Goal: Task Accomplishment & Management: Use online tool/utility

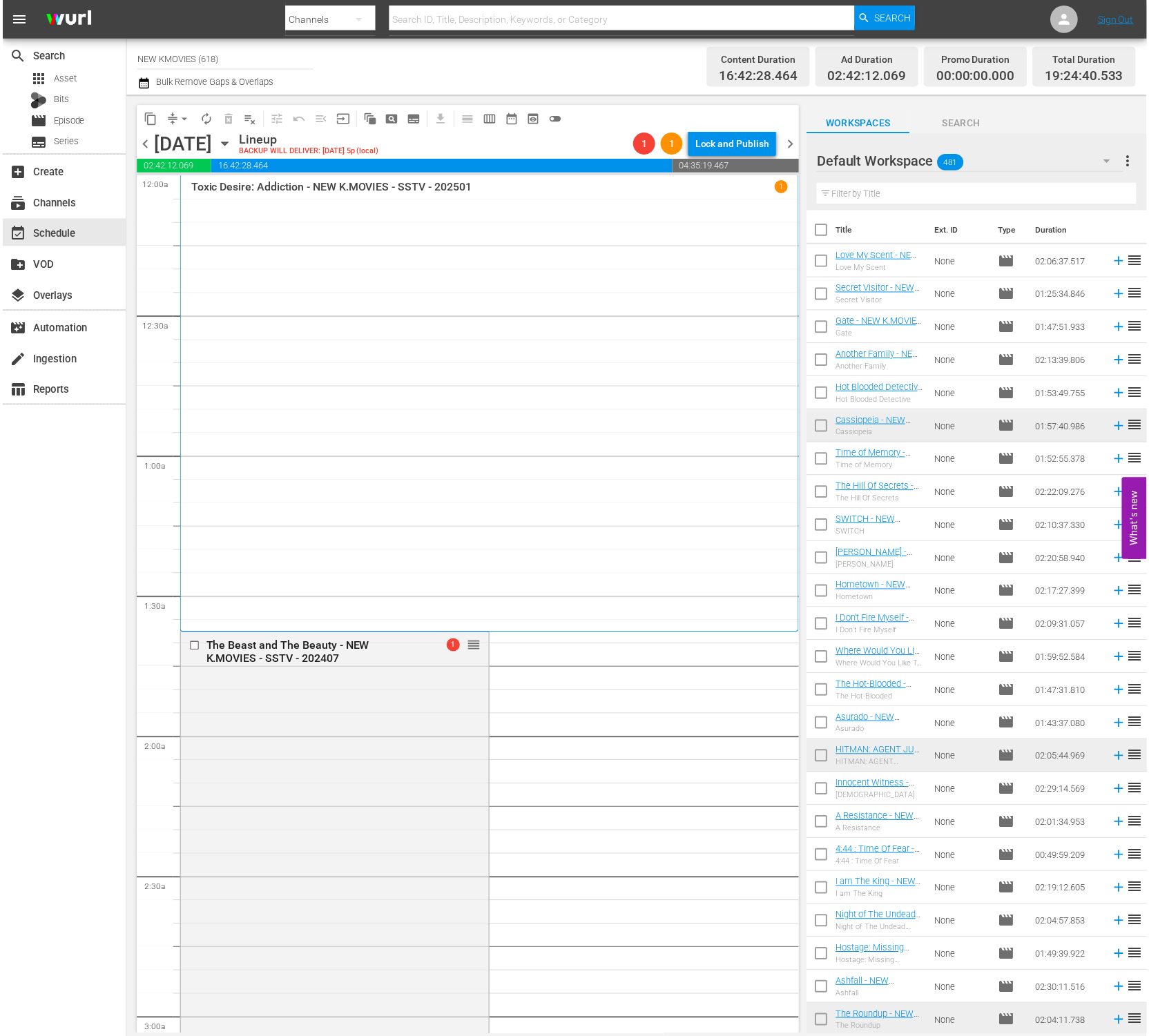
scroll to position [257, 0]
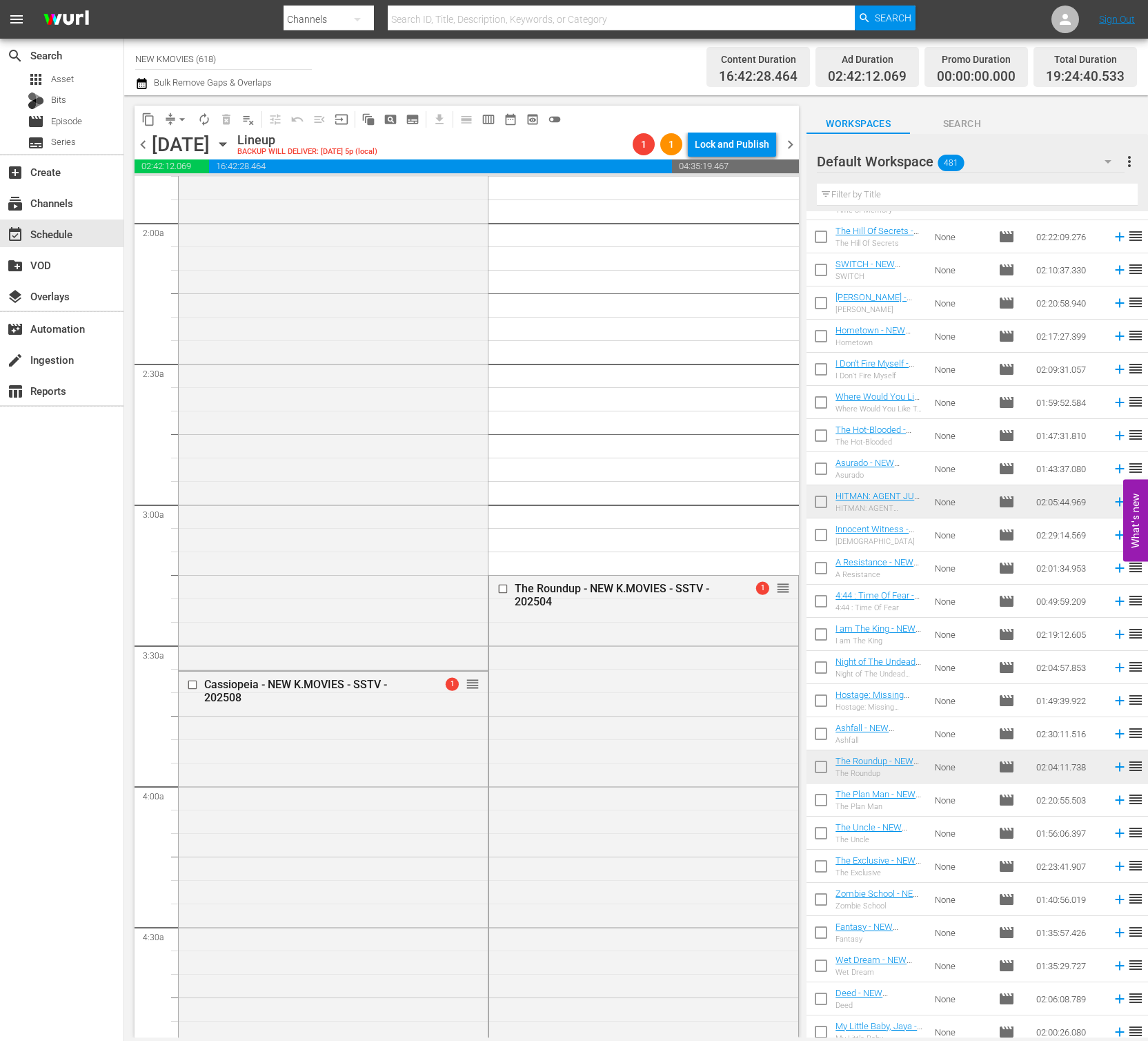
click at [172, 122] on button "arrow_drop_down" at bounding box center [182, 119] width 22 height 22
click at [196, 194] on li "Align to End of Previous Day" at bounding box center [183, 192] width 145 height 22
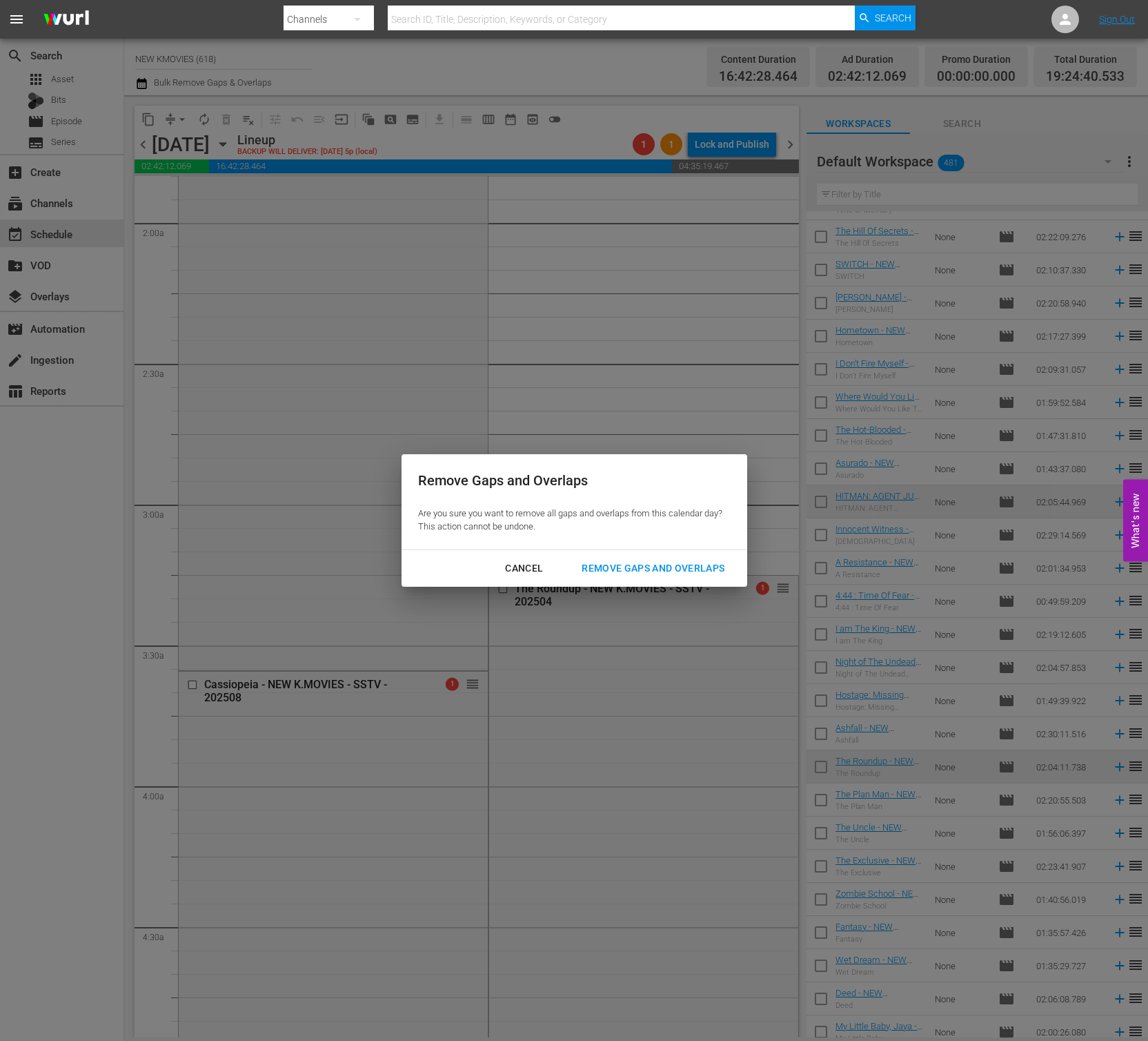
click at [689, 579] on button "Remove Gaps and Overlaps" at bounding box center [653, 568] width 176 height 25
click at [709, 560] on div "Remove Gaps and Overlaps" at bounding box center [653, 569] width 165 height 17
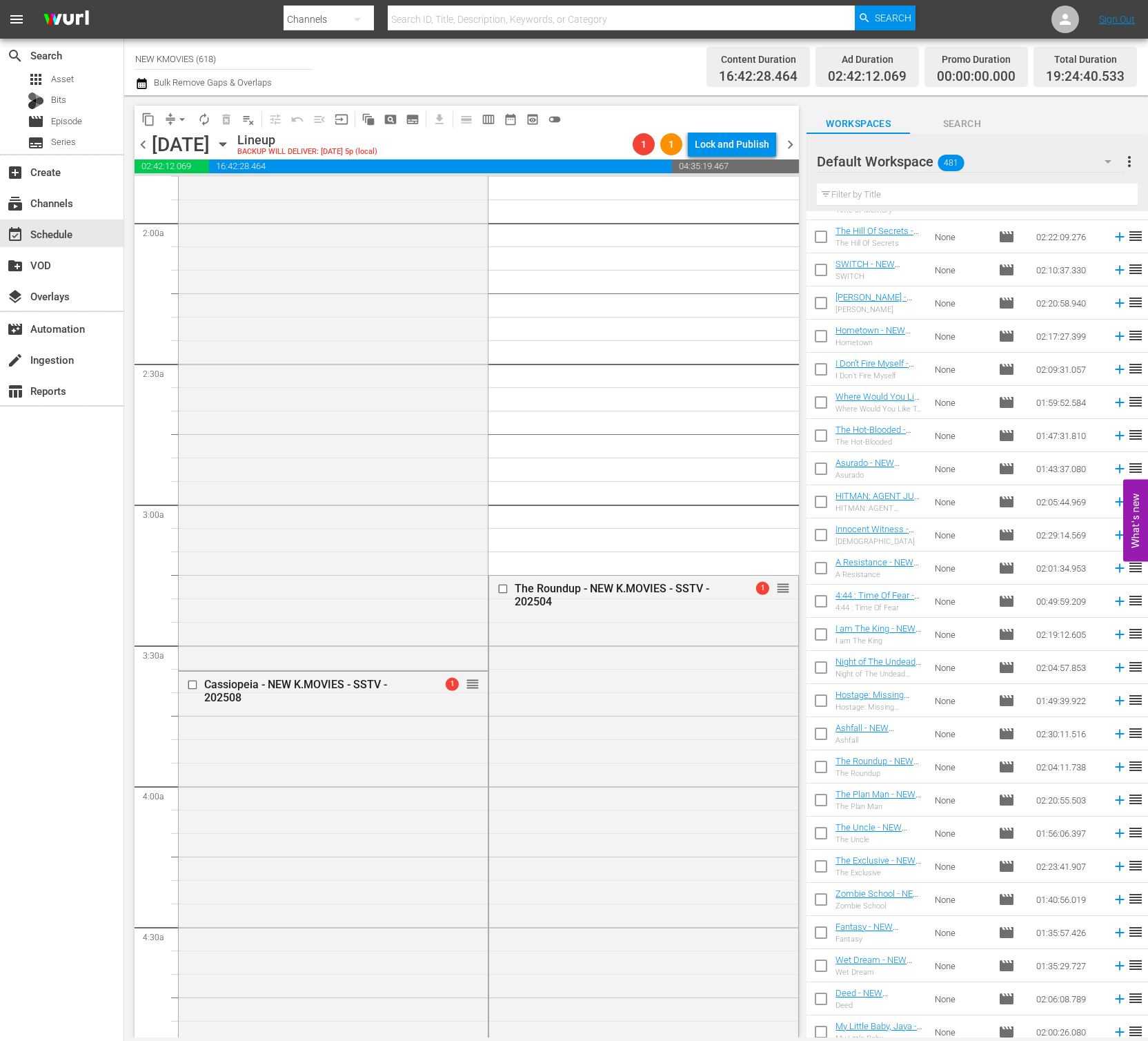
click at [178, 122] on span "arrow_drop_down" at bounding box center [182, 119] width 14 height 14
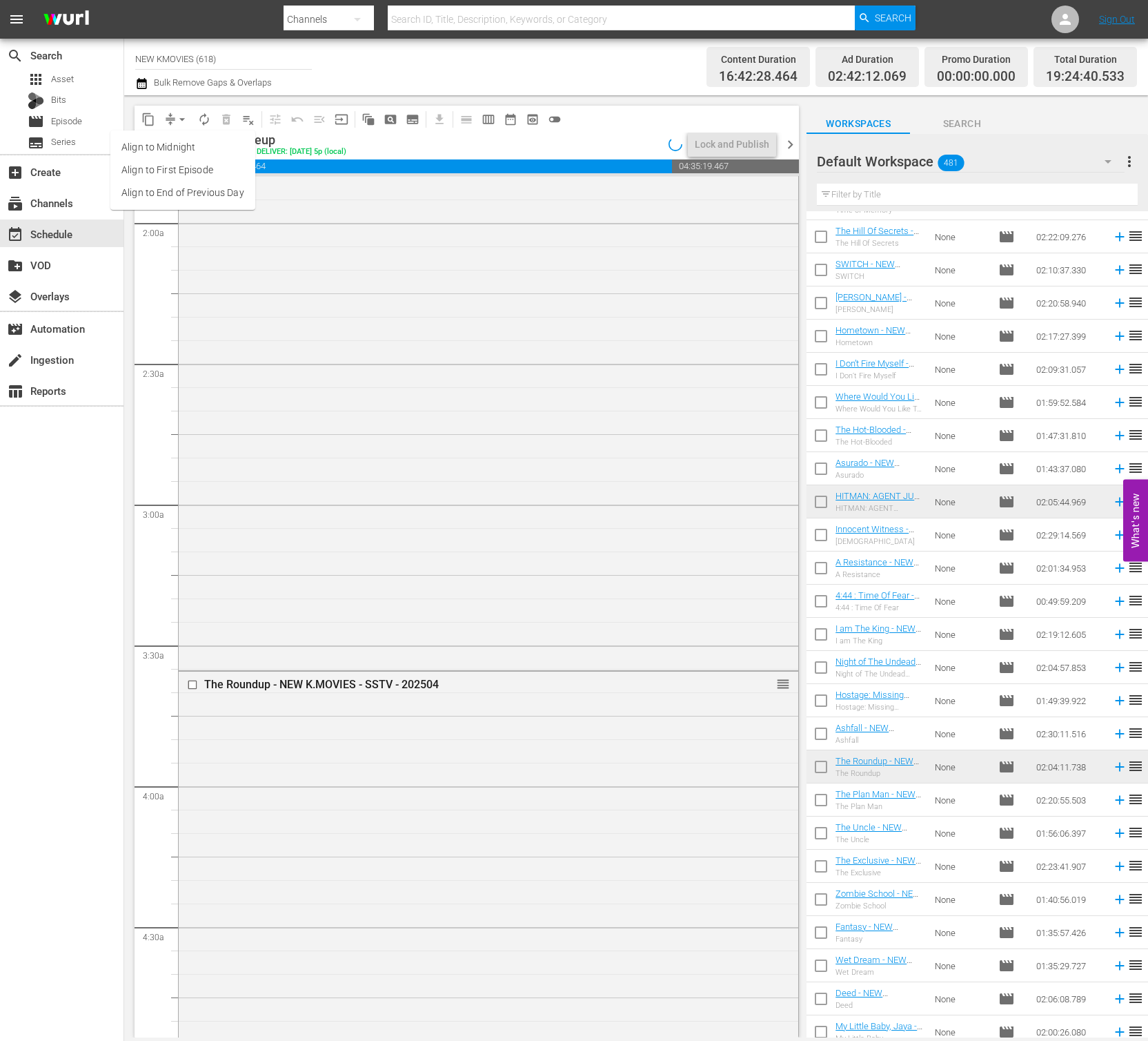
click at [244, 197] on li "Align to End of Previous Day" at bounding box center [183, 192] width 145 height 22
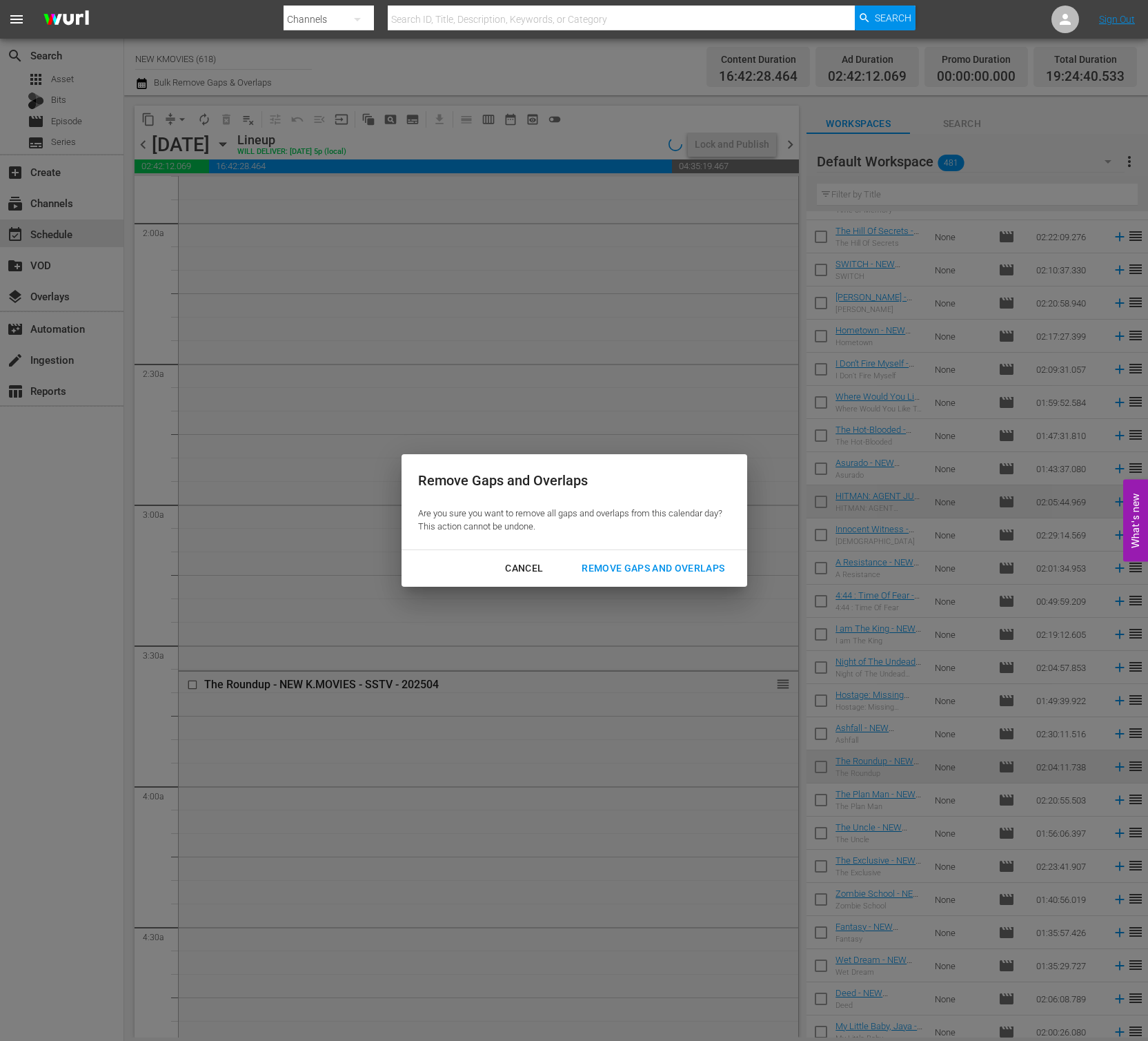
click at [686, 577] on button "Remove Gaps and Overlaps" at bounding box center [653, 568] width 176 height 25
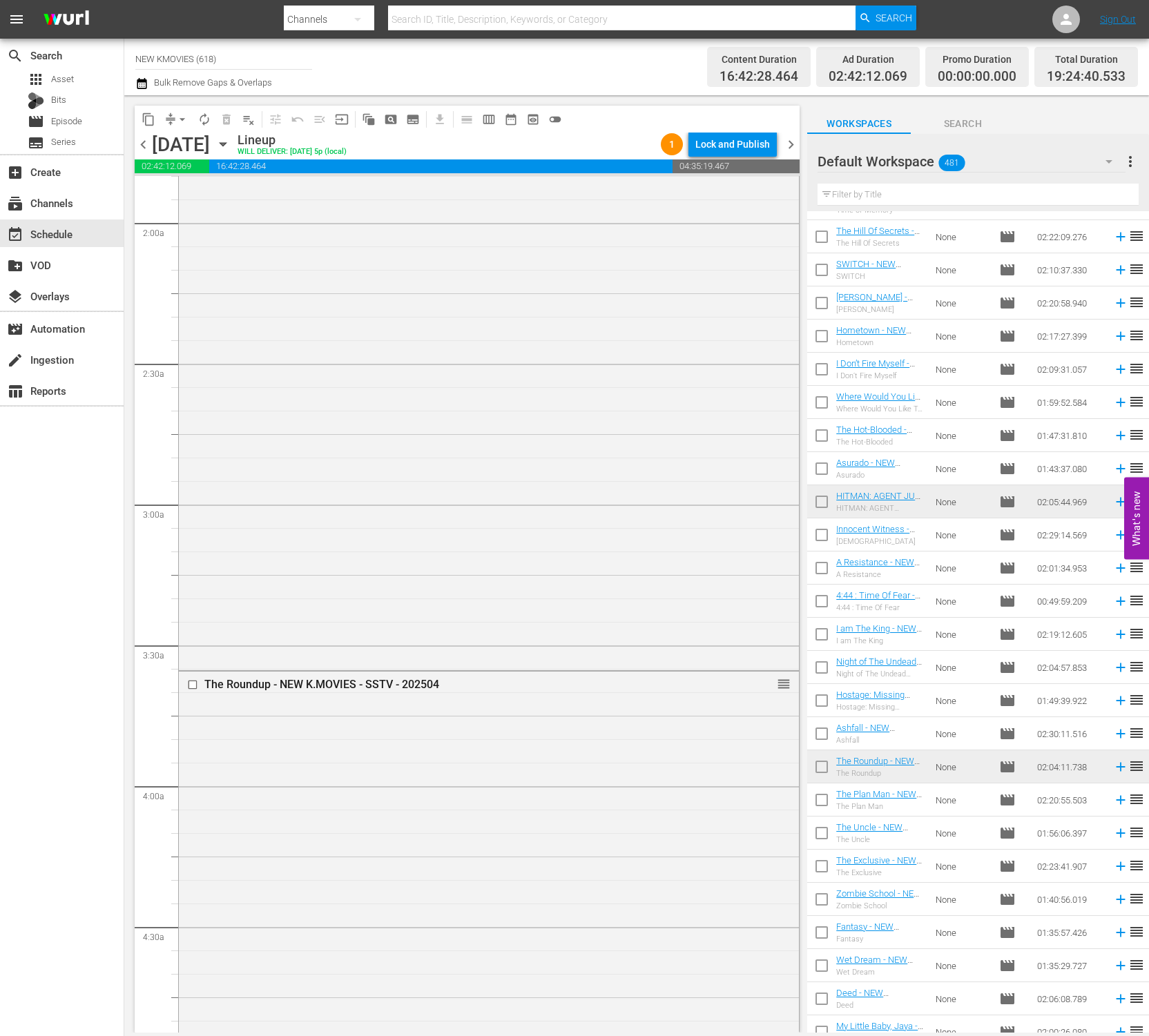
click at [1051, 128] on div "Workspaces Search" at bounding box center [978, 120] width 342 height 28
click at [518, 79] on div "Channel Title NEW KMOVIES (618) Bulk Remove Gaps & Overlaps" at bounding box center [409, 67] width 547 height 50
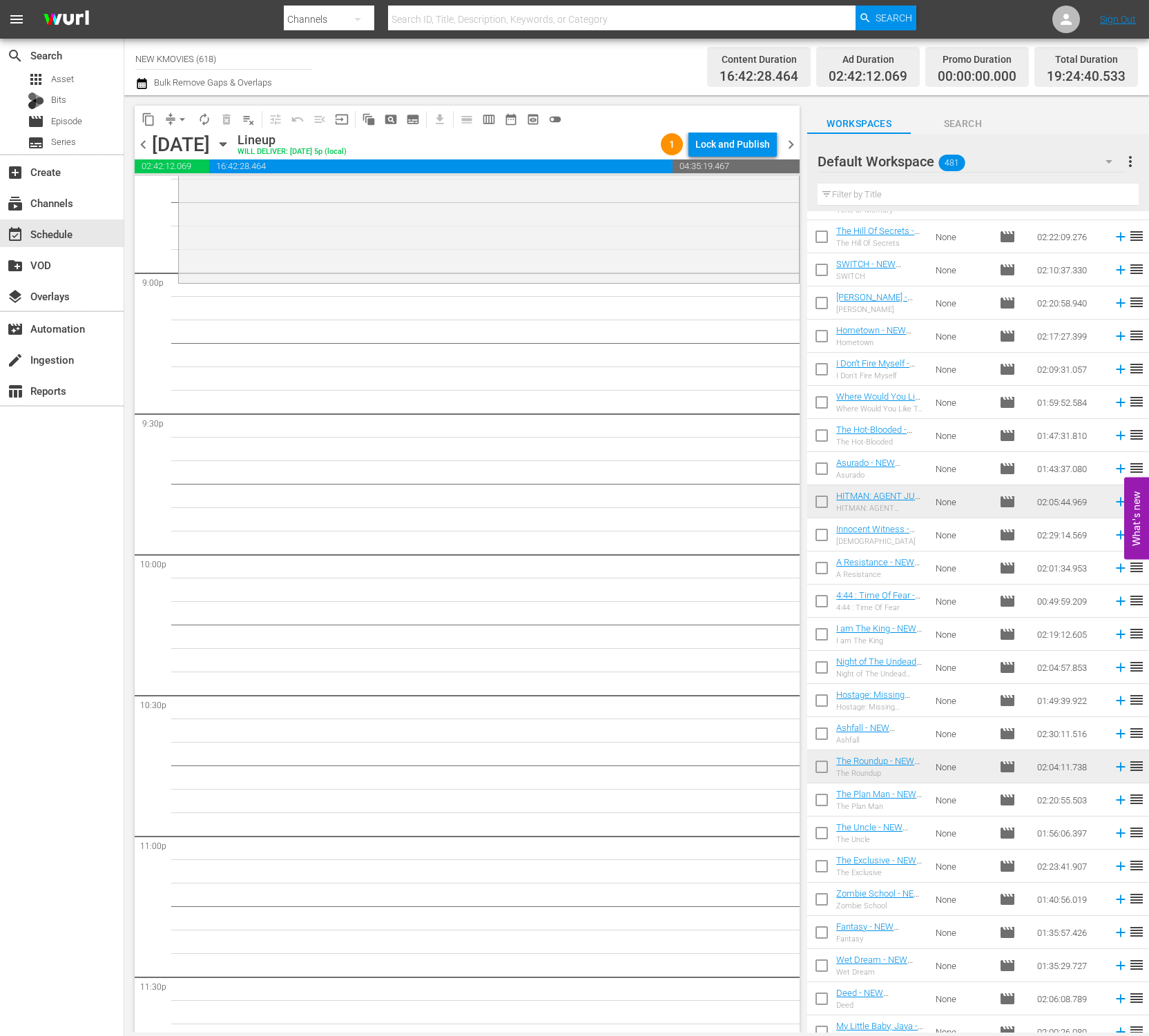
scroll to position [5811, 0]
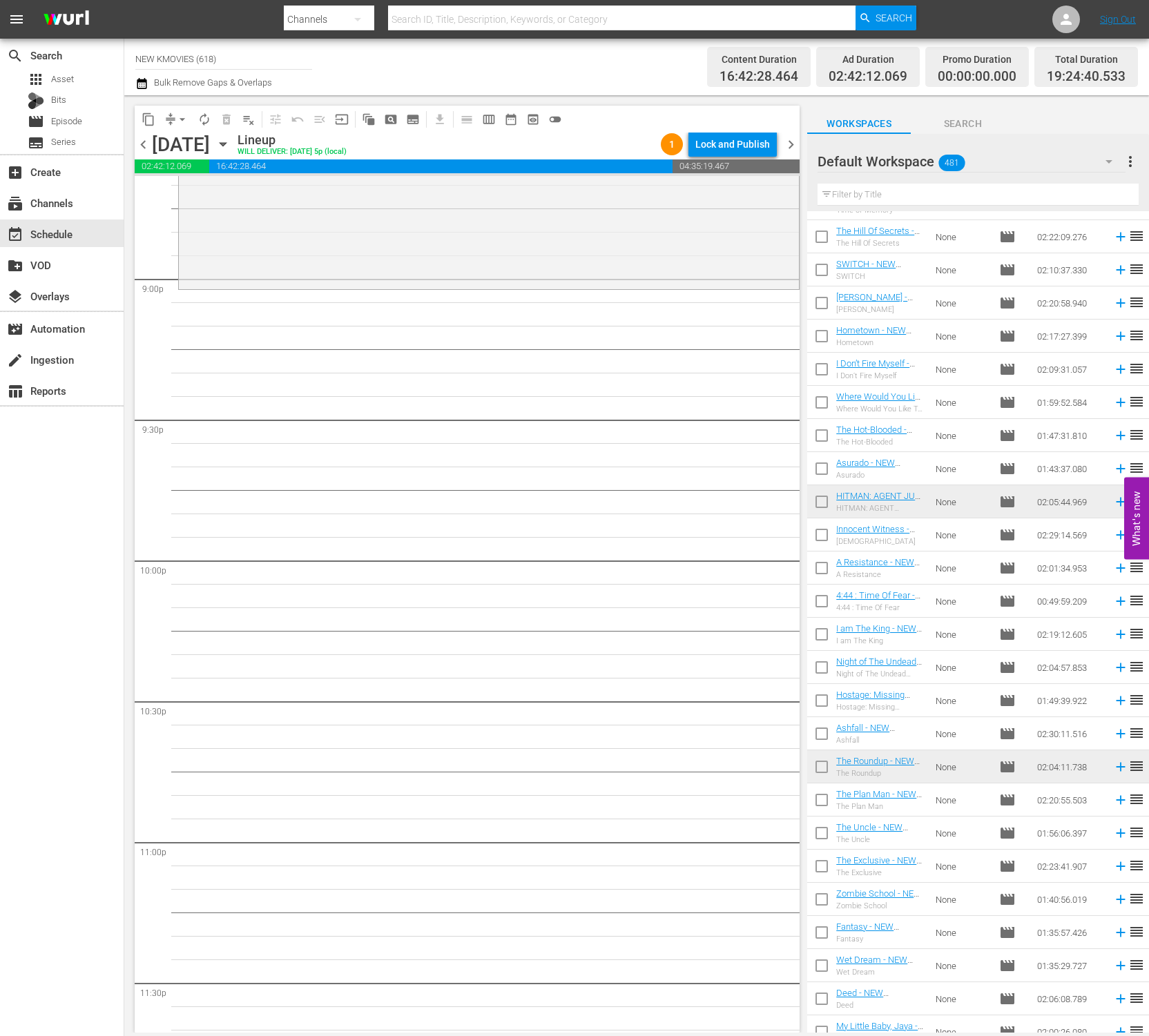
click at [928, 188] on input "text" at bounding box center [978, 194] width 321 height 22
click at [917, 192] on input "text" at bounding box center [978, 194] width 321 height 22
paste input "The Concubine"
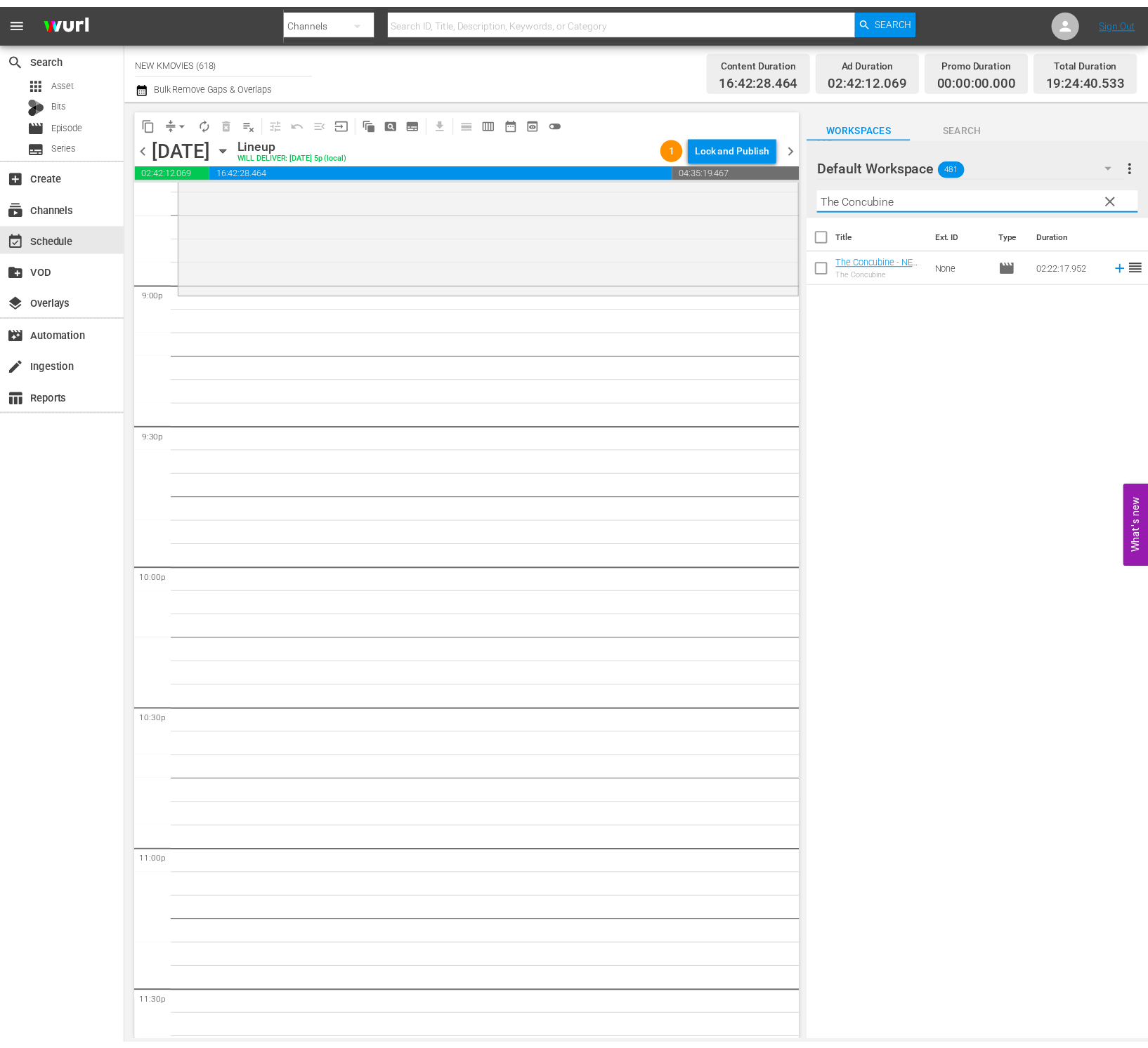
scroll to position [0, 0]
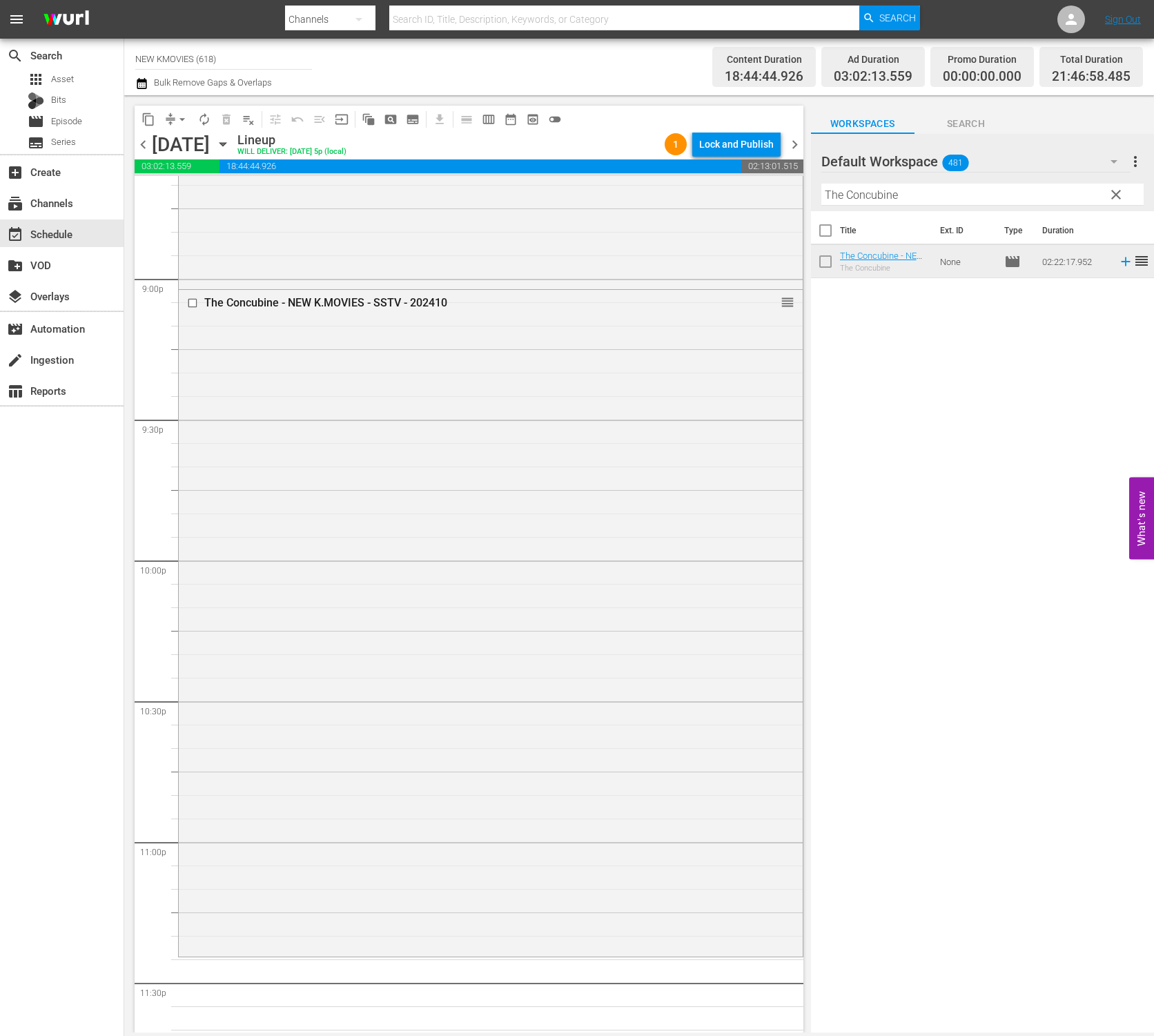
drag, startPoint x: 881, startPoint y: 252, endPoint x: 18, endPoint y: 580, distance: 923.2
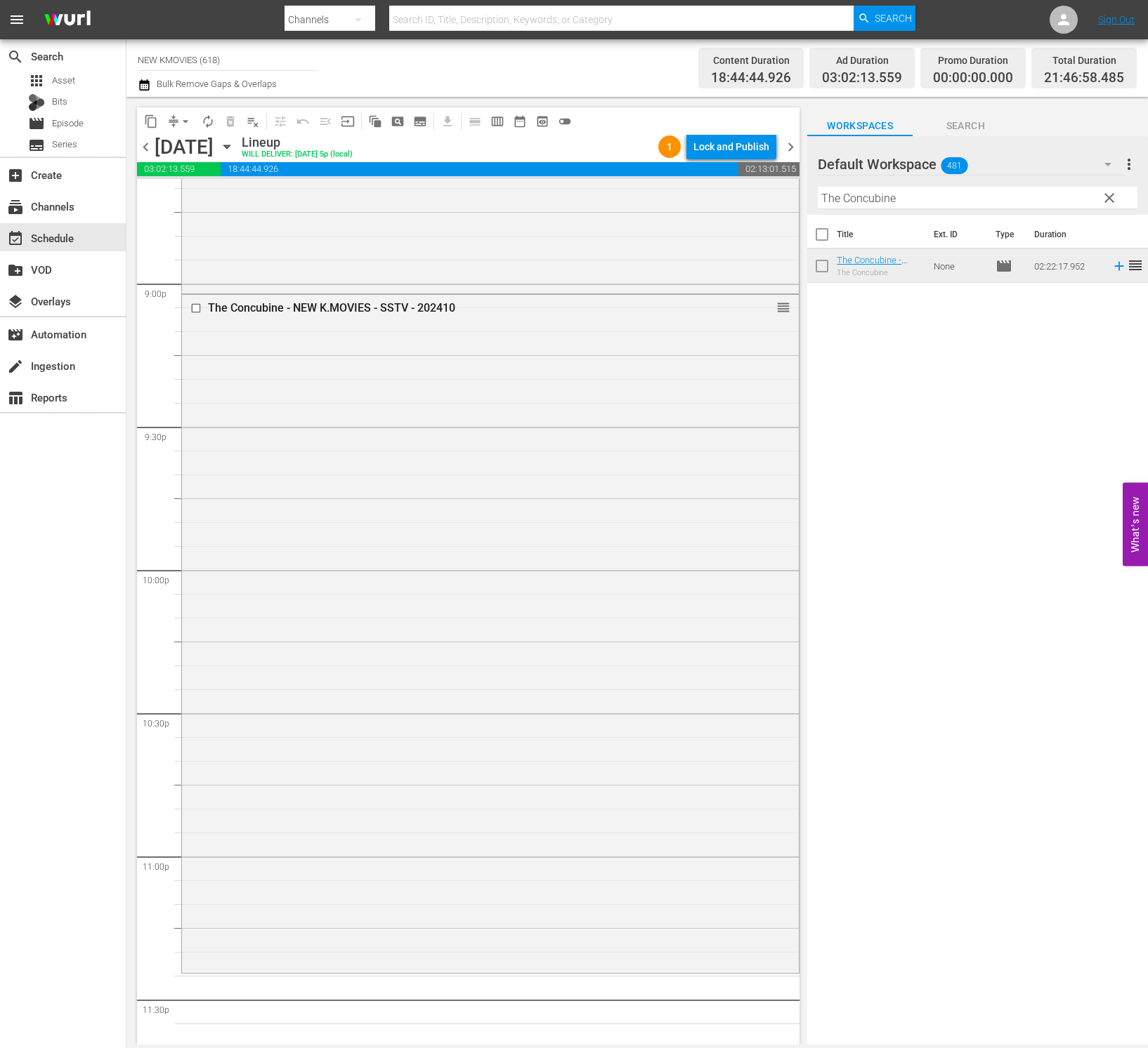
click at [866, 441] on div "Title Ext. ID Type Duration The Concubine - NEW K.MOVIES - SSTV - 202410 The Co…" at bounding box center [977, 630] width 340 height 832
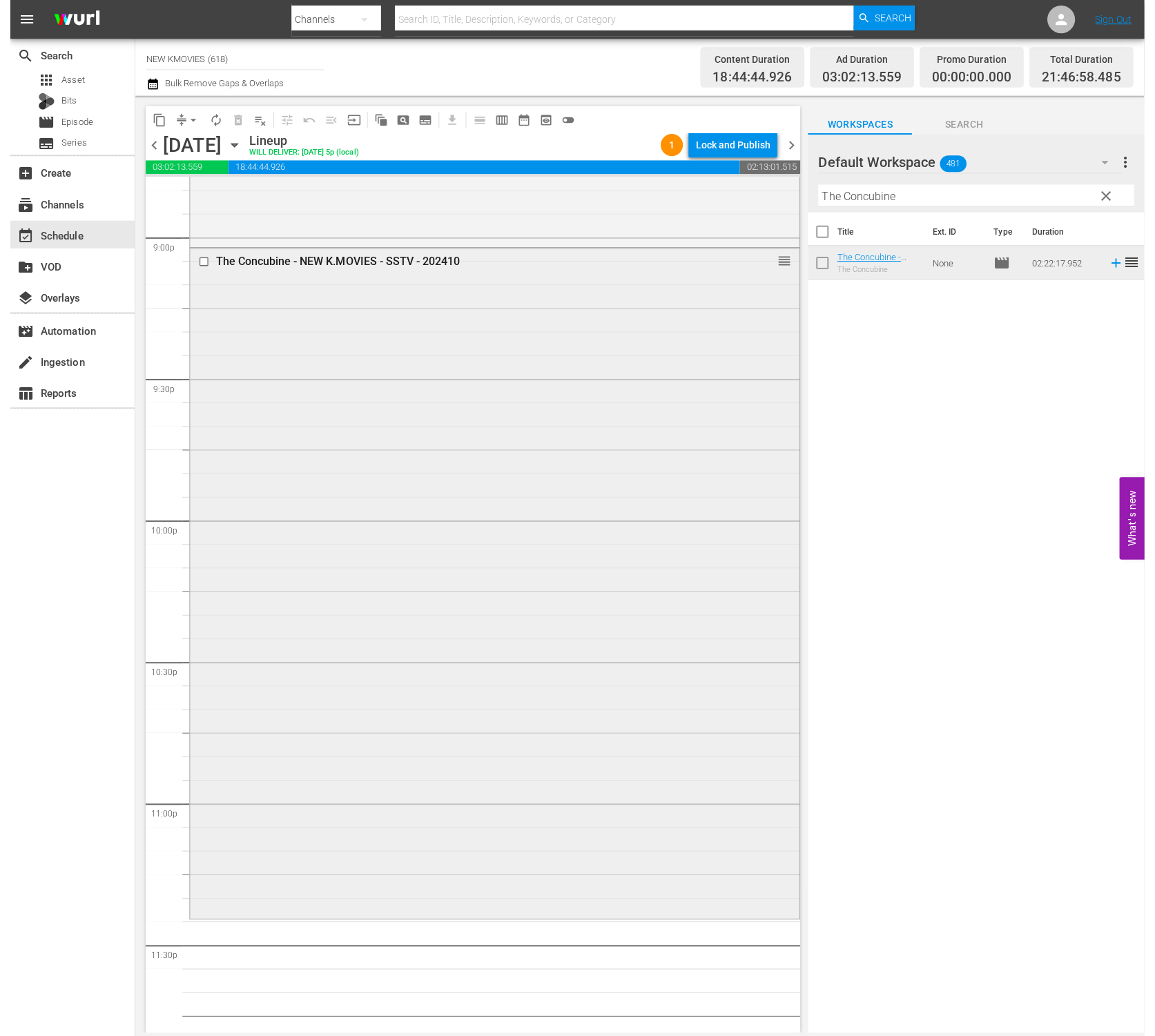
scroll to position [5837, 0]
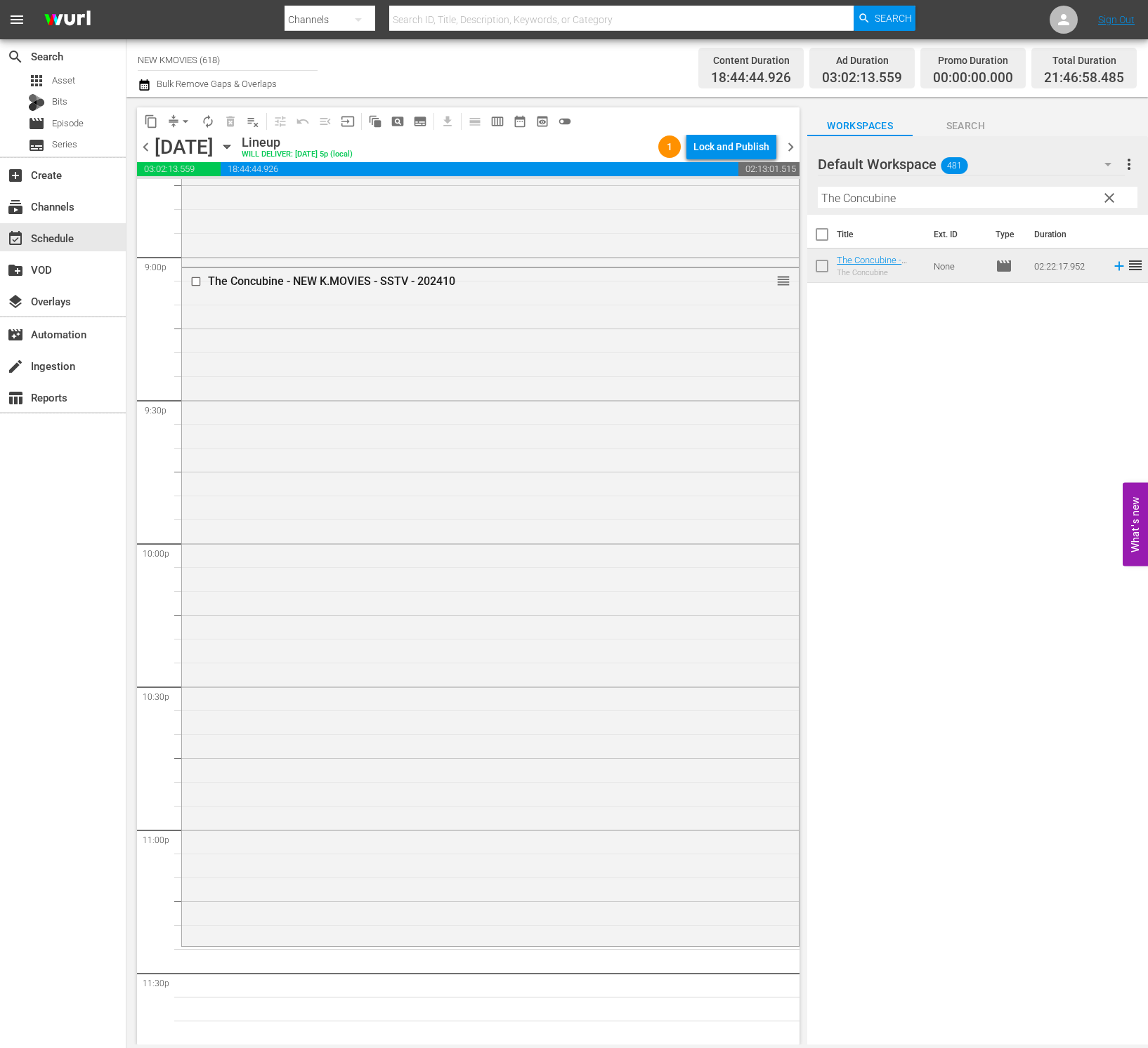
click at [944, 187] on input "The Concubine" at bounding box center [977, 198] width 320 height 22
paste input "Intimat"
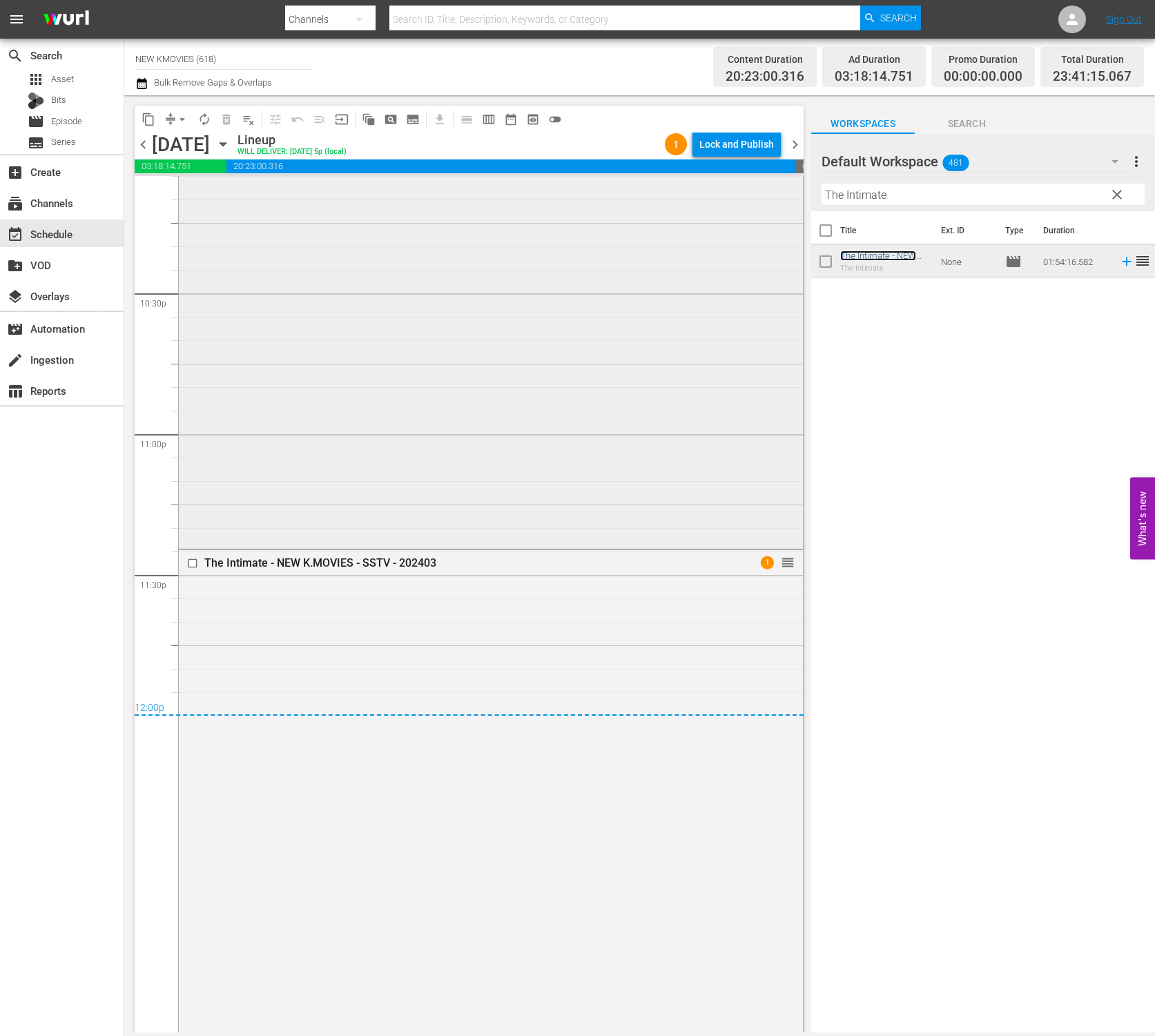
scroll to position [6273, 0]
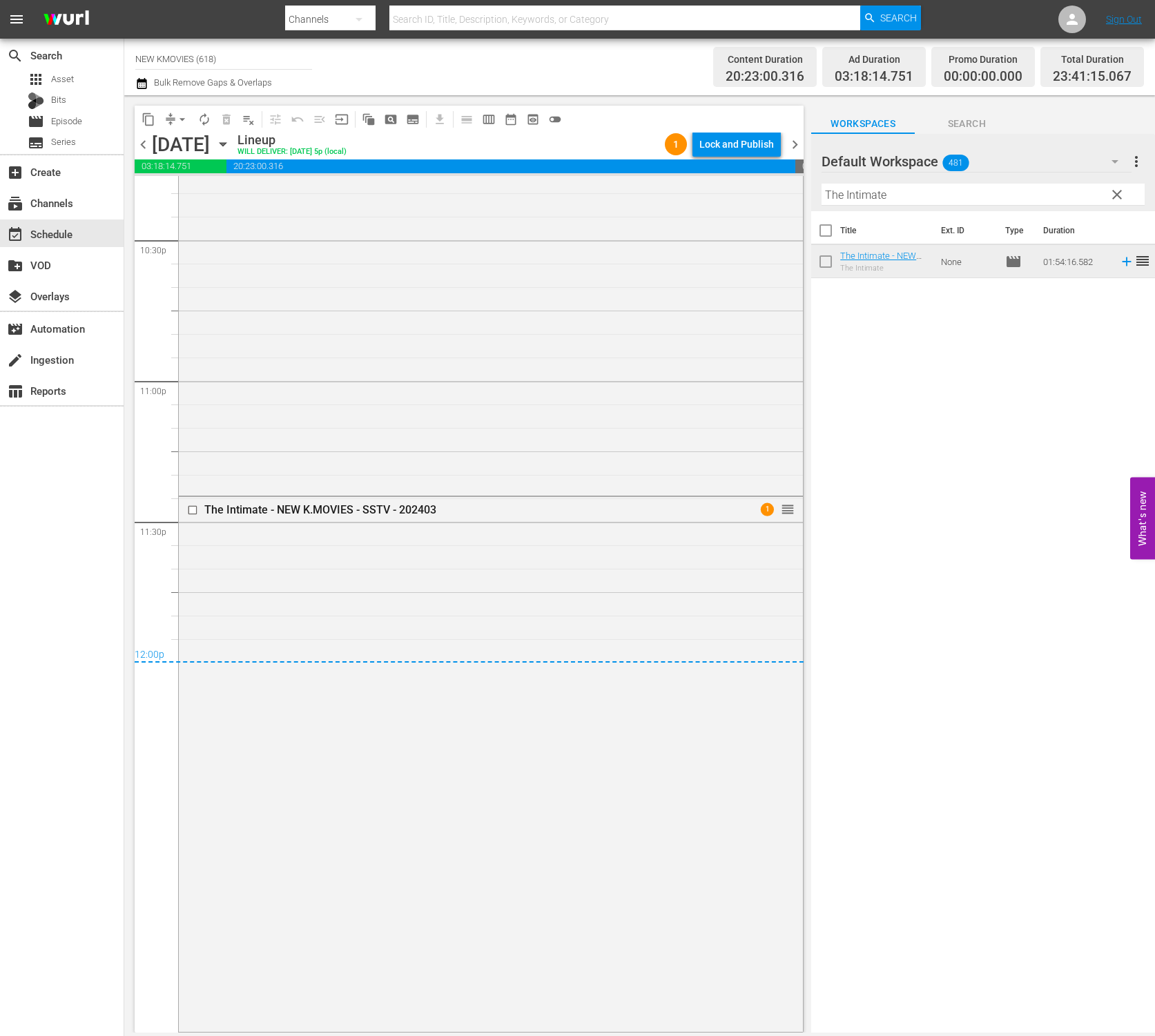
click at [797, 142] on span "chevron_right" at bounding box center [795, 144] width 17 height 17
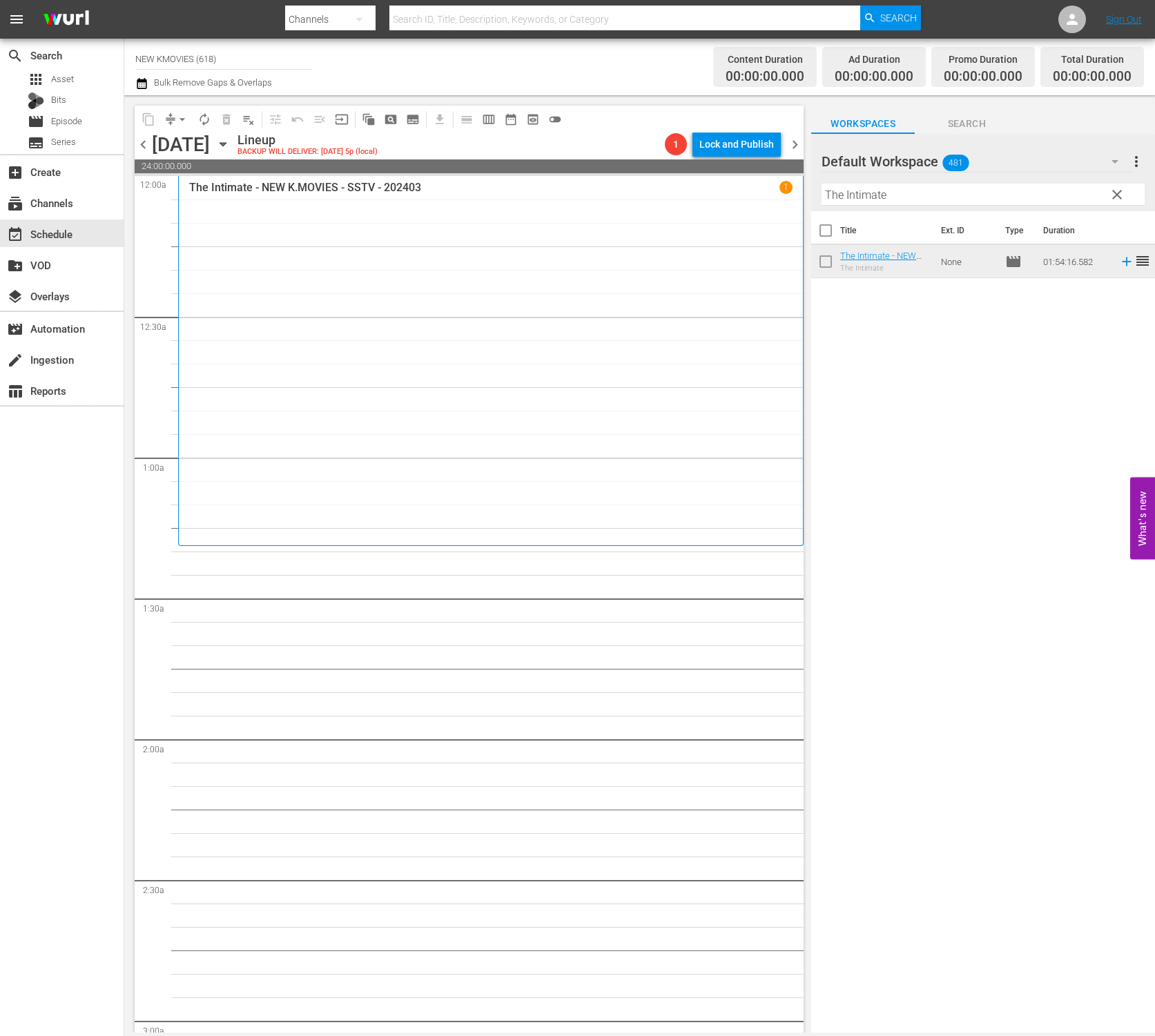
click at [940, 196] on input "The Intimate" at bounding box center [982, 194] width 323 height 22
paste input "Unstoppable Family"
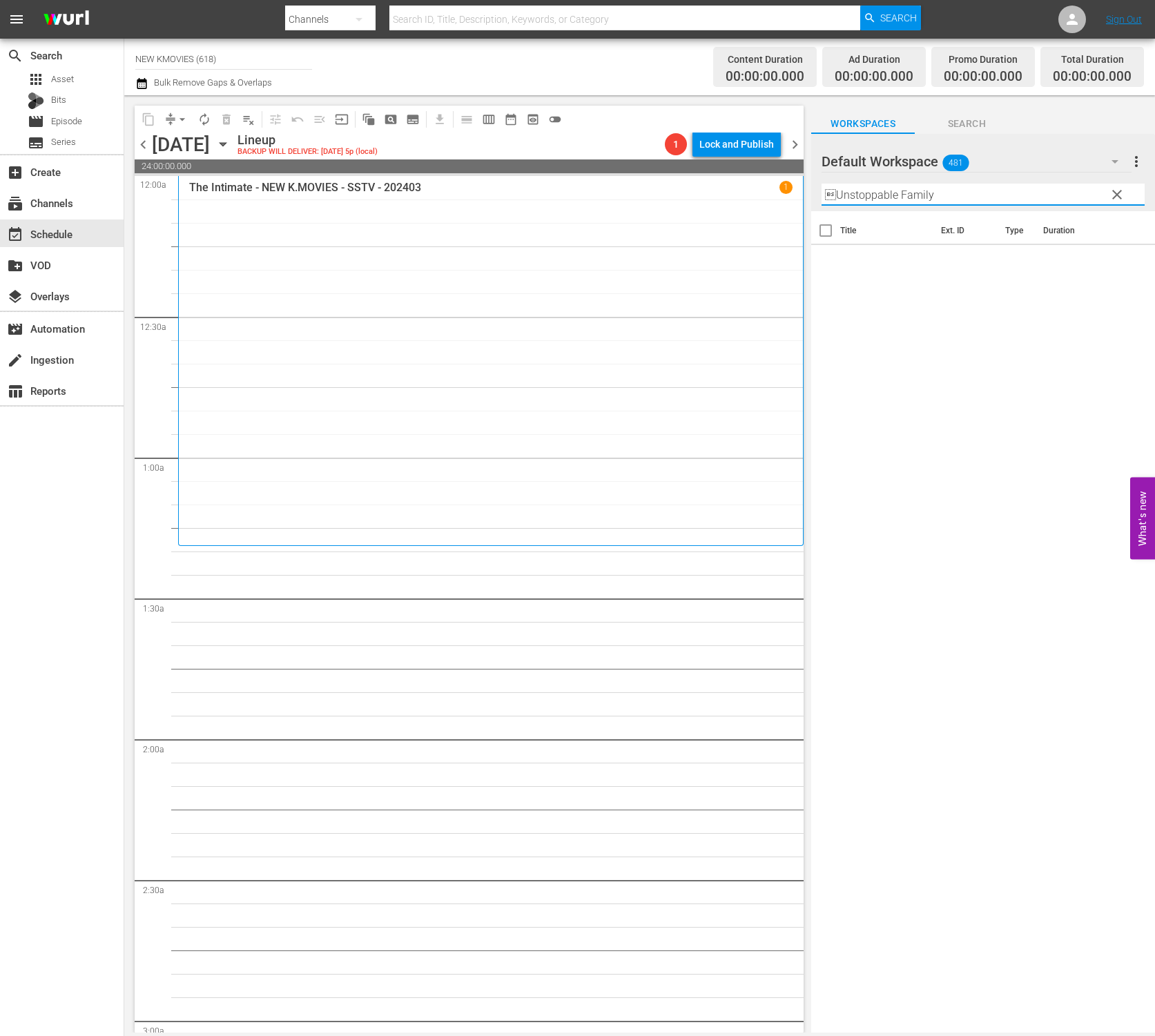
click at [831, 195] on input "Unstoppable Family" at bounding box center [982, 194] width 323 height 22
click at [871, 199] on input "Unstoppable Family" at bounding box center [982, 194] width 323 height 22
type input "Unstoppable Family"
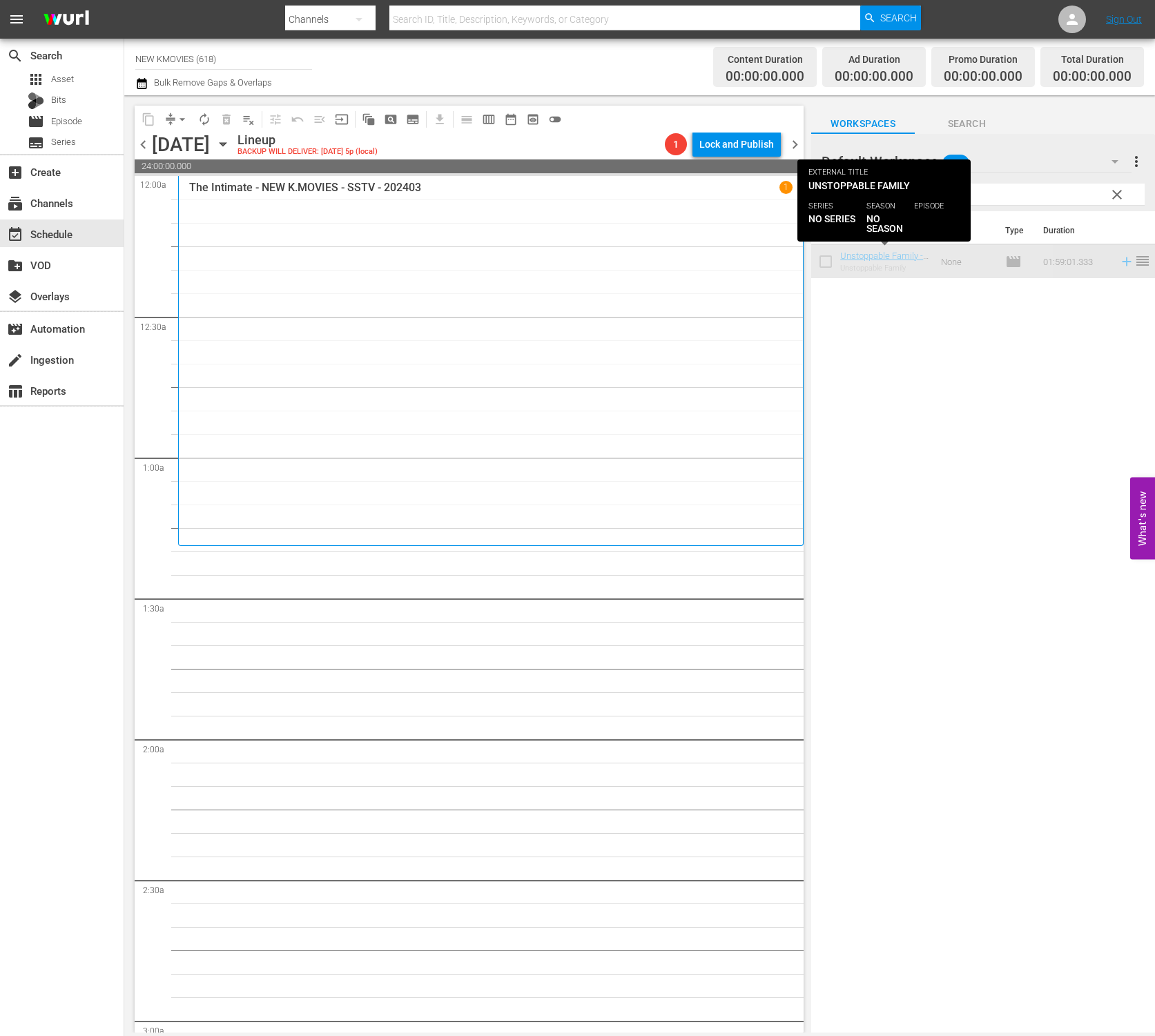
click at [970, 193] on input "Unstoppable Family" at bounding box center [982, 194] width 323 height 22
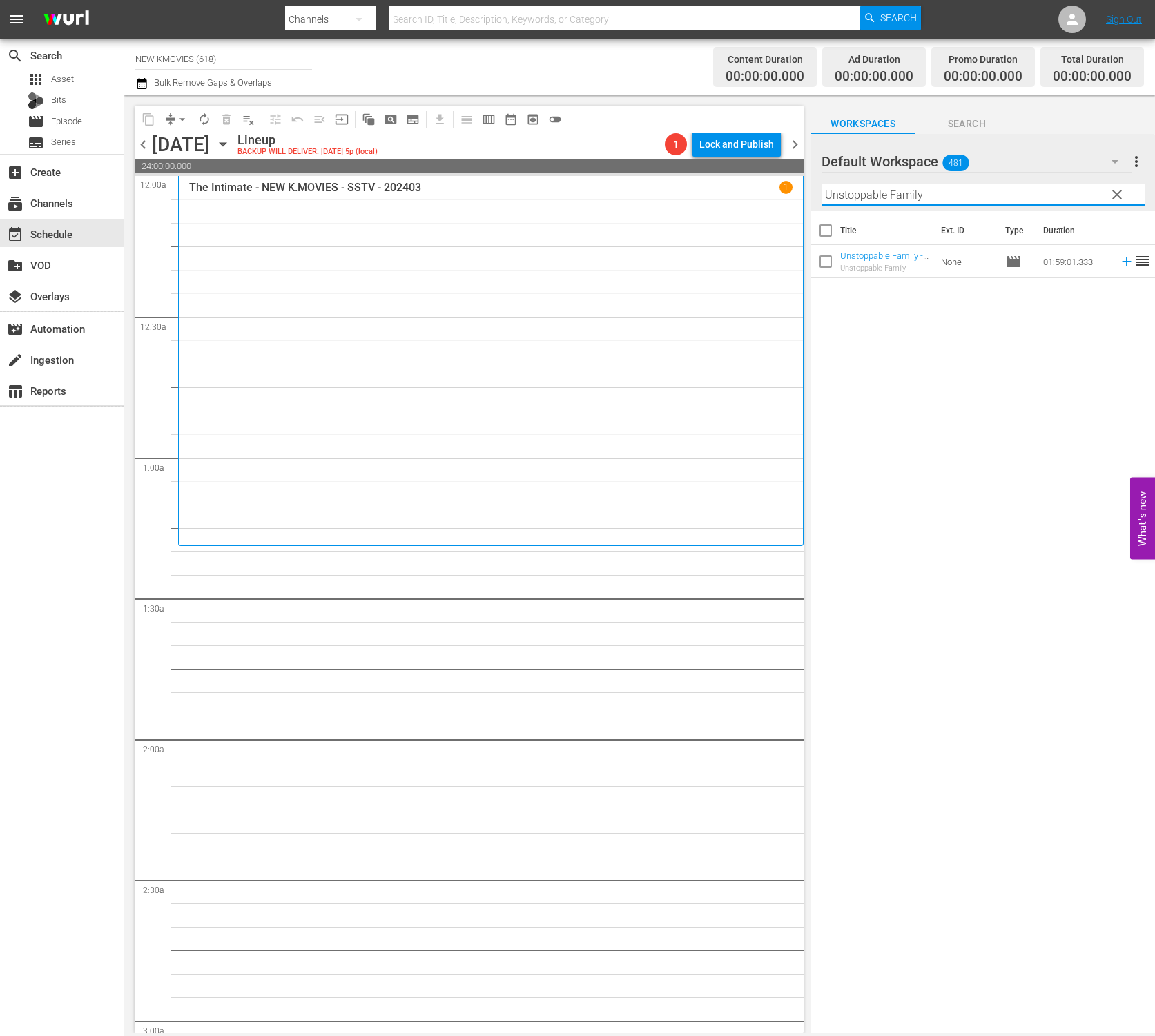
click at [970, 193] on input "Unstoppable Family" at bounding box center [982, 194] width 323 height 22
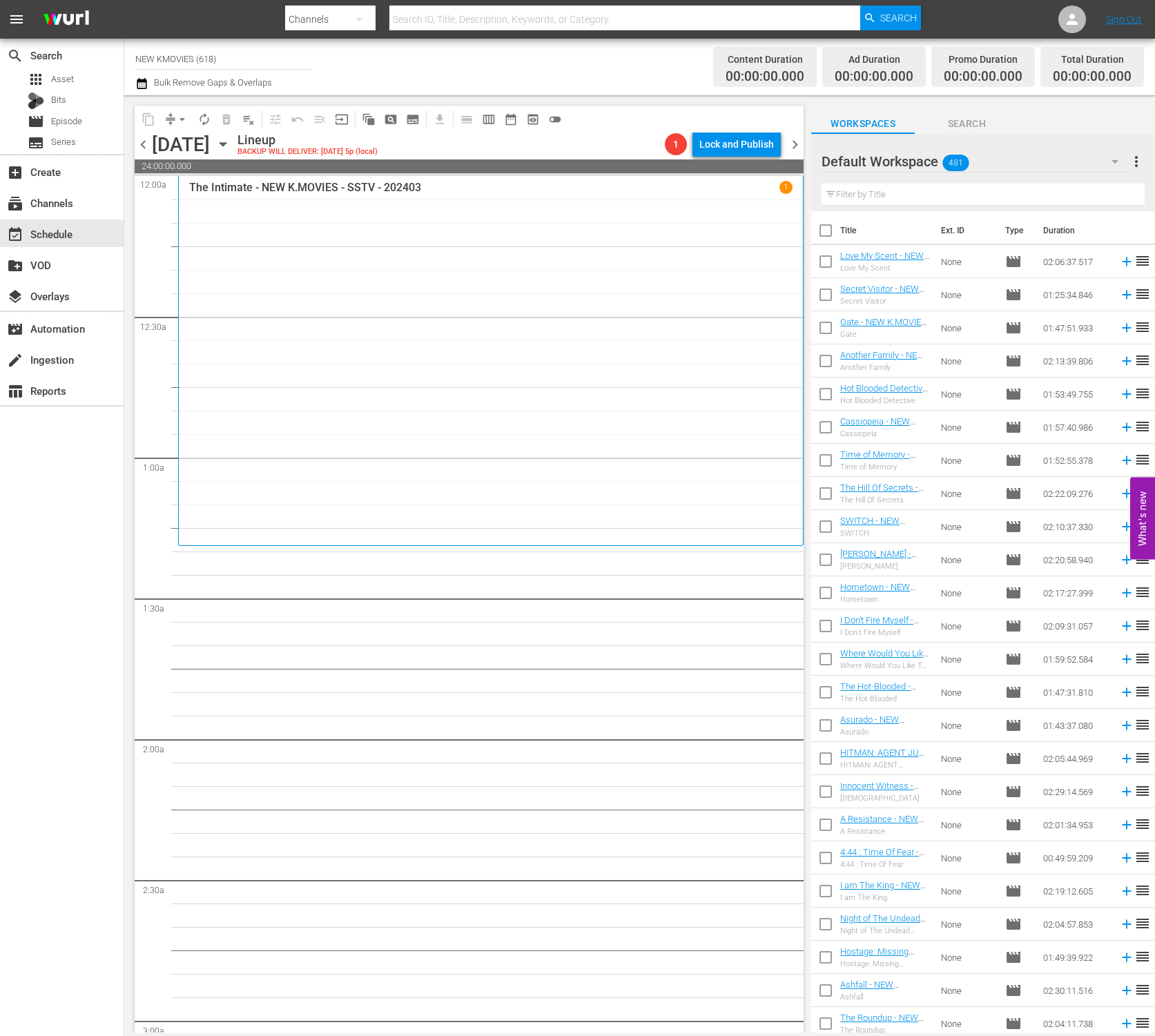
scroll to position [566, 0]
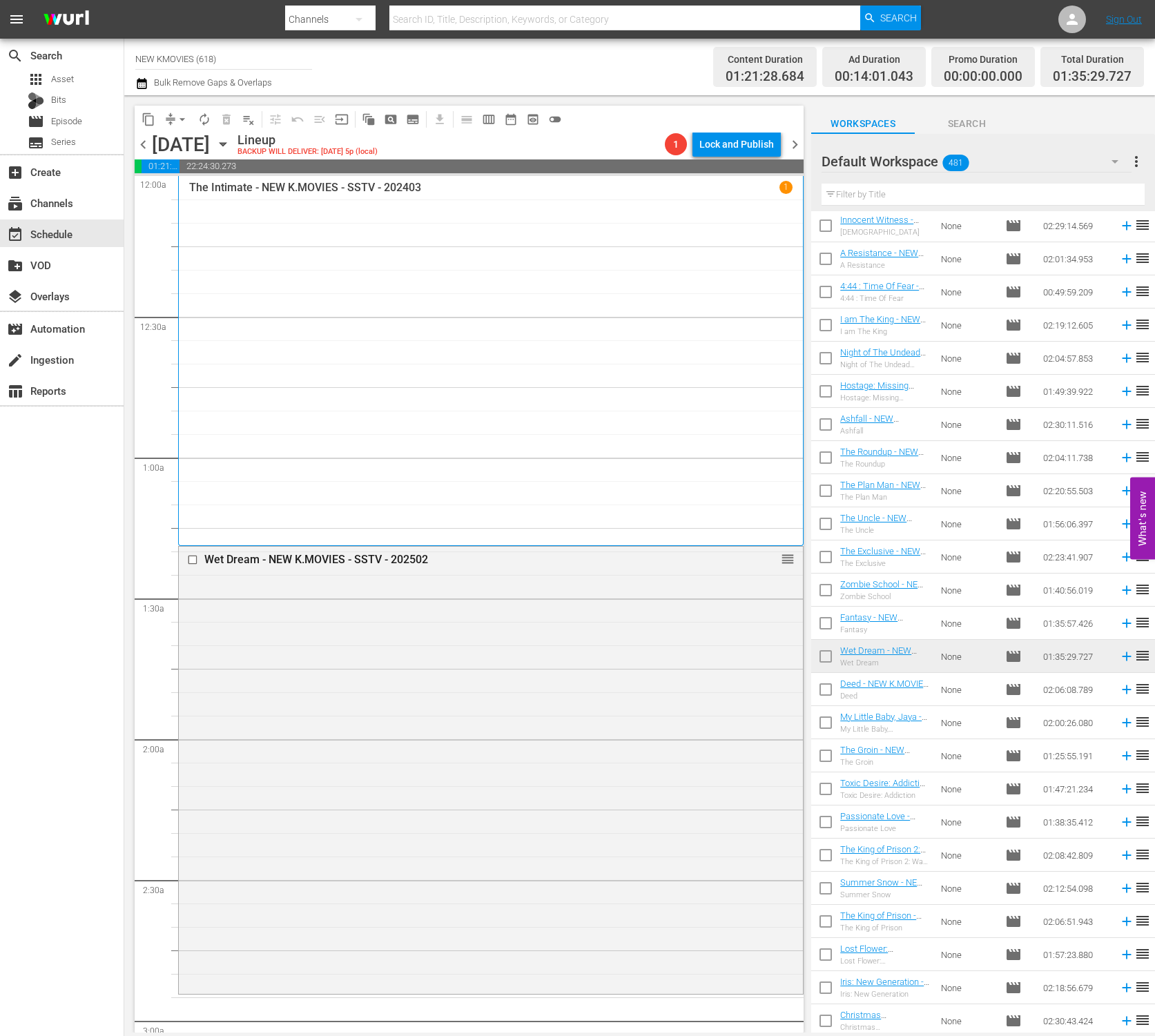
drag, startPoint x: 866, startPoint y: 649, endPoint x: 382, endPoint y: 18, distance: 795.2
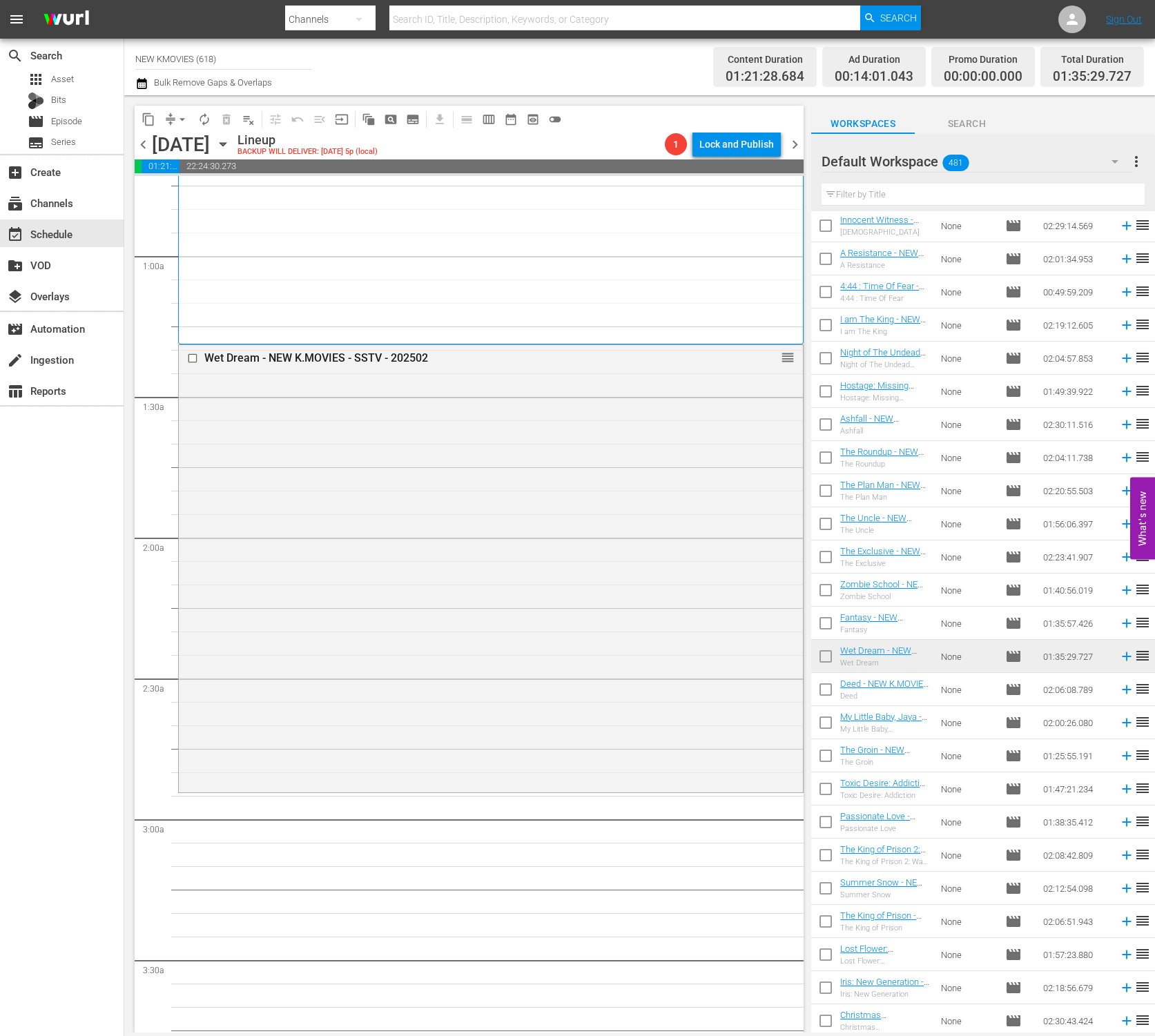
scroll to position [0, 0]
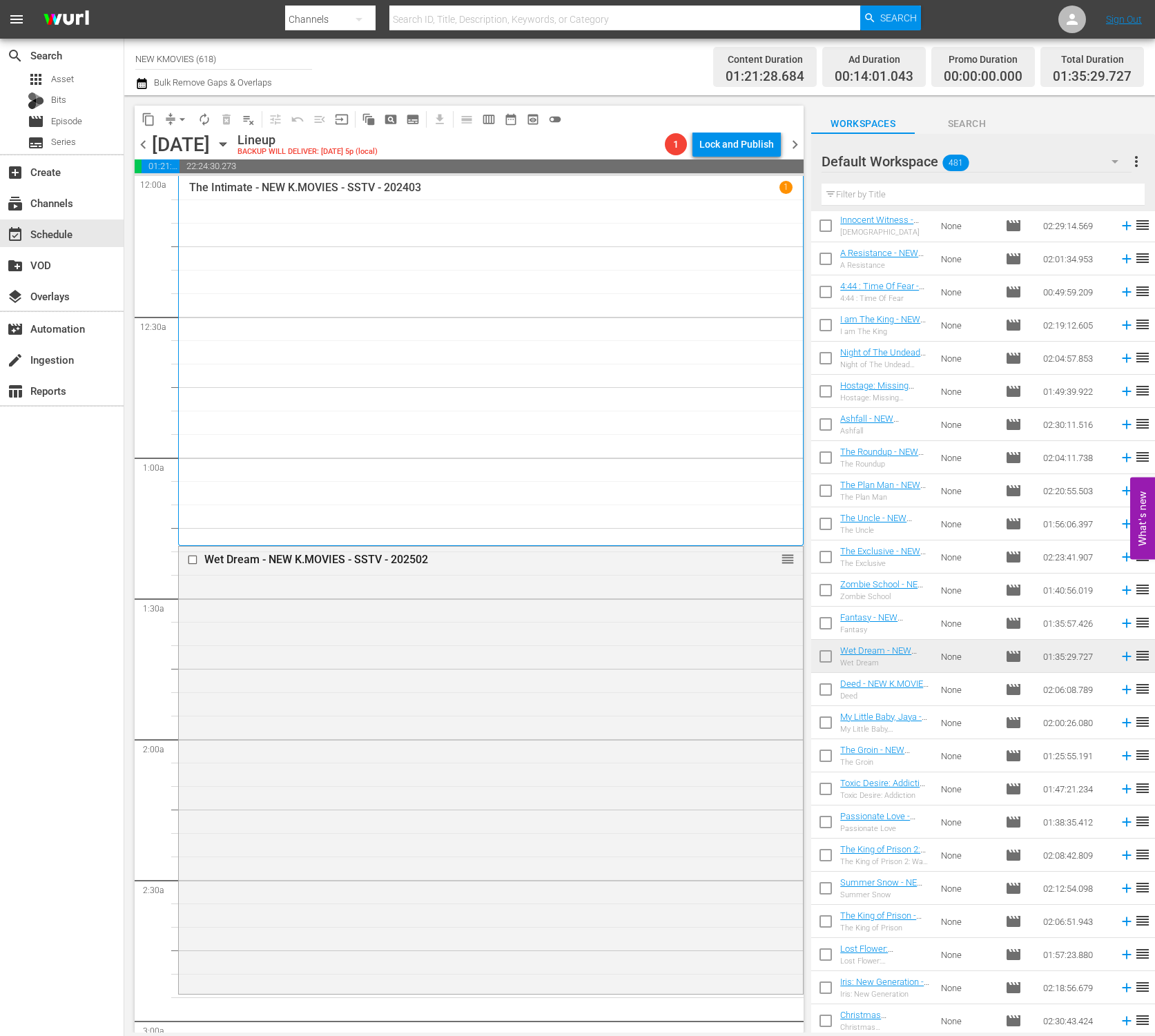
click at [951, 189] on input "text" at bounding box center [982, 194] width 323 height 22
click at [926, 194] on input "text" at bounding box center [982, 194] width 323 height 22
paste input "Unstoppable Family"
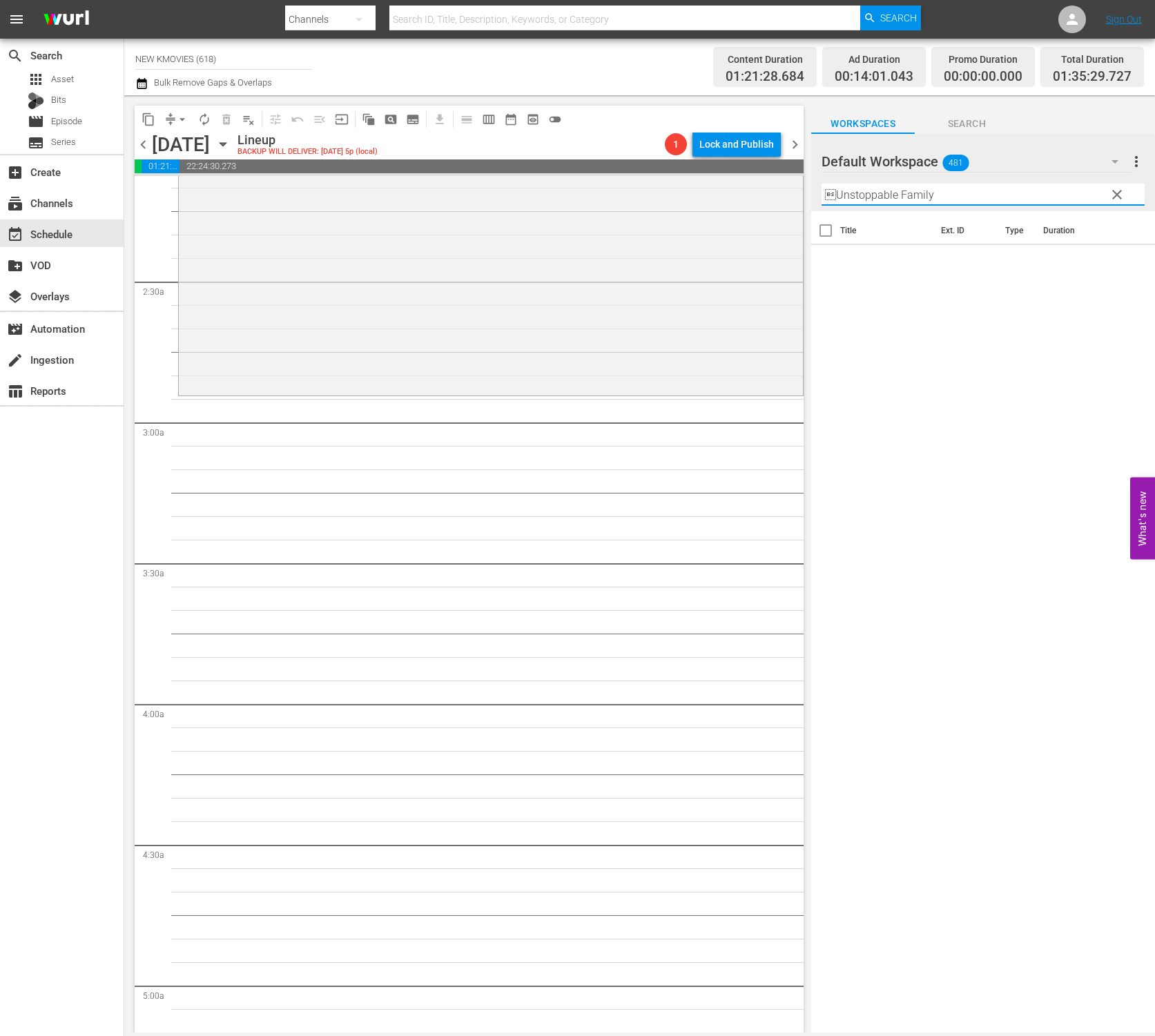
scroll to position [614, 0]
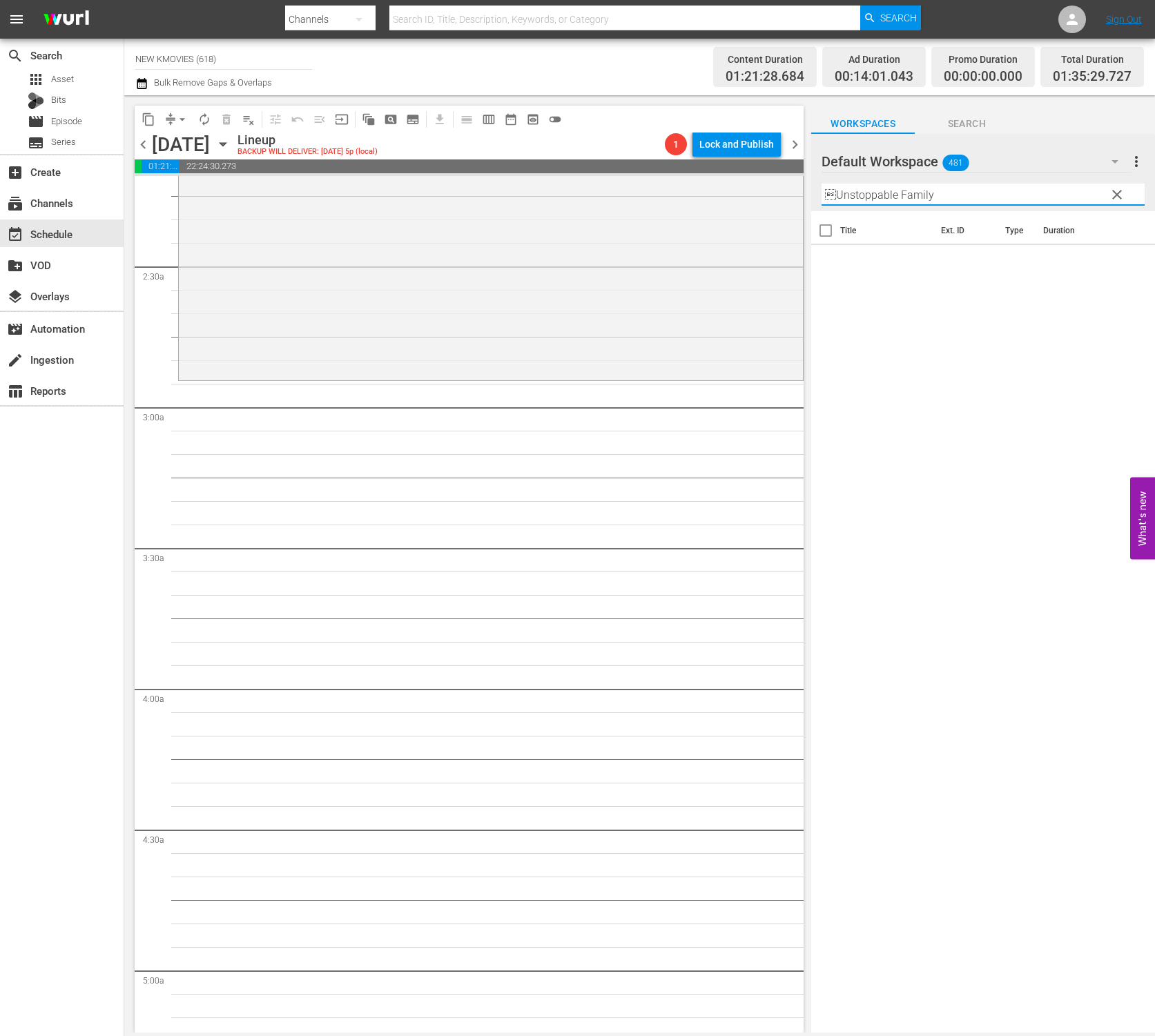
click at [821, 195] on div "Default Workspace 481 Default more_vert clear Filter by Title Unstoppable Fami…" at bounding box center [983, 173] width 344 height 78
click at [827, 191] on input "Unstoppable Family" at bounding box center [982, 194] width 323 height 22
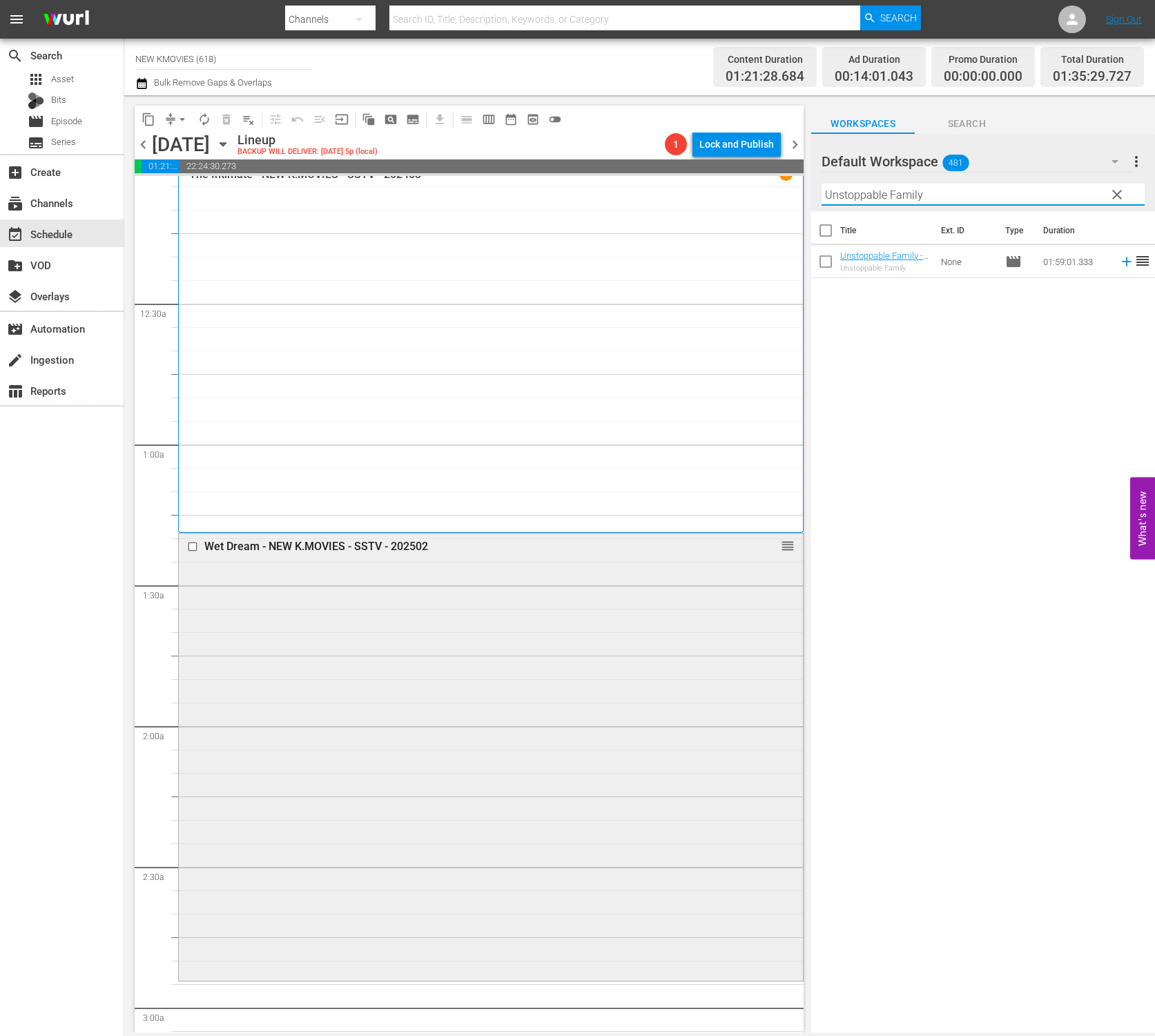
scroll to position [0, 0]
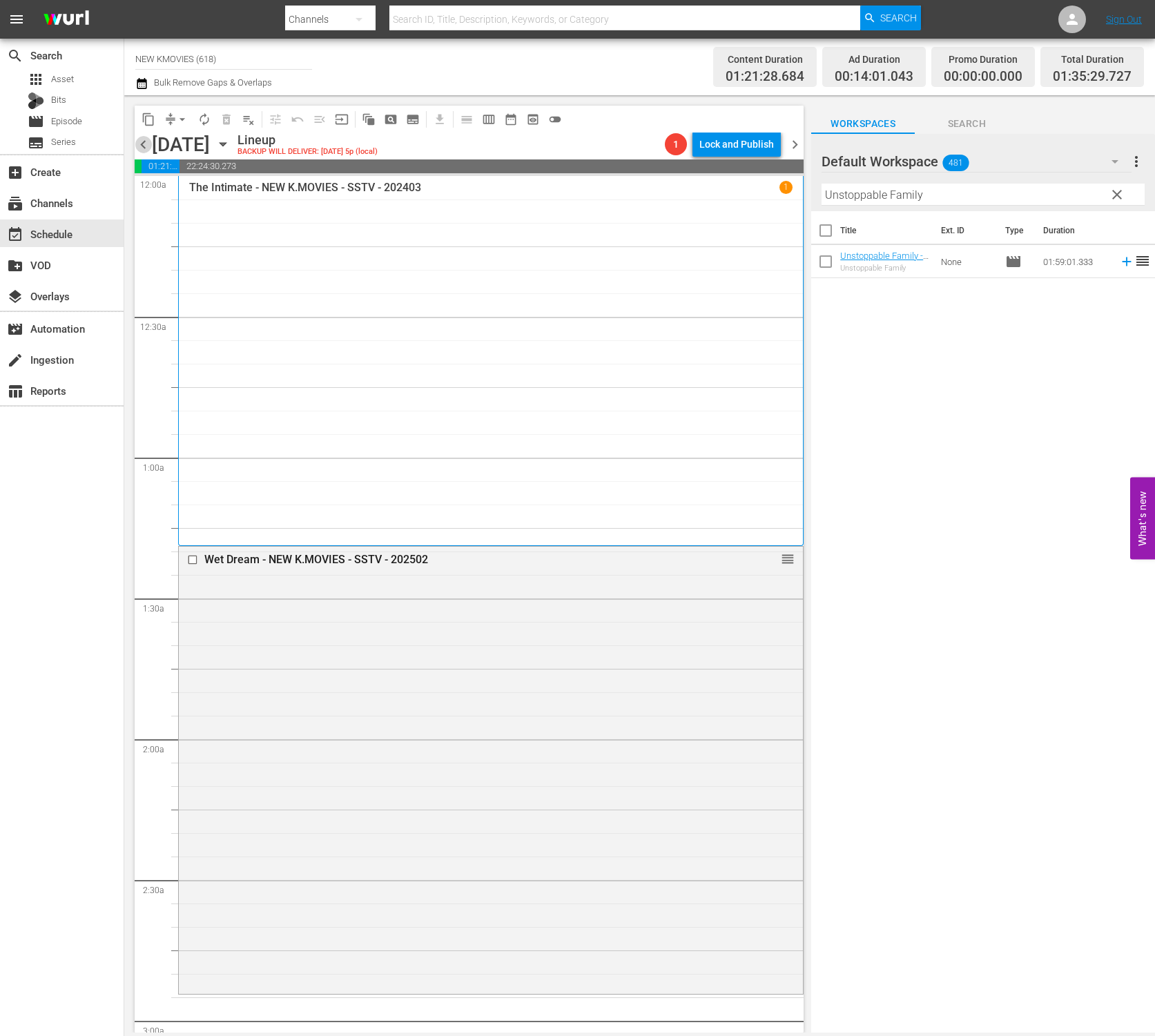
click at [147, 146] on span "chevron_left" at bounding box center [144, 144] width 17 height 17
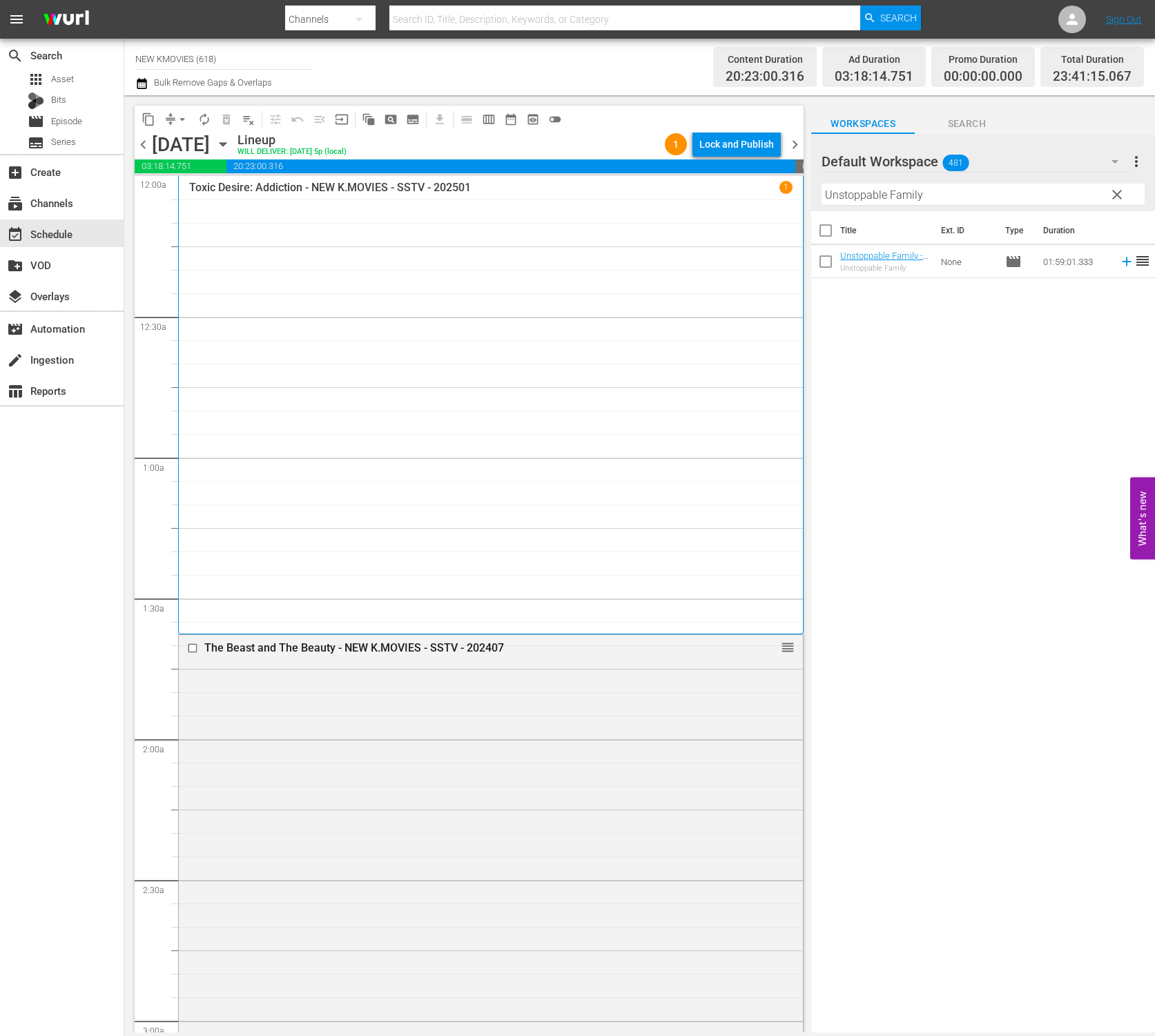
click at [460, 451] on div "Toxic Desire: Addiction - NEW K.MOVIES - SSTV - 202501 1" at bounding box center [491, 404] width 604 height 448
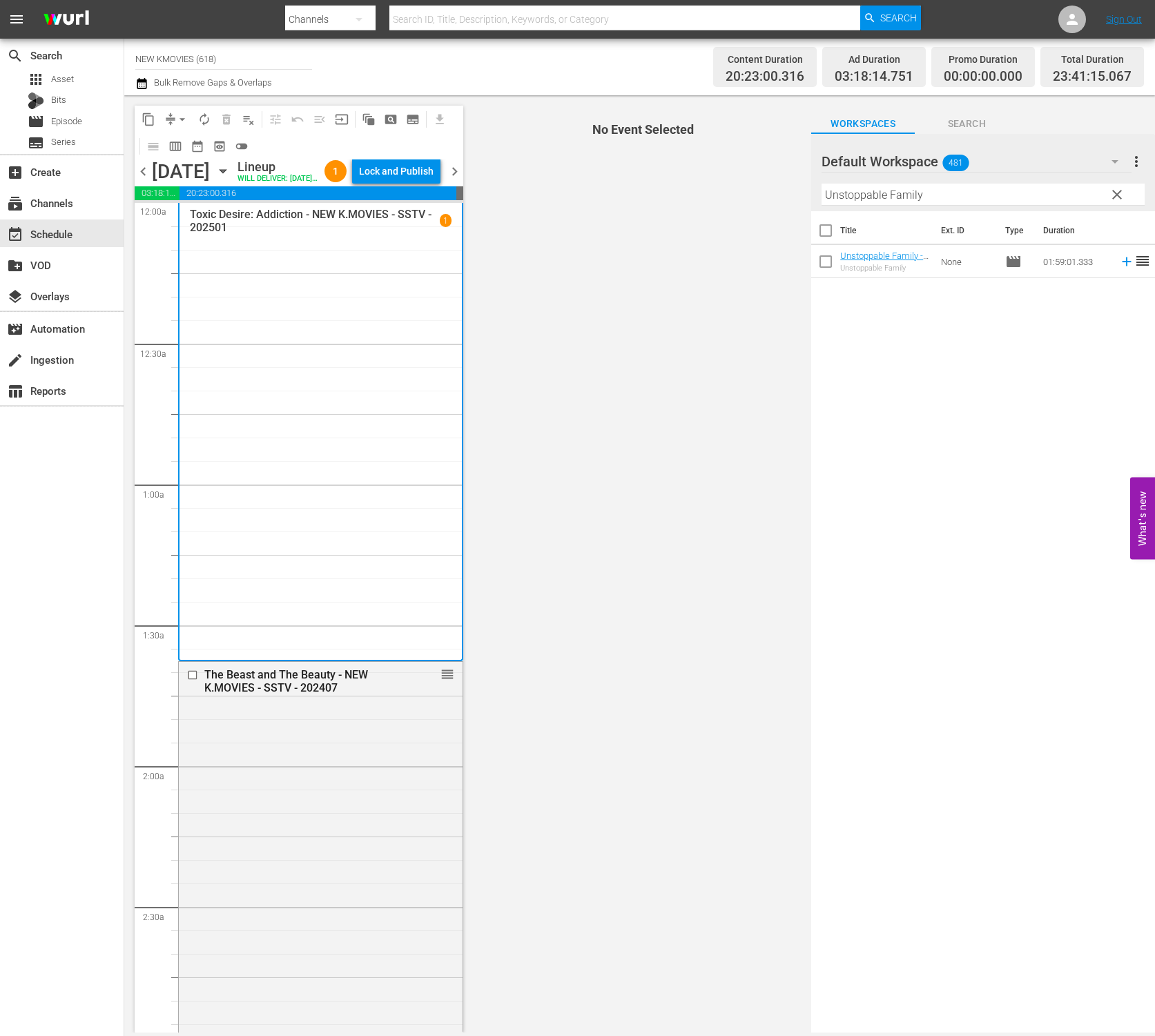
click at [581, 517] on span "No Event Selected" at bounding box center [640, 564] width 344 height 937
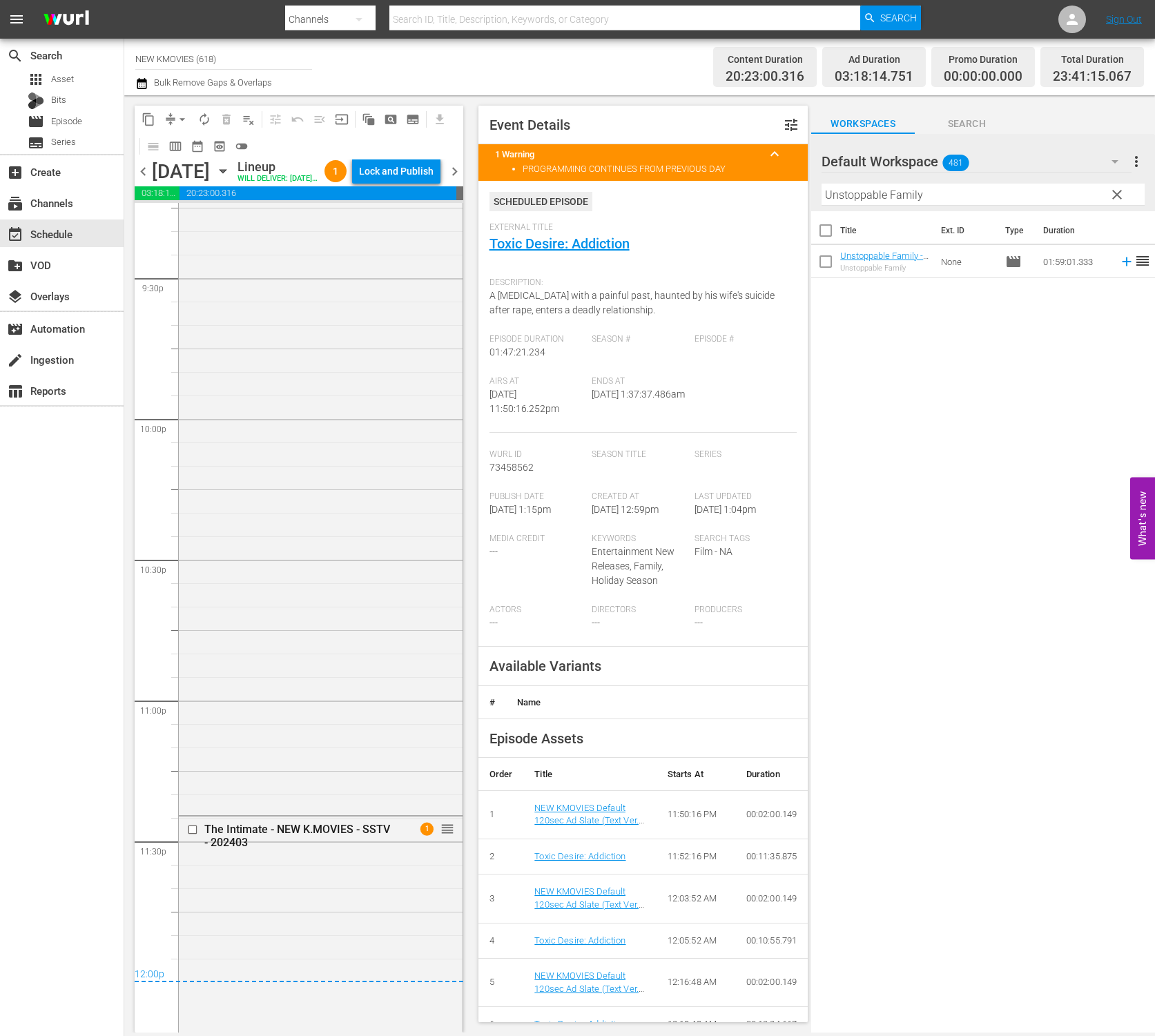
scroll to position [5979, 0]
click at [863, 752] on div "Title Ext. ID Type Duration Unstoppable Family - NEW K.MOVIES - SSTV - 202209 U…" at bounding box center [983, 622] width 344 height 823
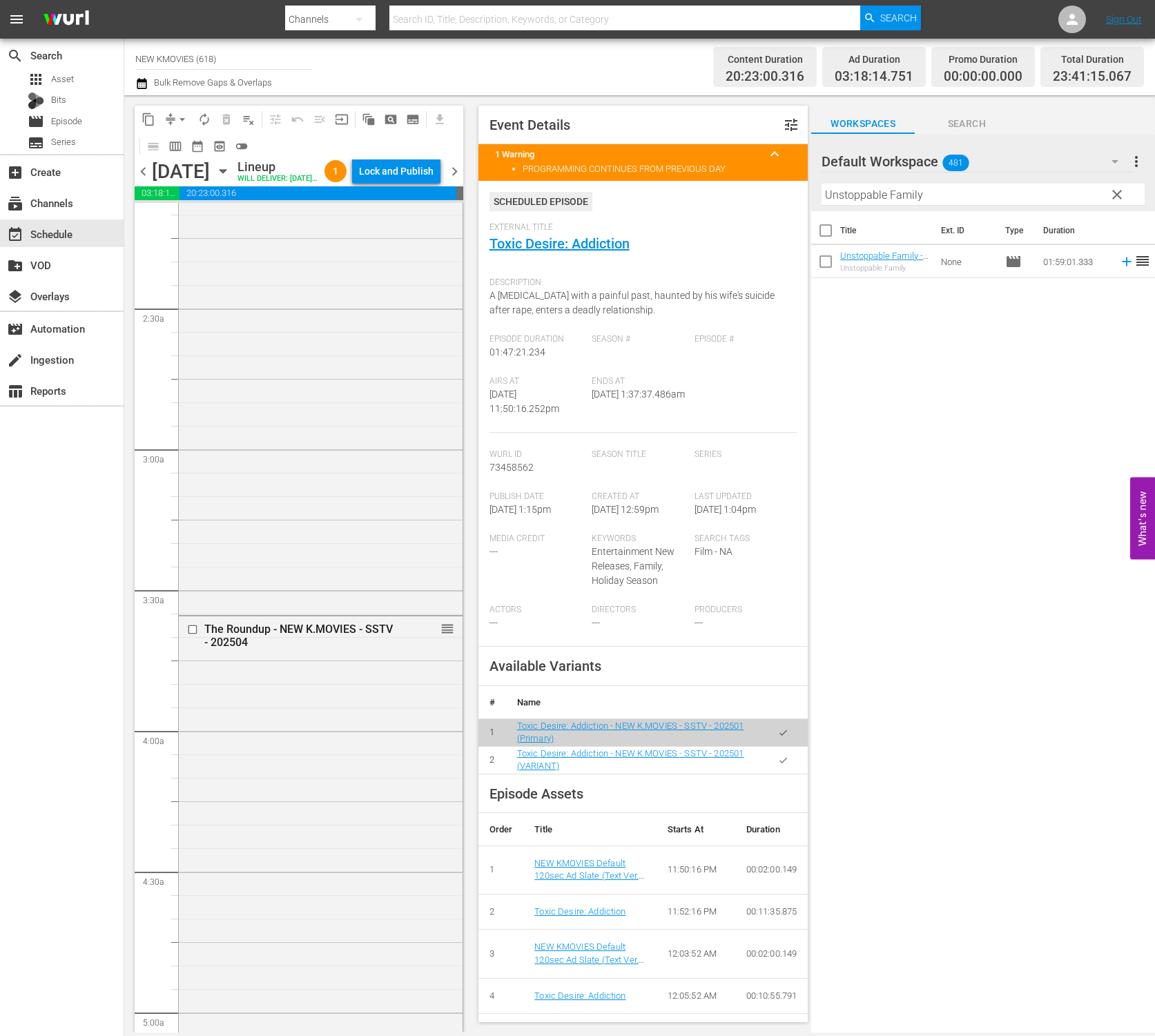
scroll to position [600, 0]
click at [411, 178] on div "Lock and Publish" at bounding box center [396, 171] width 75 height 25
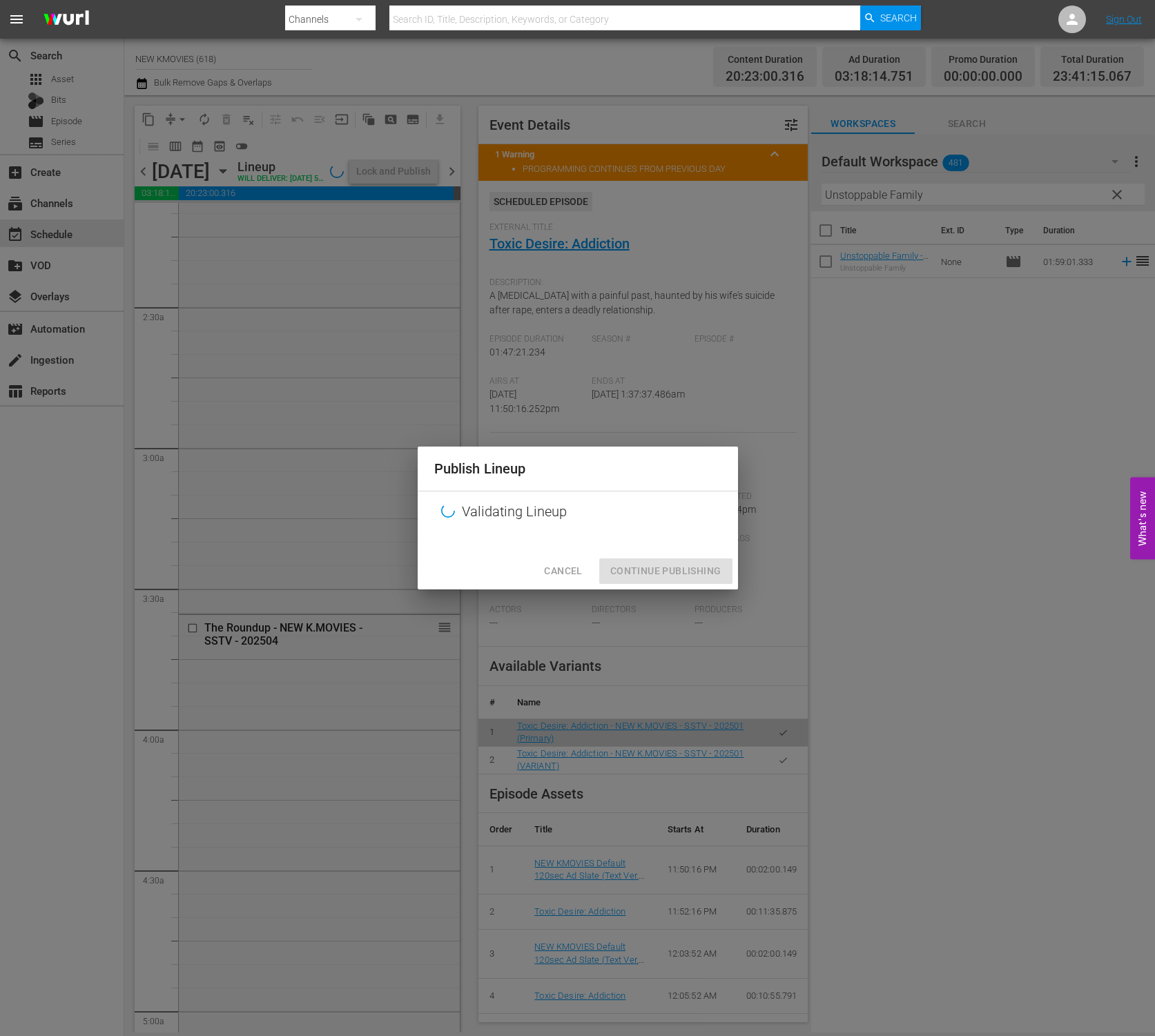
click at [562, 565] on span "Cancel" at bounding box center [563, 571] width 38 height 17
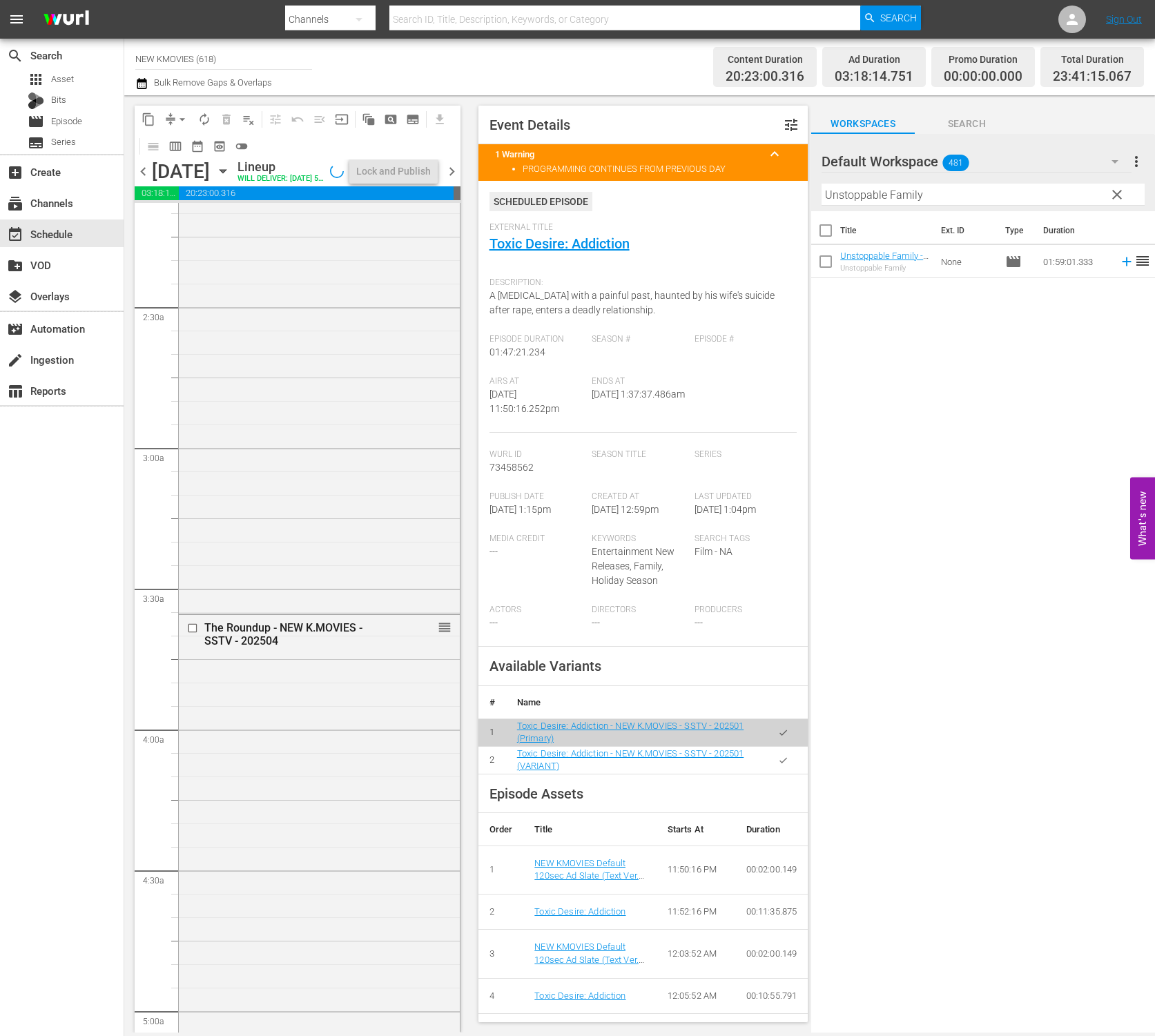
click at [453, 178] on span "chevron_right" at bounding box center [452, 172] width 17 height 17
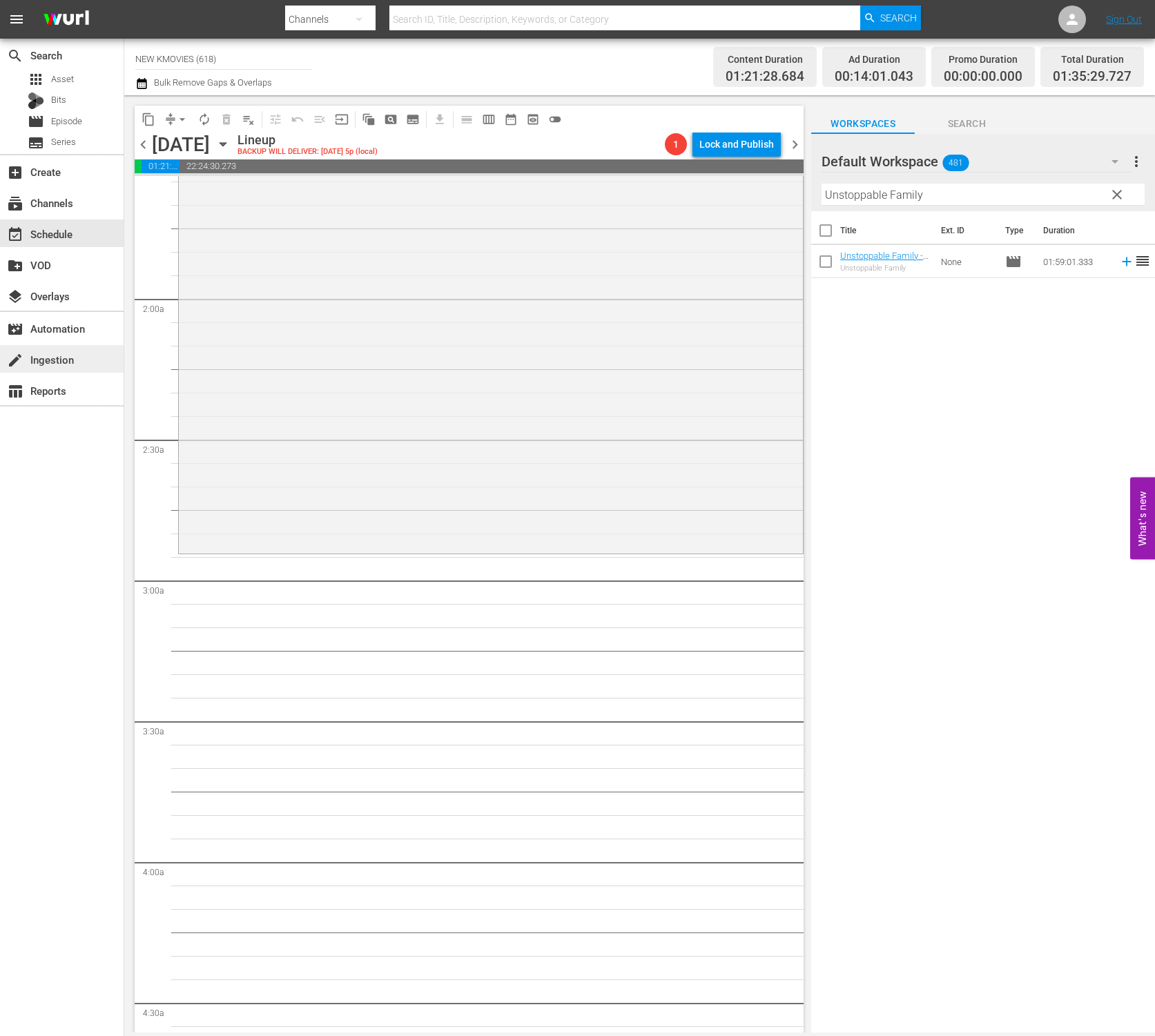
scroll to position [443, 0]
click at [958, 192] on input "Unstoppable Family" at bounding box center [982, 194] width 323 height 22
drag, startPoint x: 958, startPoint y: 192, endPoint x: 932, endPoint y: 239, distance: 53.7
click at [958, 192] on input "Unstoppable Family" at bounding box center [982, 194] width 323 height 22
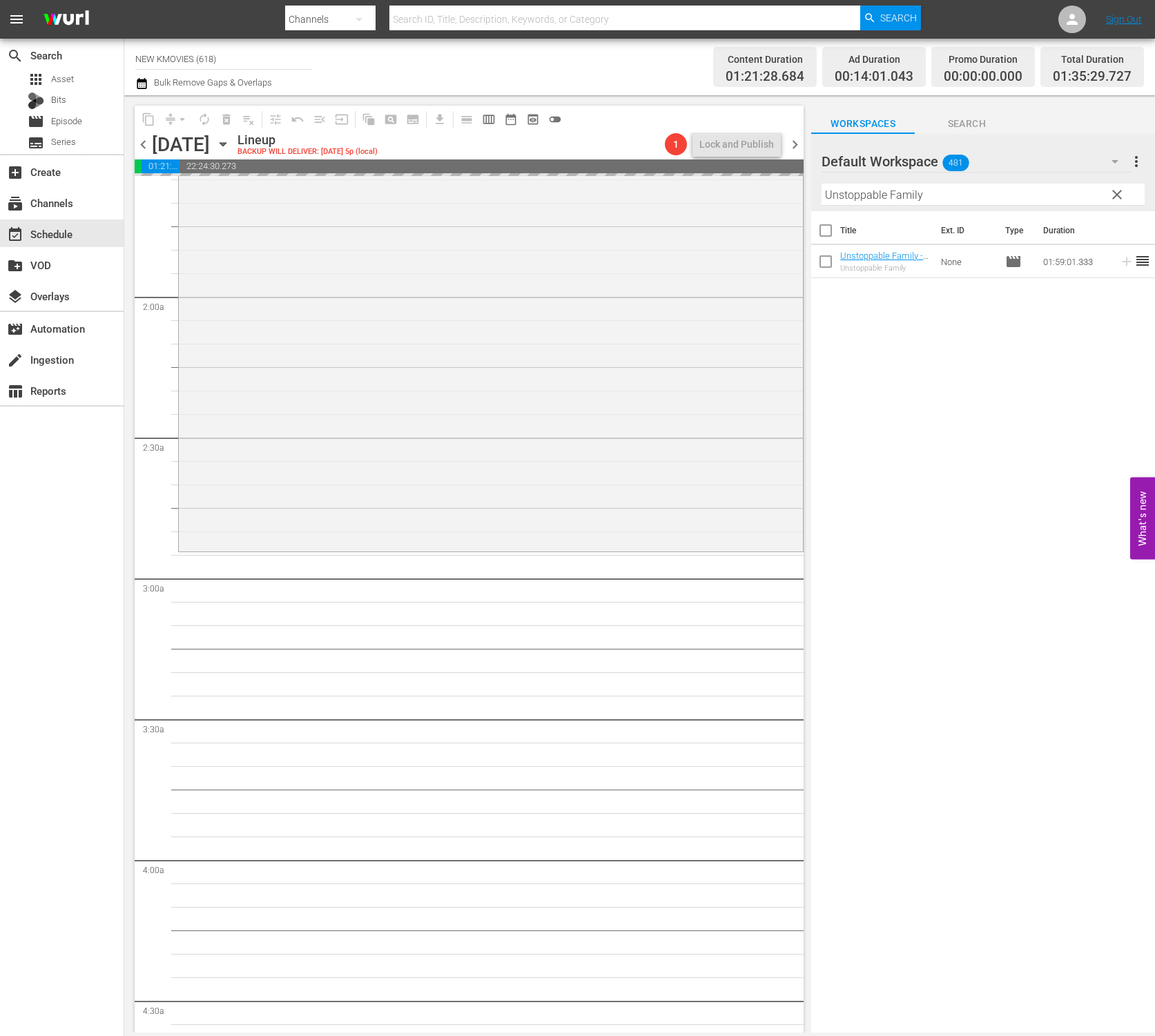
click at [982, 199] on input "Unstoppable Family" at bounding box center [982, 194] width 323 height 22
paste input "Mood of the da"
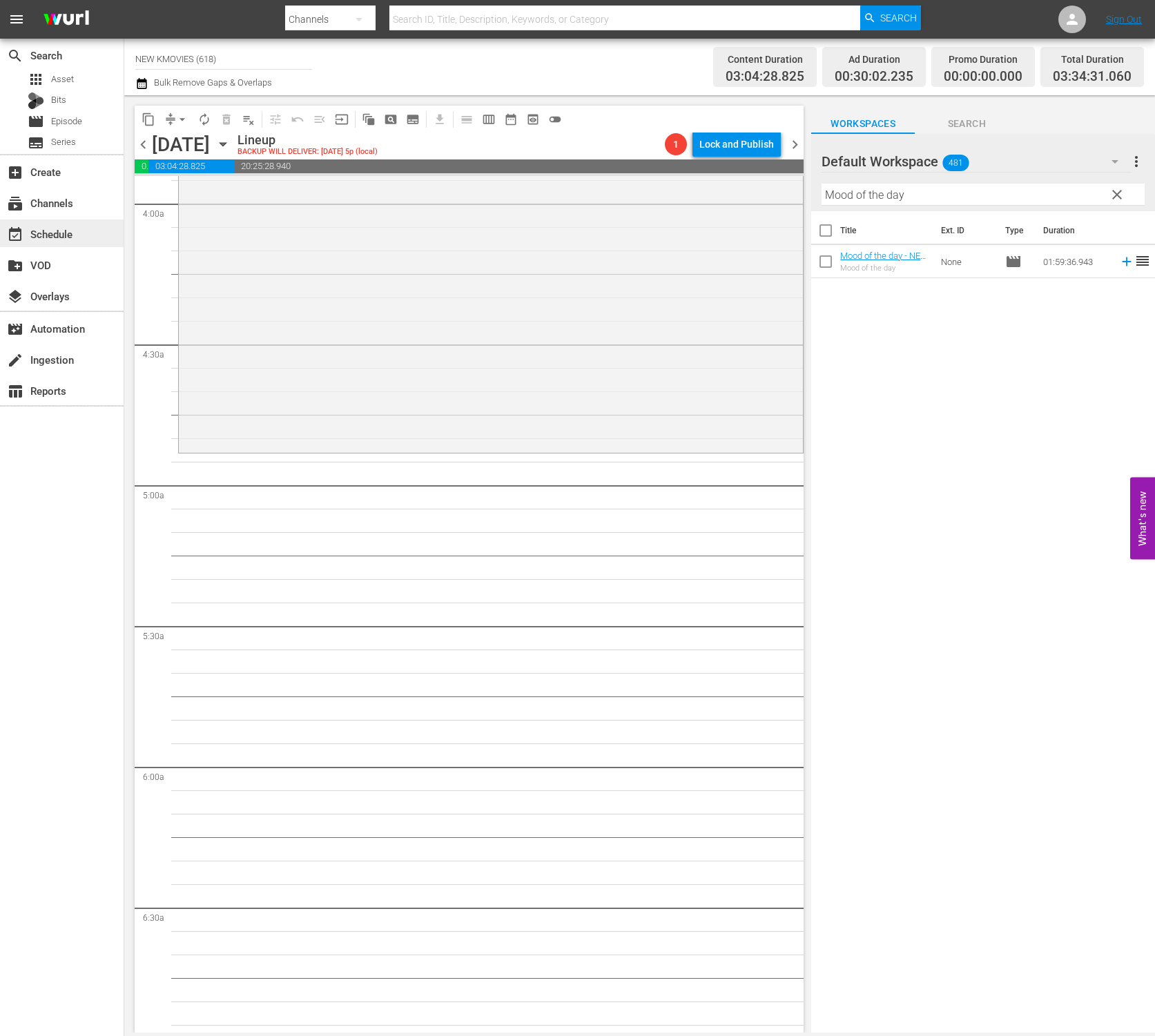
scroll to position [1306, 0]
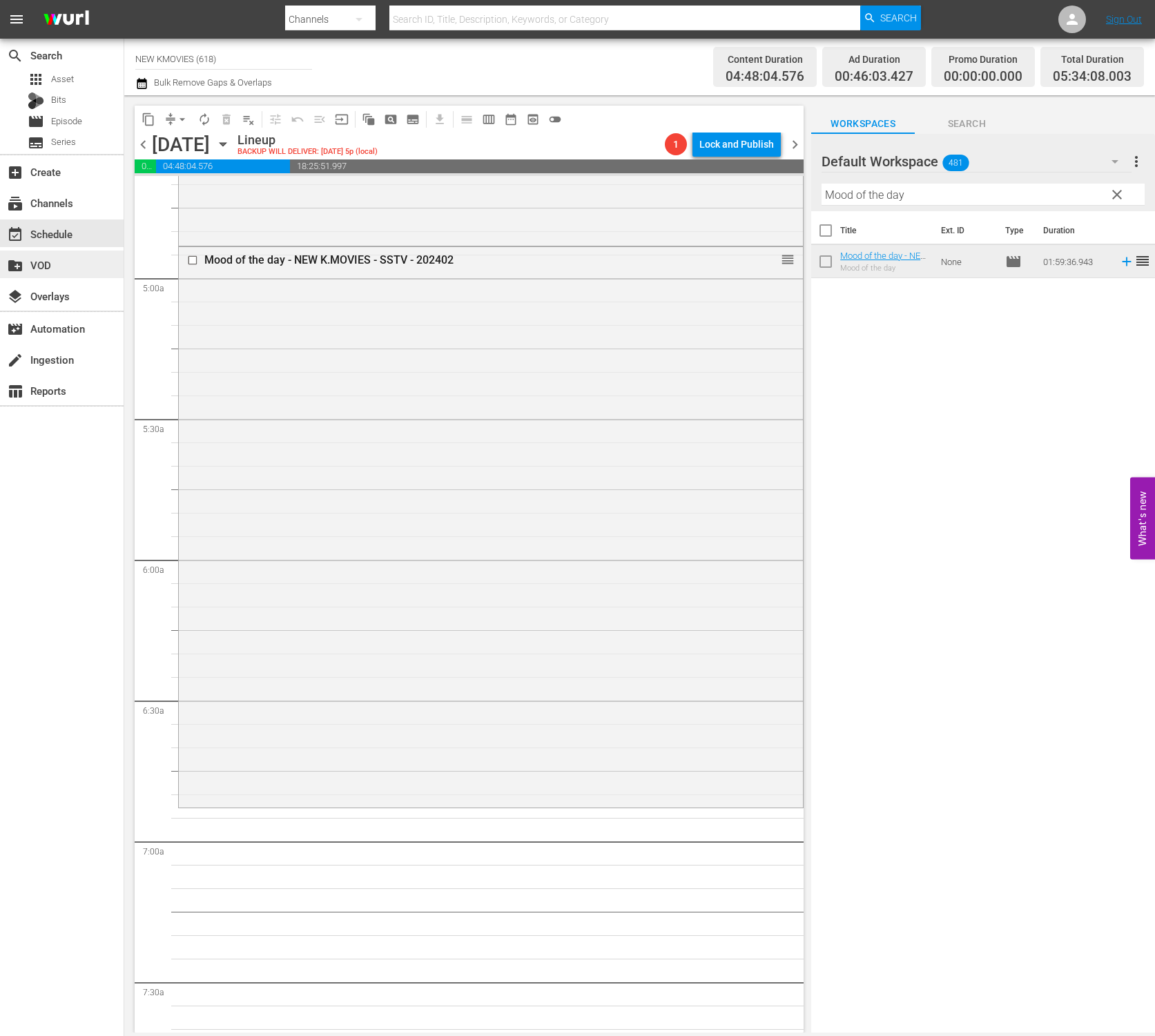
drag, startPoint x: 875, startPoint y: 258, endPoint x: 30, endPoint y: 258, distance: 845.0
click at [879, 334] on div "Title Ext. ID Type Duration Mood of the day - NEW K.MOVIES - SSTV - 202402 Mood…" at bounding box center [983, 622] width 344 height 823
click at [877, 191] on input "Mood of the day" at bounding box center [982, 194] width 323 height 22
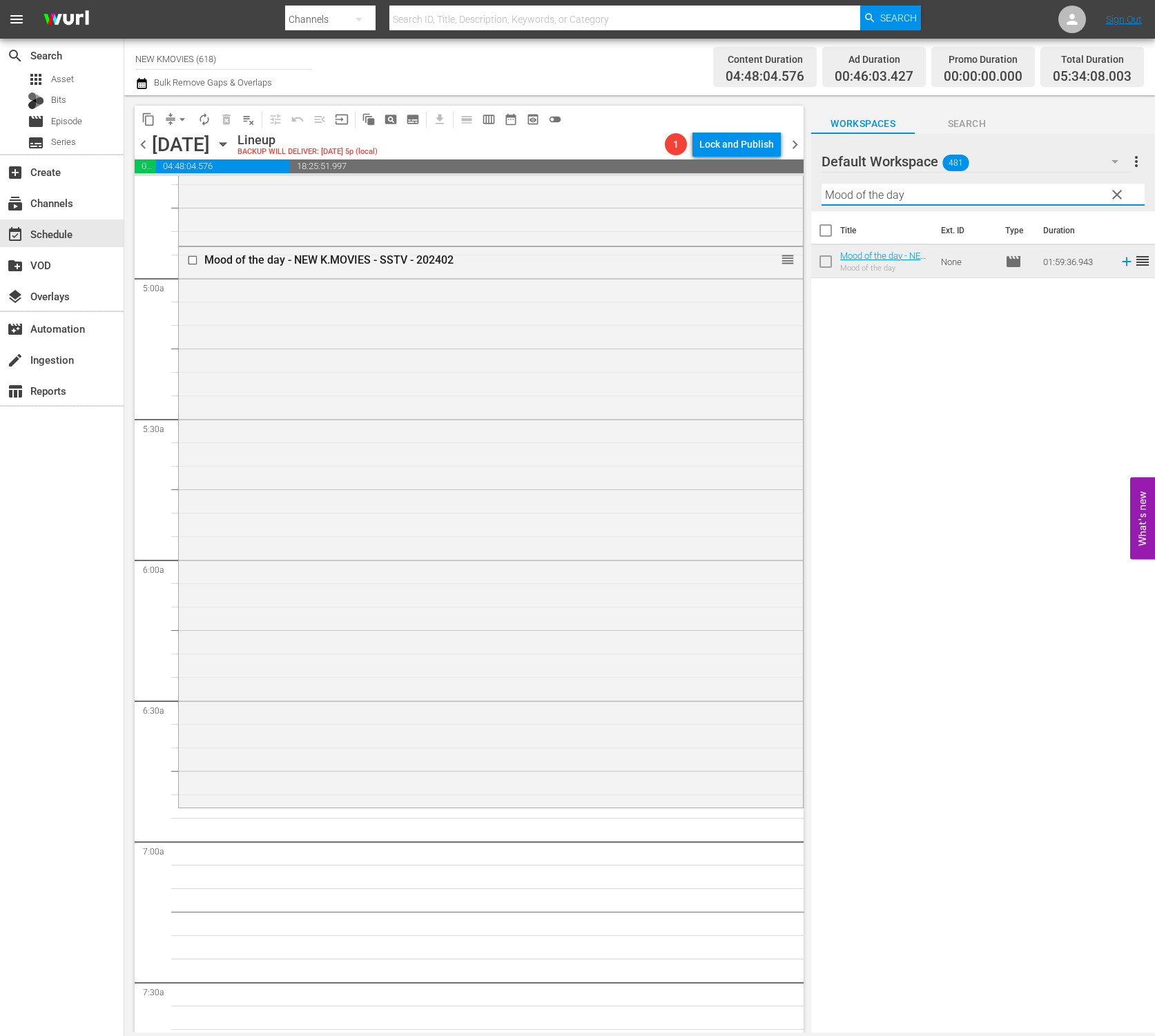
paste input "The Throne"
type input "The Throne"
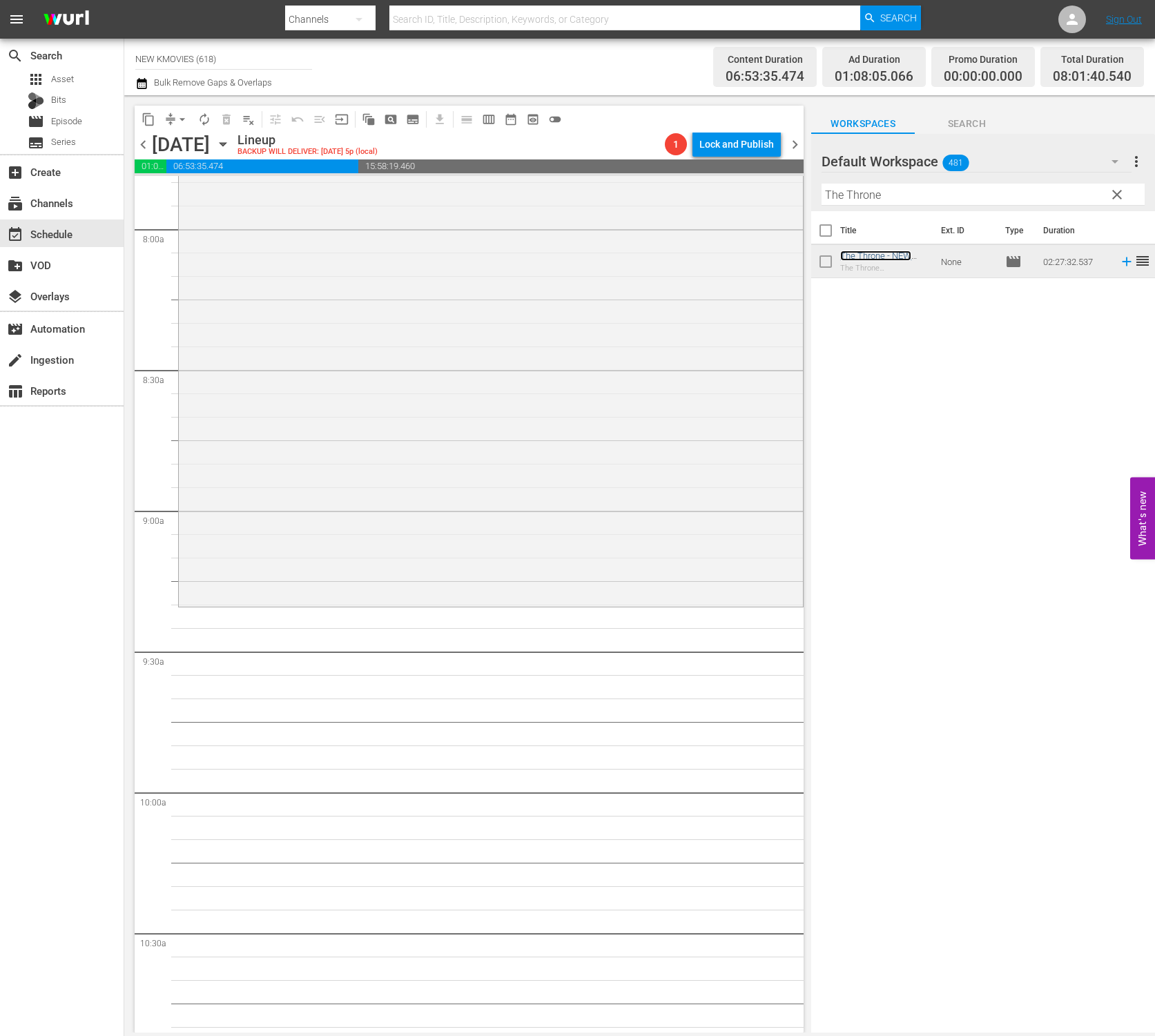
scroll to position [2201, 0]
click at [22, 293] on div "layers Overlays" at bounding box center [38, 294] width 78 height 12
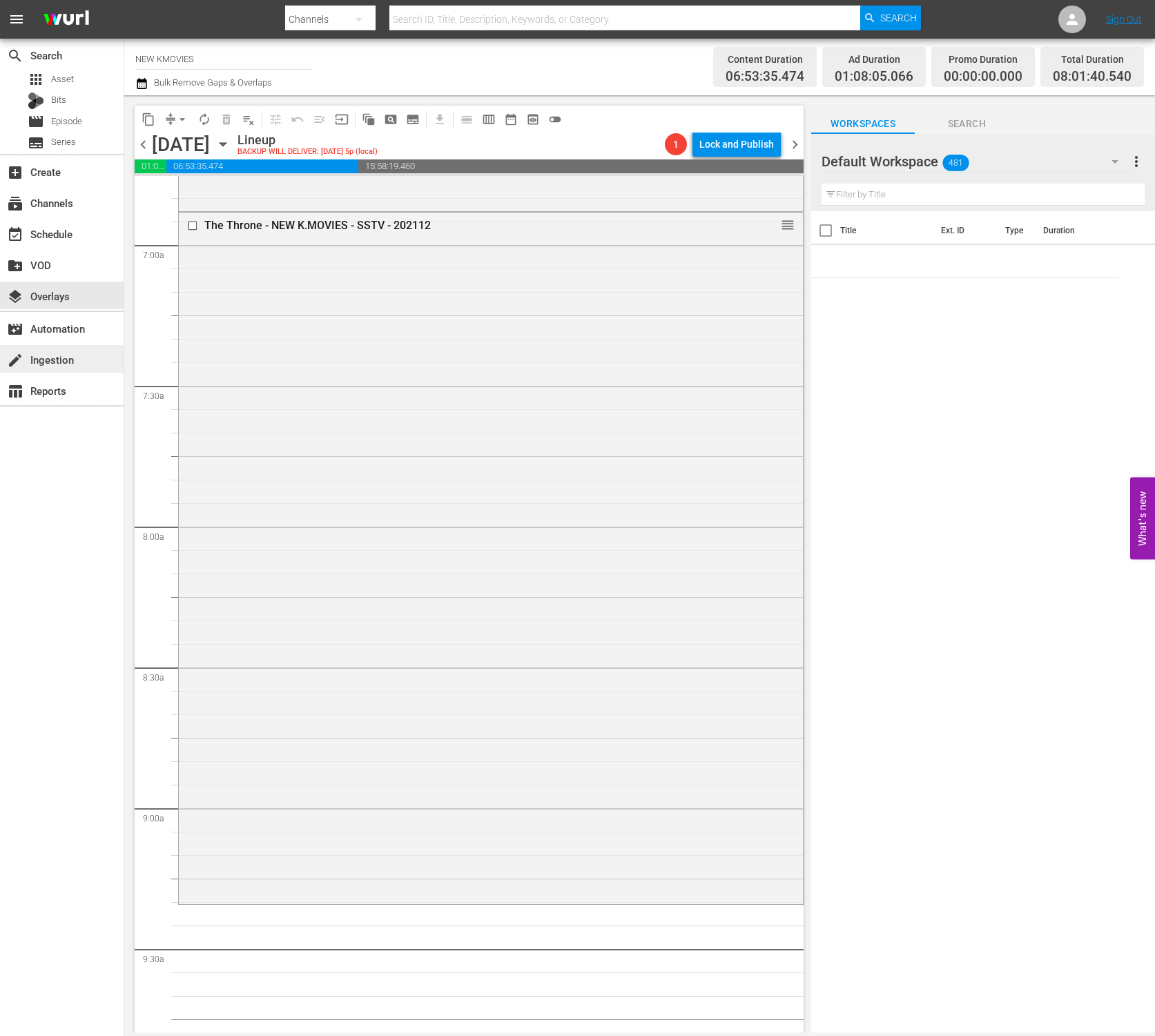
scroll to position [1901, 0]
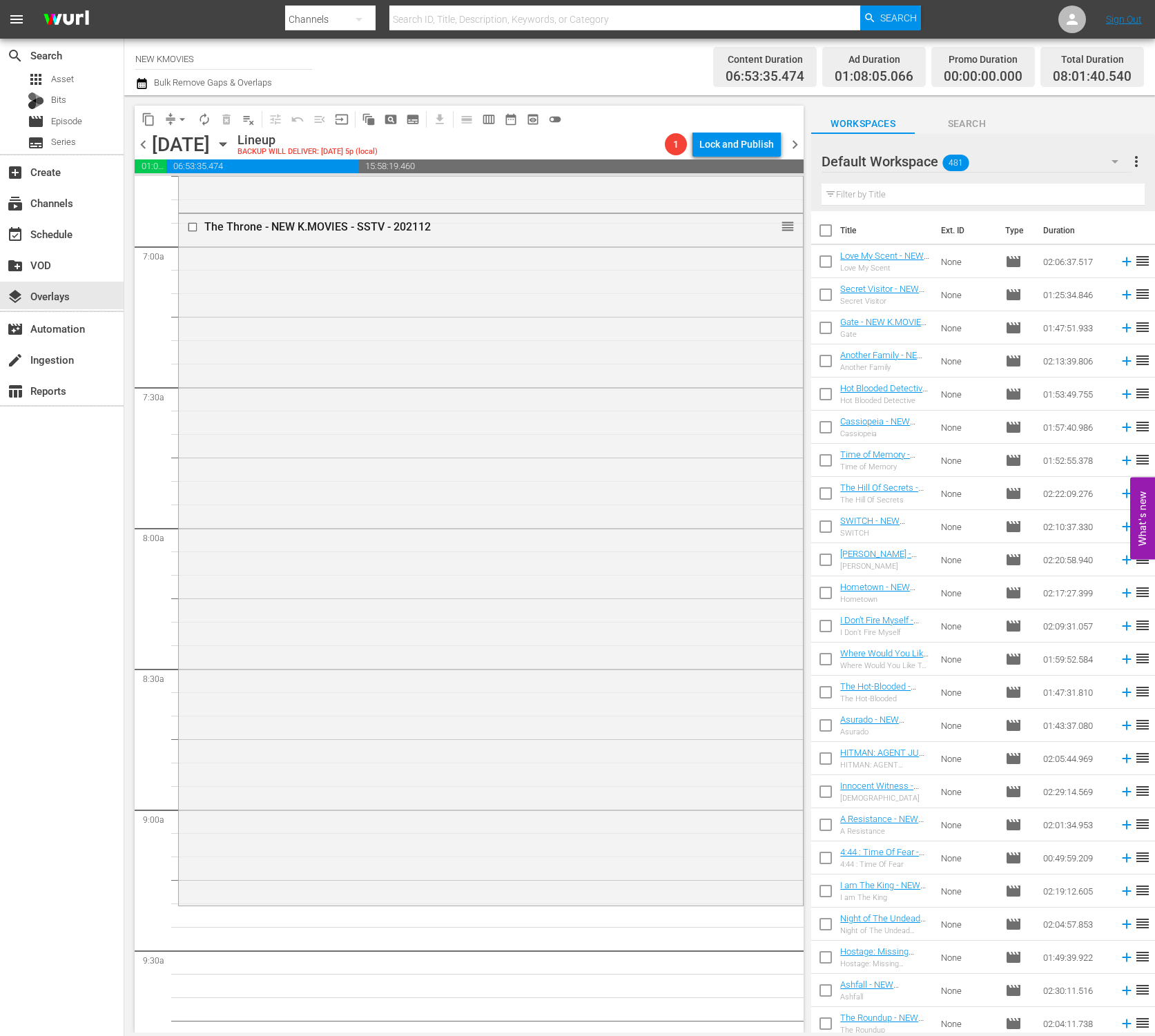
click at [952, 195] on input "text" at bounding box center [982, 194] width 323 height 22
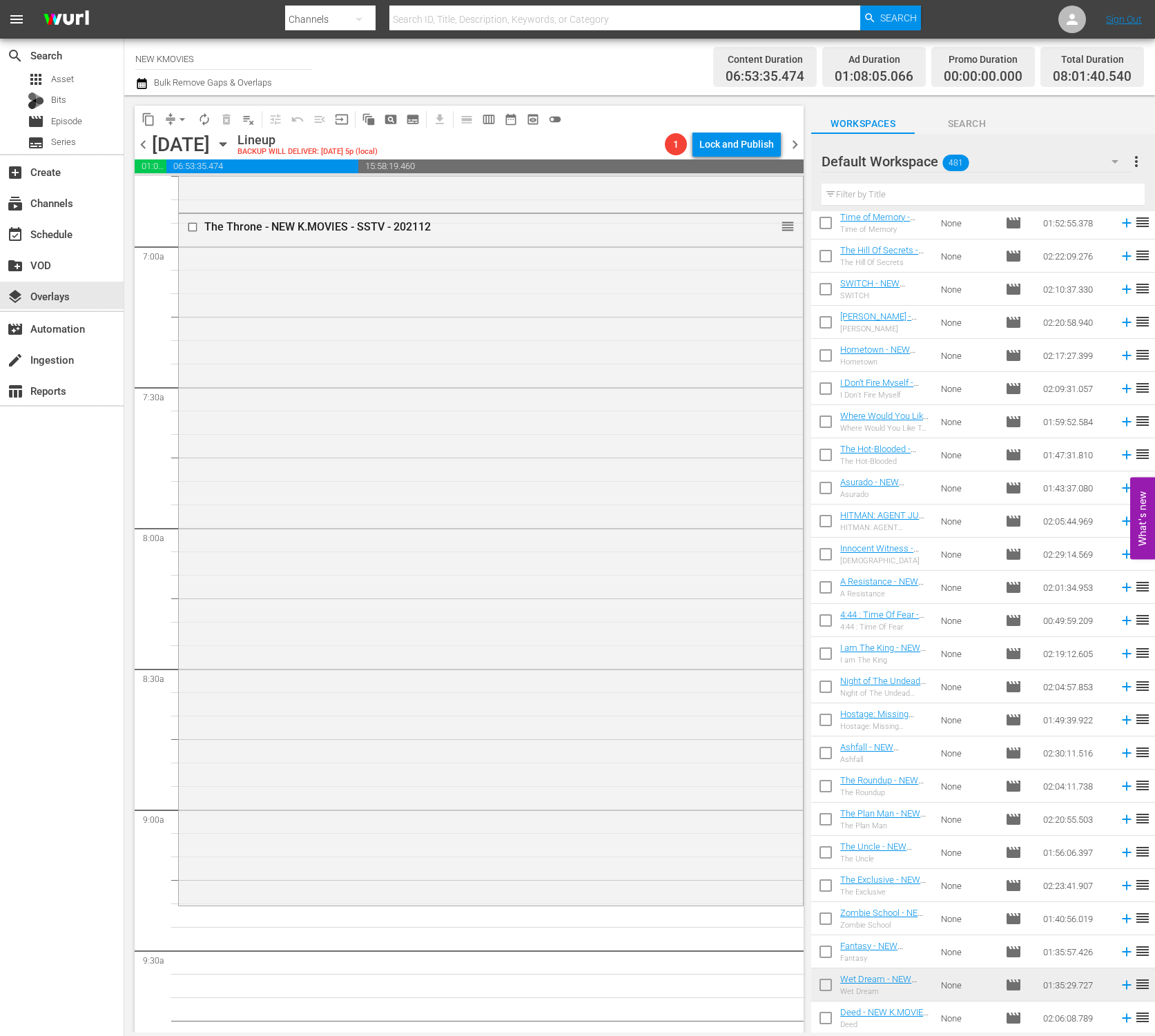
click at [1084, 166] on div "Default Workspace 481" at bounding box center [976, 161] width 310 height 38
click at [992, 193] on div "Default Workspace (481)" at bounding box center [910, 201] width 177 height 22
click at [996, 192] on input "text" at bounding box center [982, 194] width 323 height 22
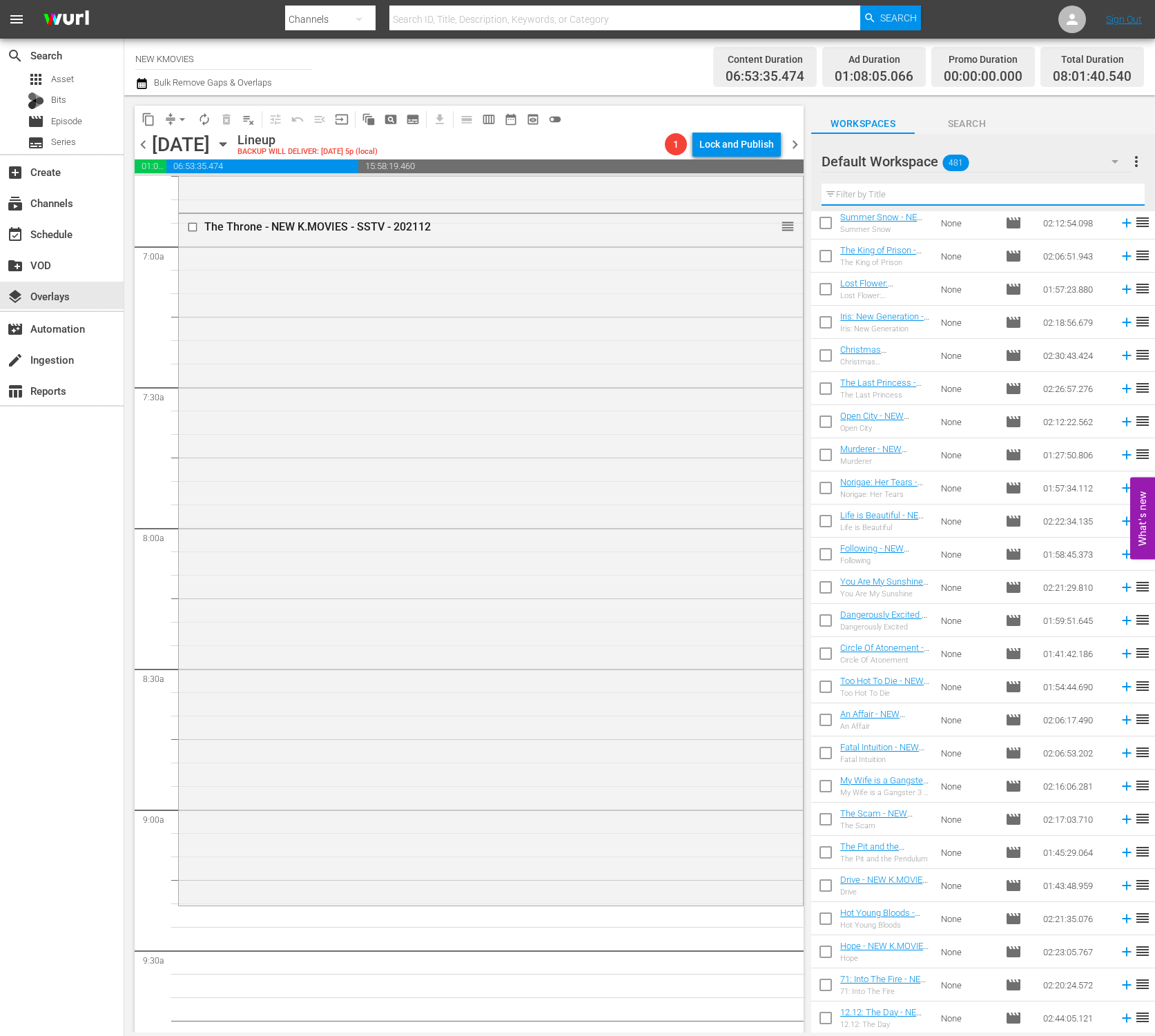
scroll to position [2225, 0]
click at [507, 90] on div "Channel Title NEW KMOVIES Bulk Remove Gaps & Overlaps" at bounding box center [410, 67] width 550 height 50
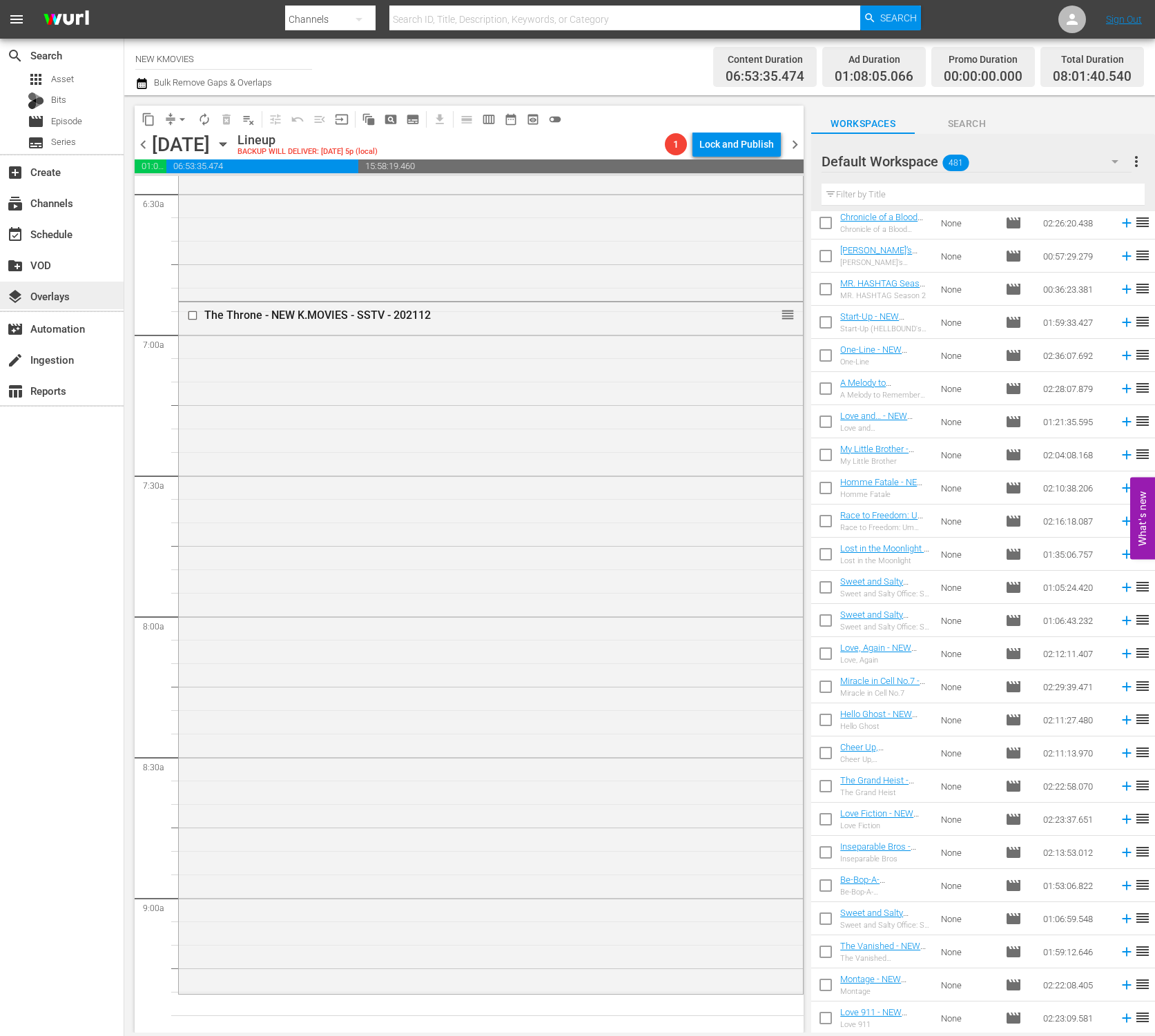
scroll to position [2229, 0]
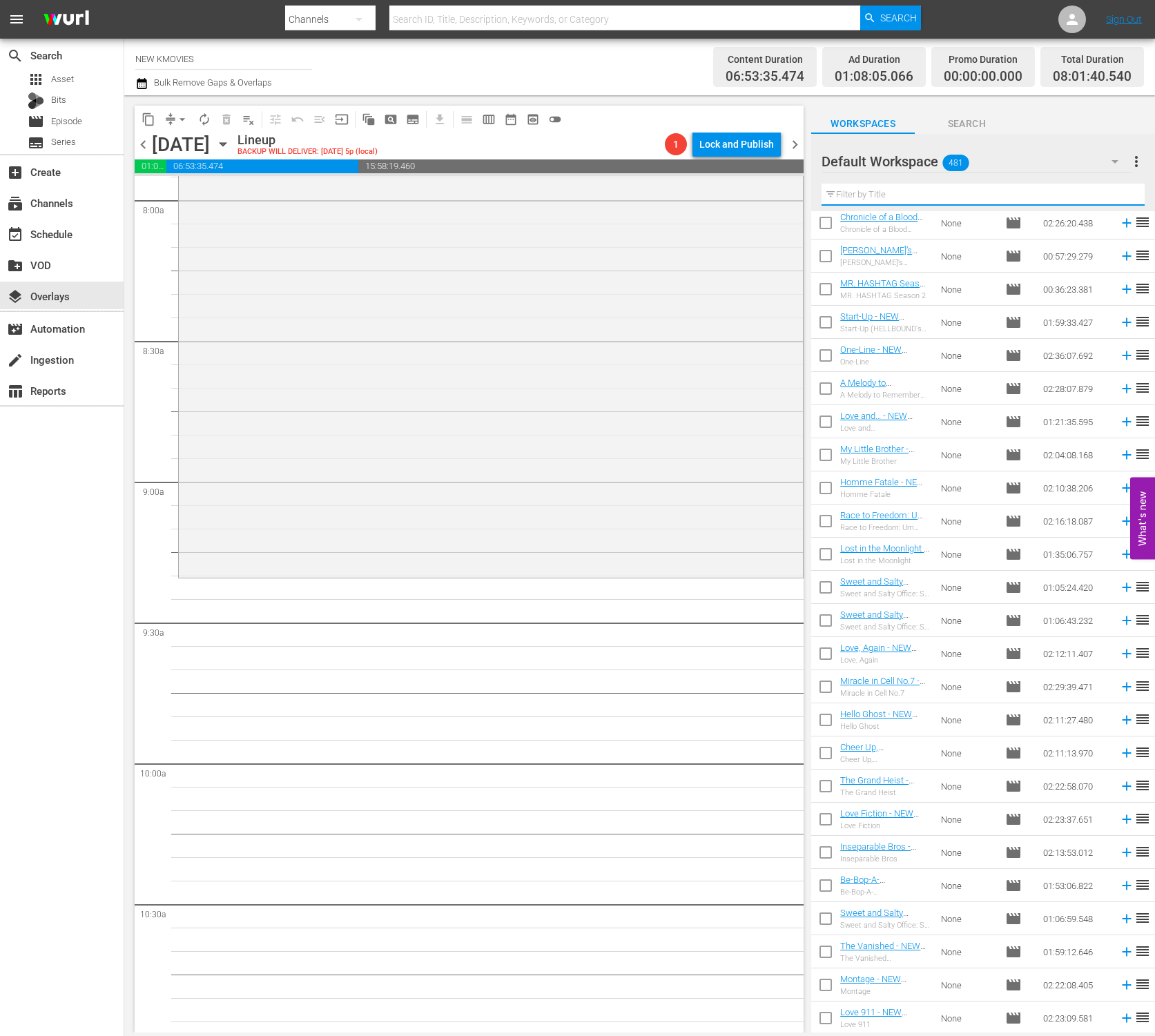
click at [985, 195] on input "text" at bounding box center [982, 194] width 323 height 22
paste input "Secret Reunion"
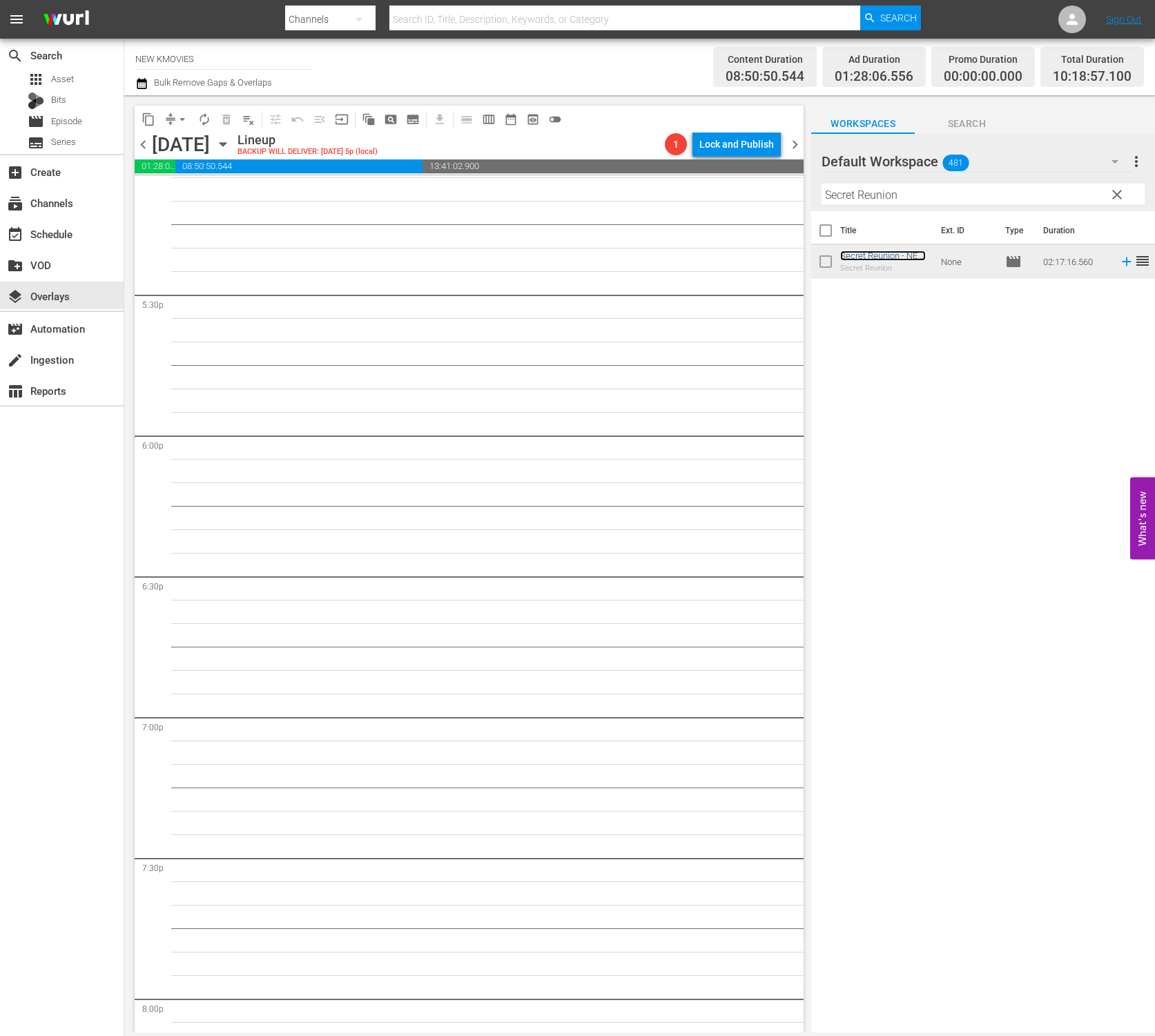
scroll to position [5903, 0]
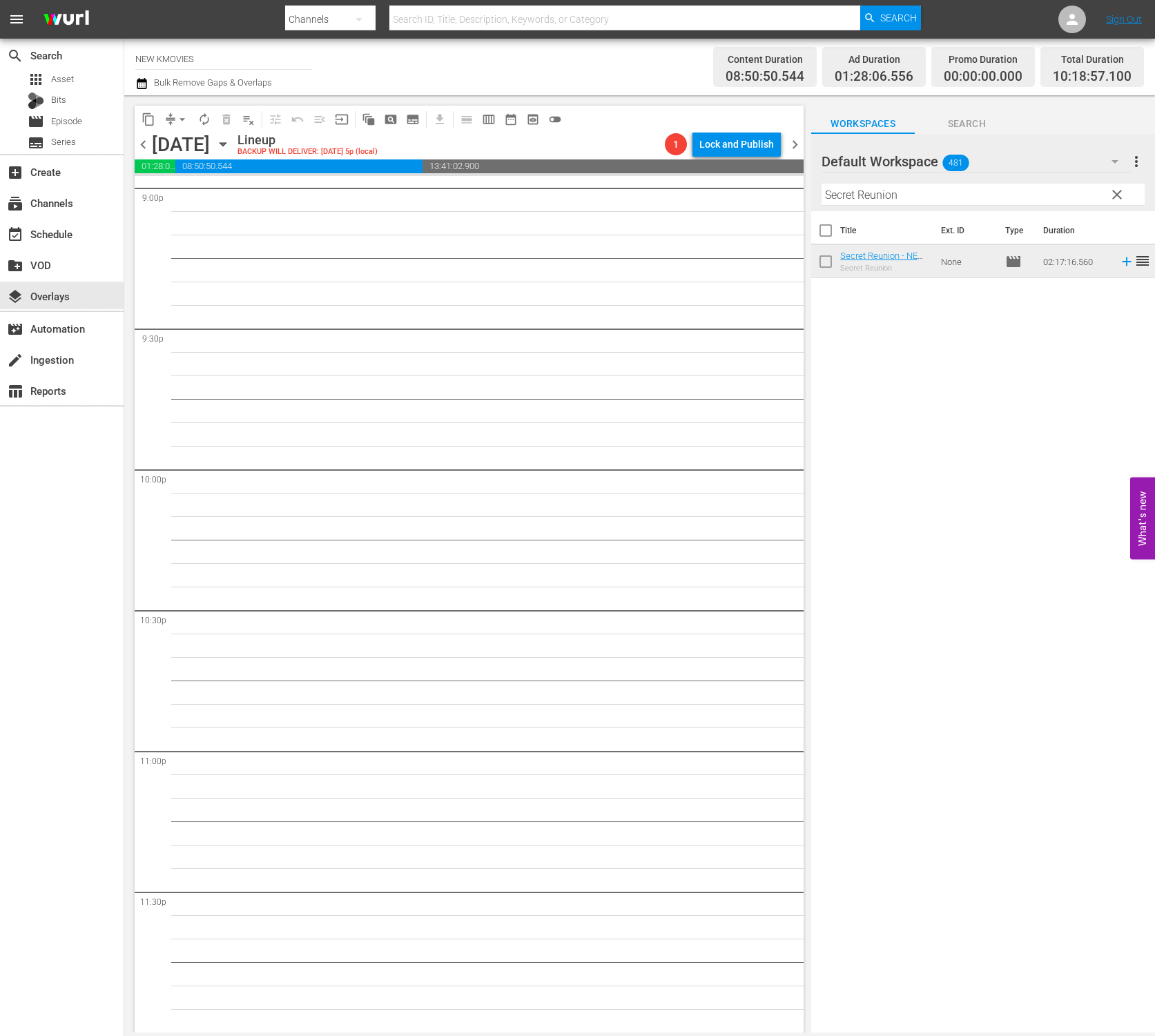
drag, startPoint x: 898, startPoint y: 252, endPoint x: 958, endPoint y: 88, distance: 174.6
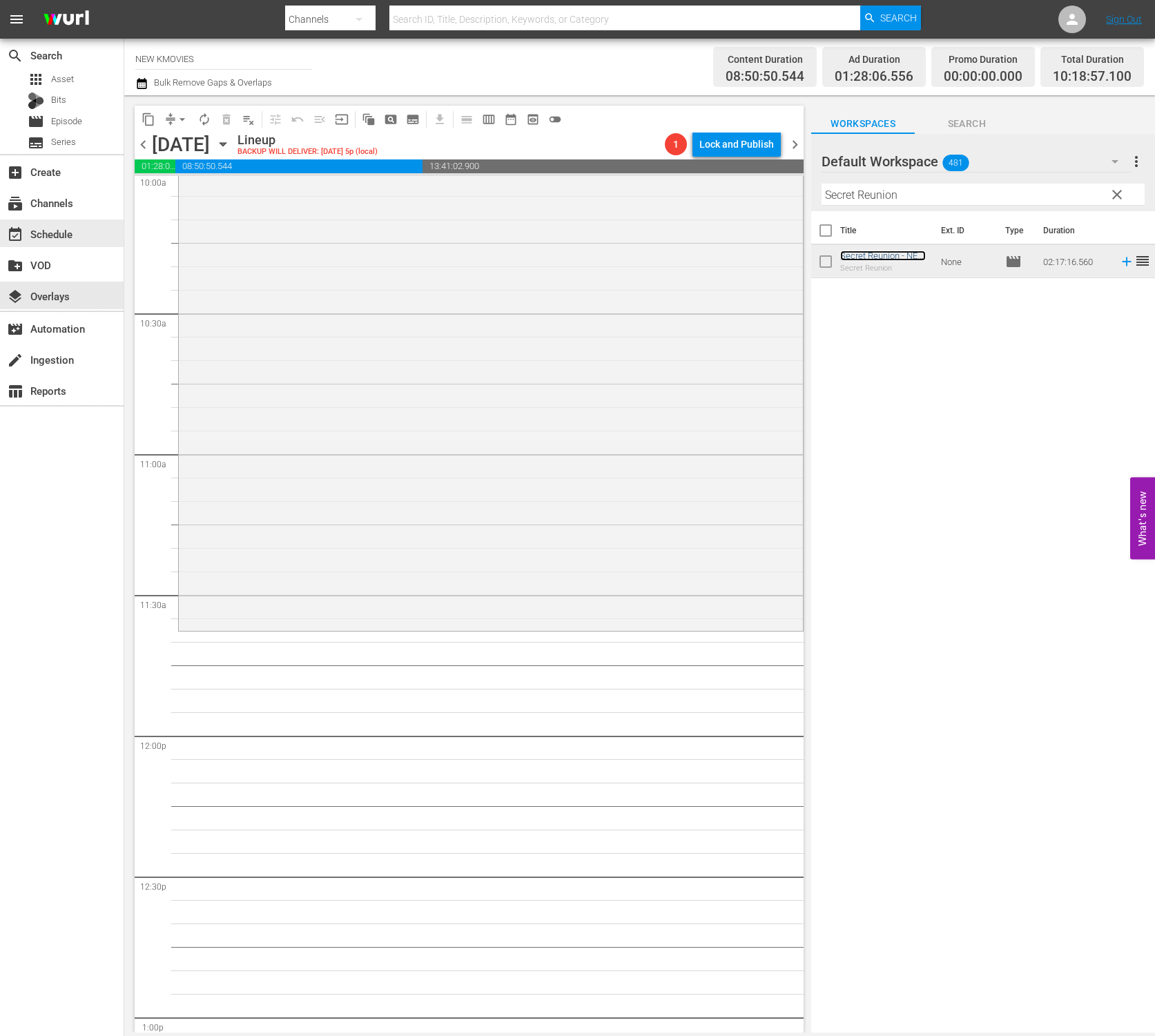
scroll to position [2828, 0]
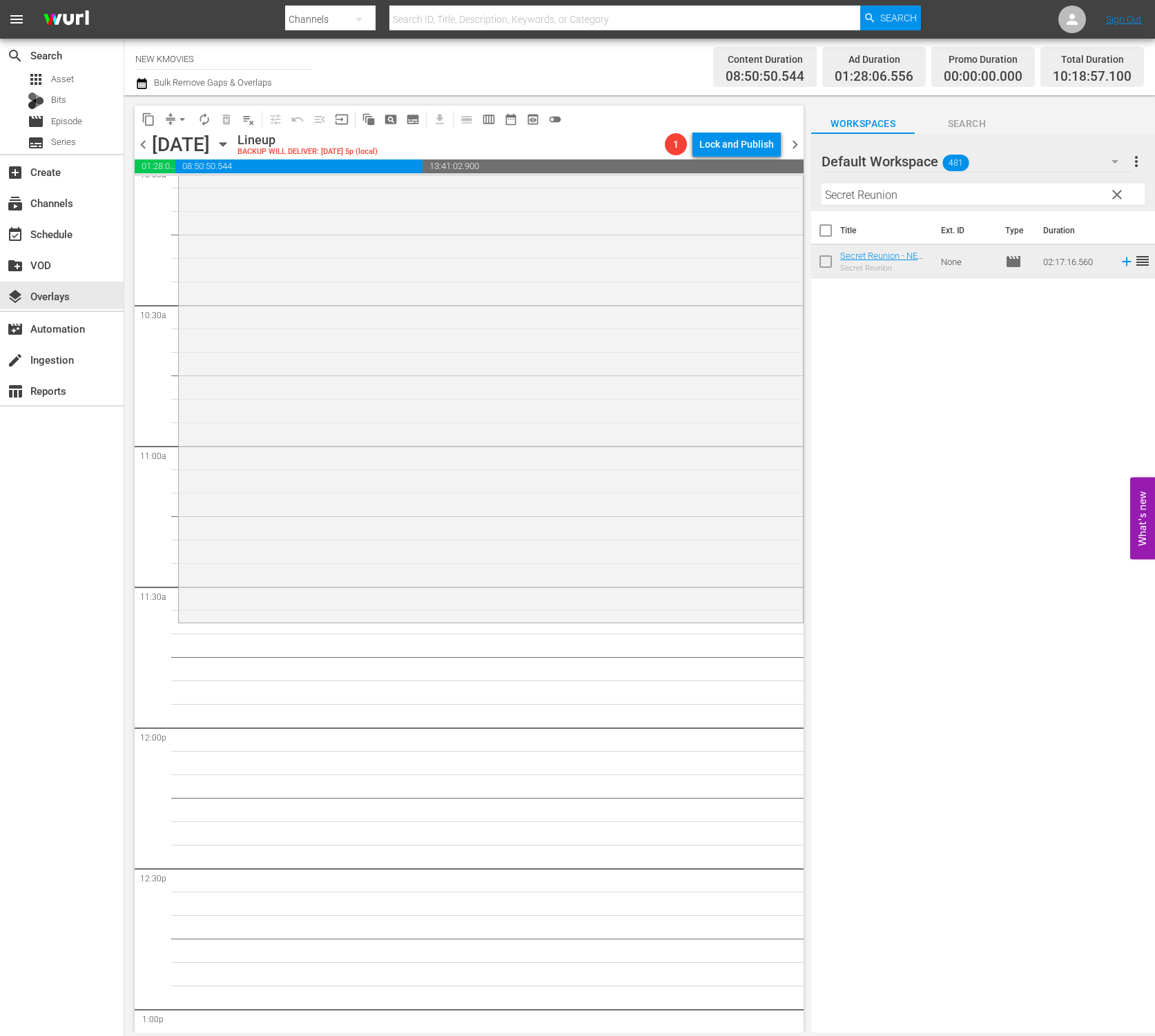
click at [852, 201] on input "Secret Reunion" at bounding box center [982, 194] width 323 height 22
paste input "Hot Blooded Detective"
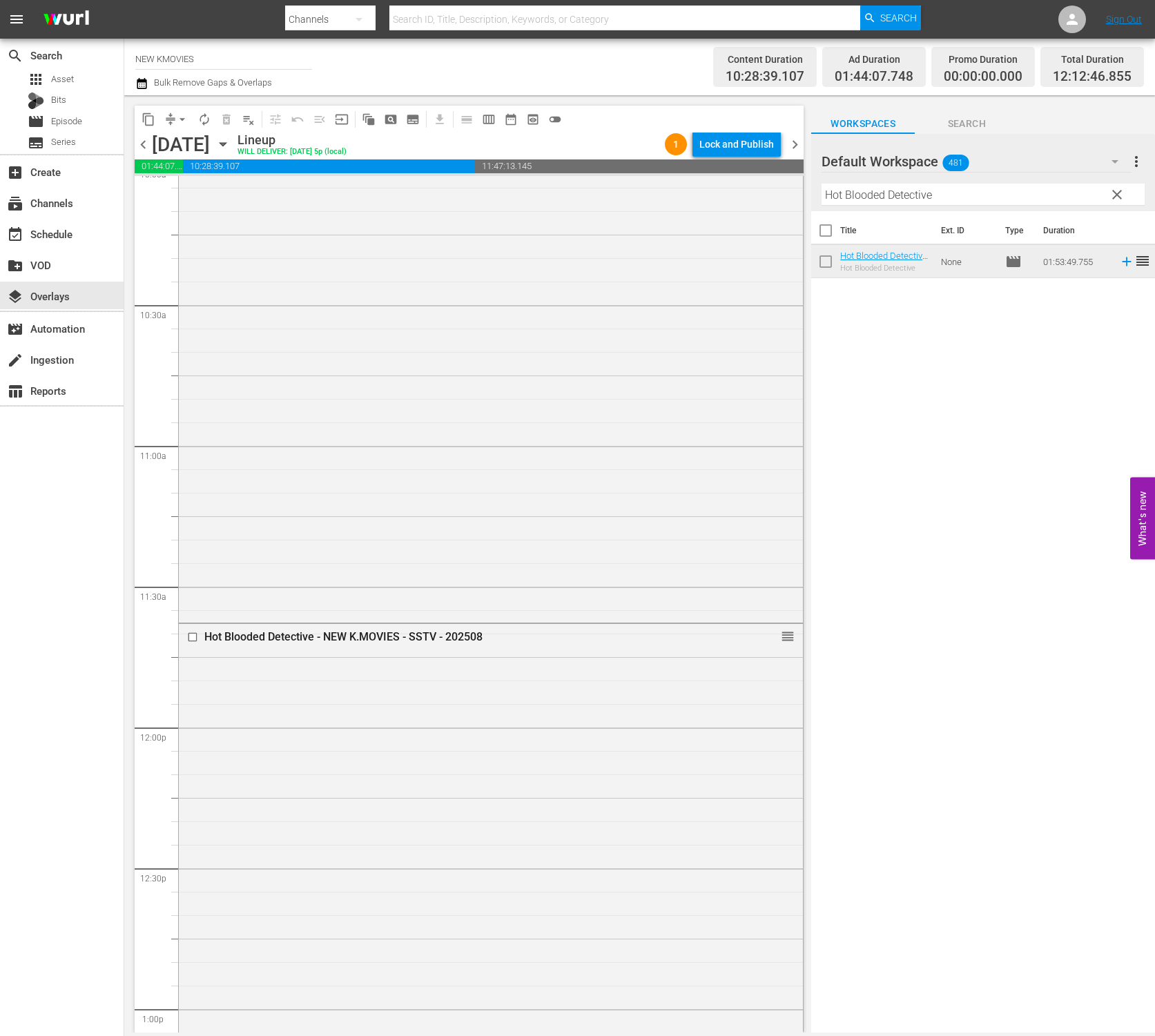
click at [998, 192] on input "Hot Blooded Detective" at bounding box center [982, 194] width 323 height 22
paste input "Fortune Salon"
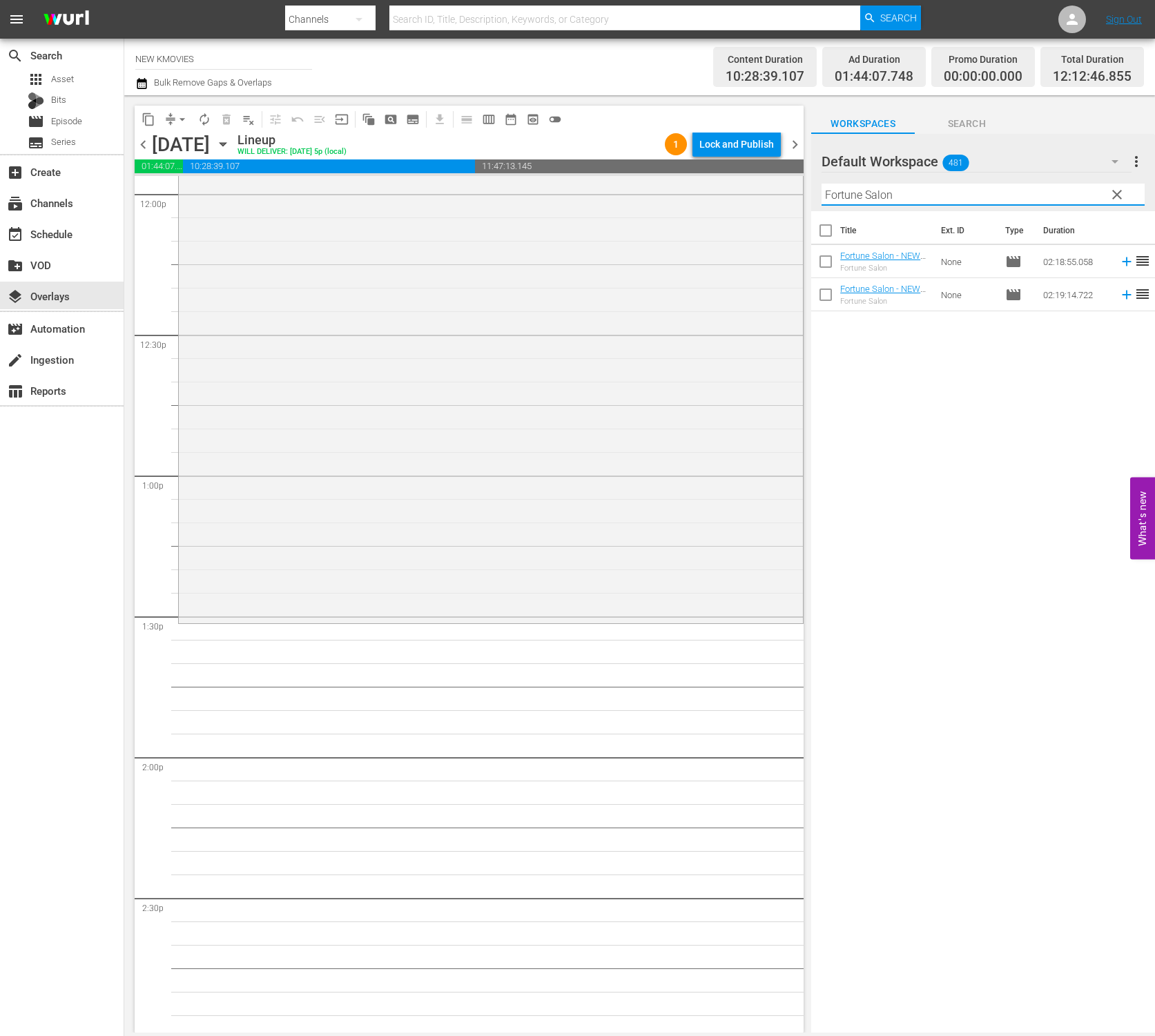
scroll to position [3434, 0]
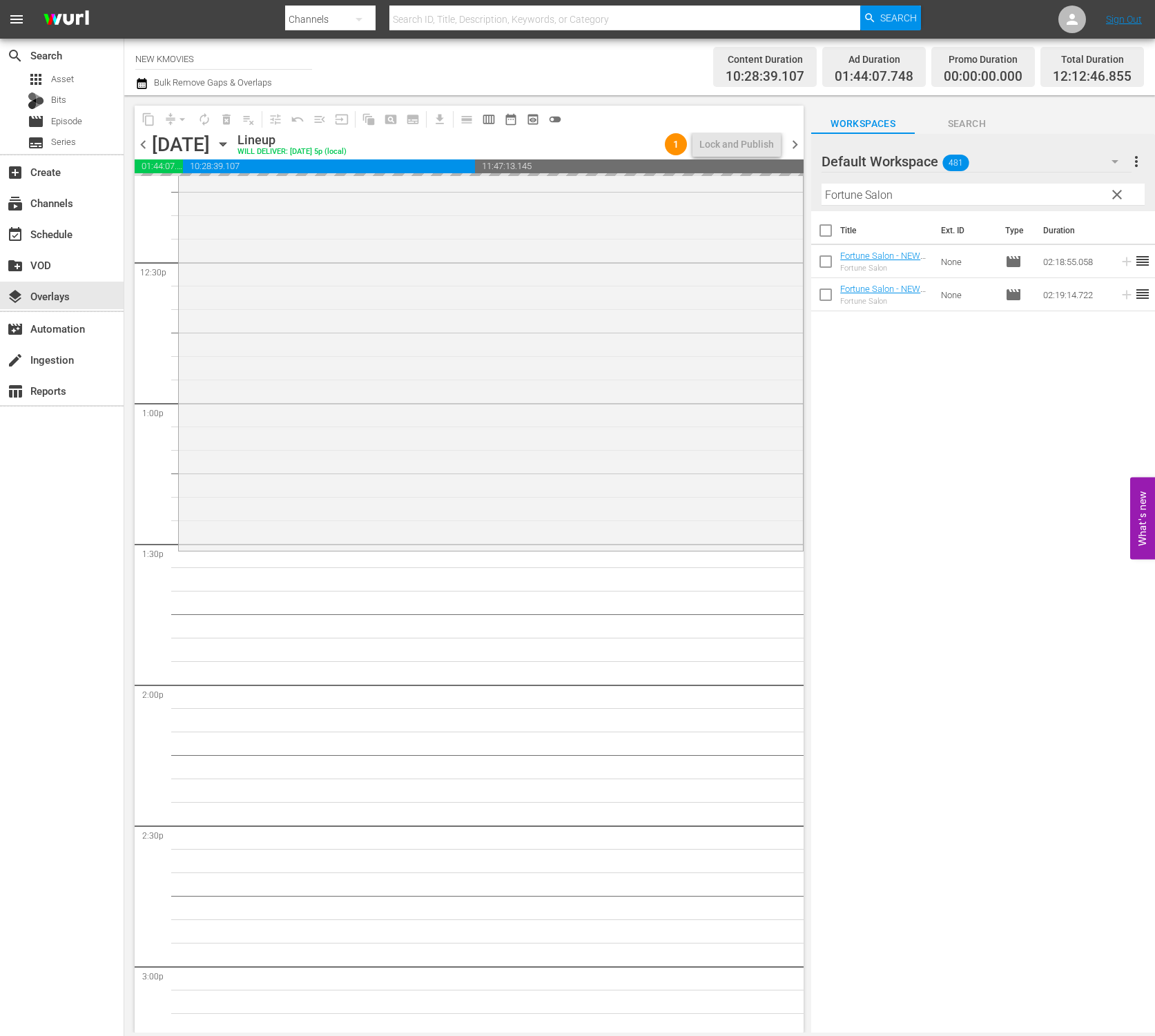
click at [955, 191] on input "Fortune Salon" at bounding box center [982, 194] width 323 height 22
paste input "Recalled"
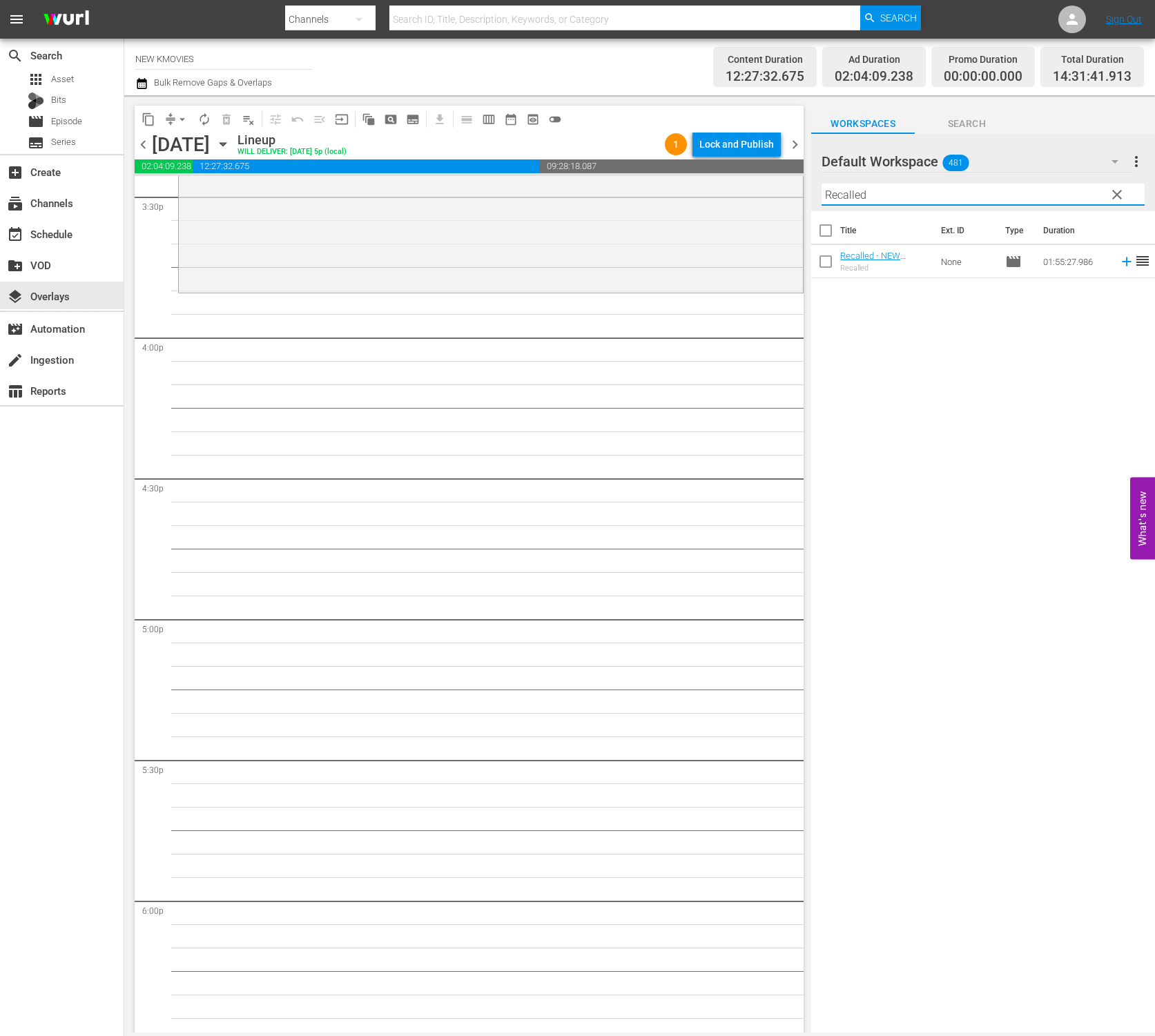
scroll to position [4369, 0]
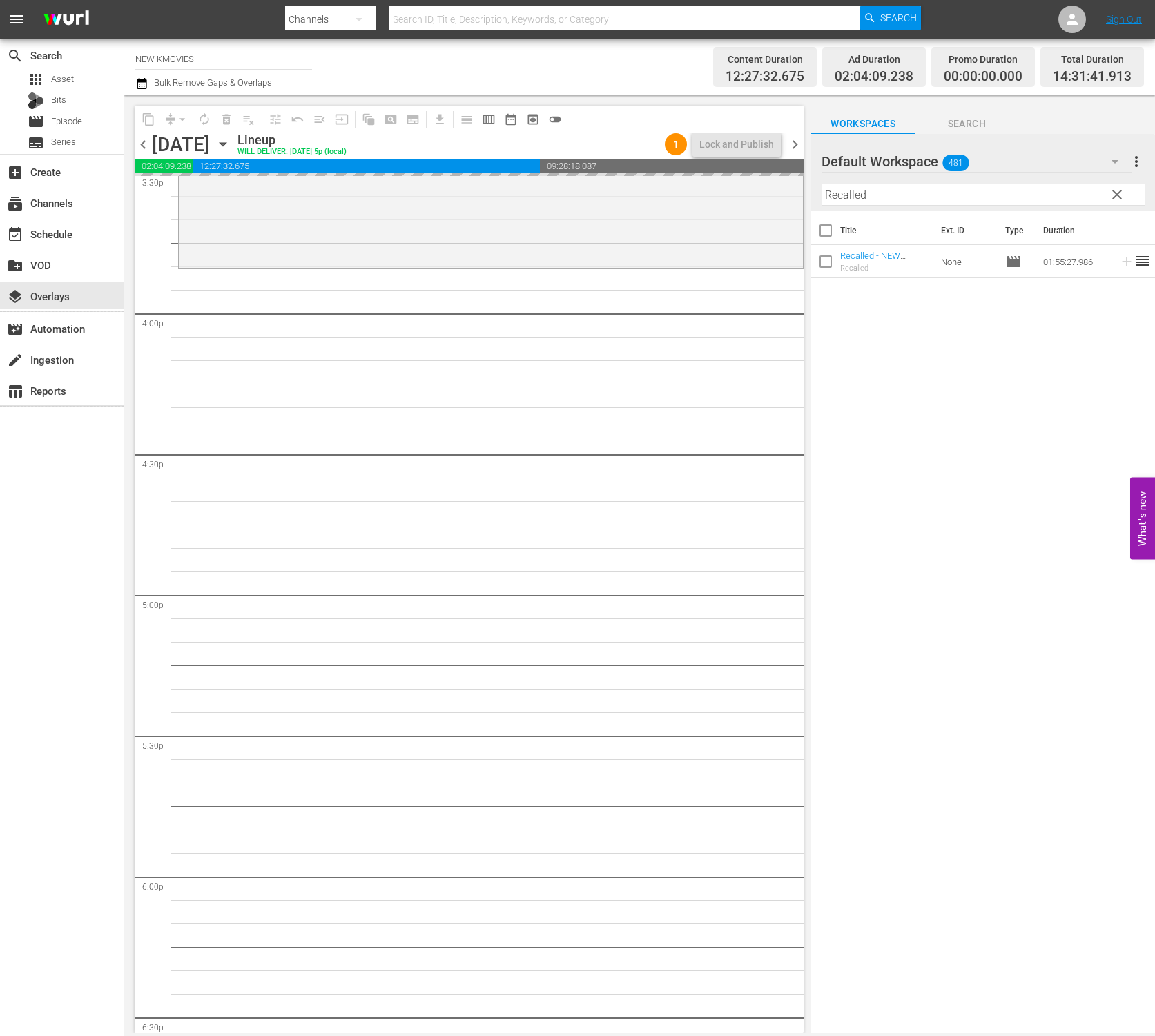
click at [918, 196] on input "Recalled" at bounding box center [982, 194] width 323 height 22
paste input "Secret Visitor"
type input "Secret Visitor"
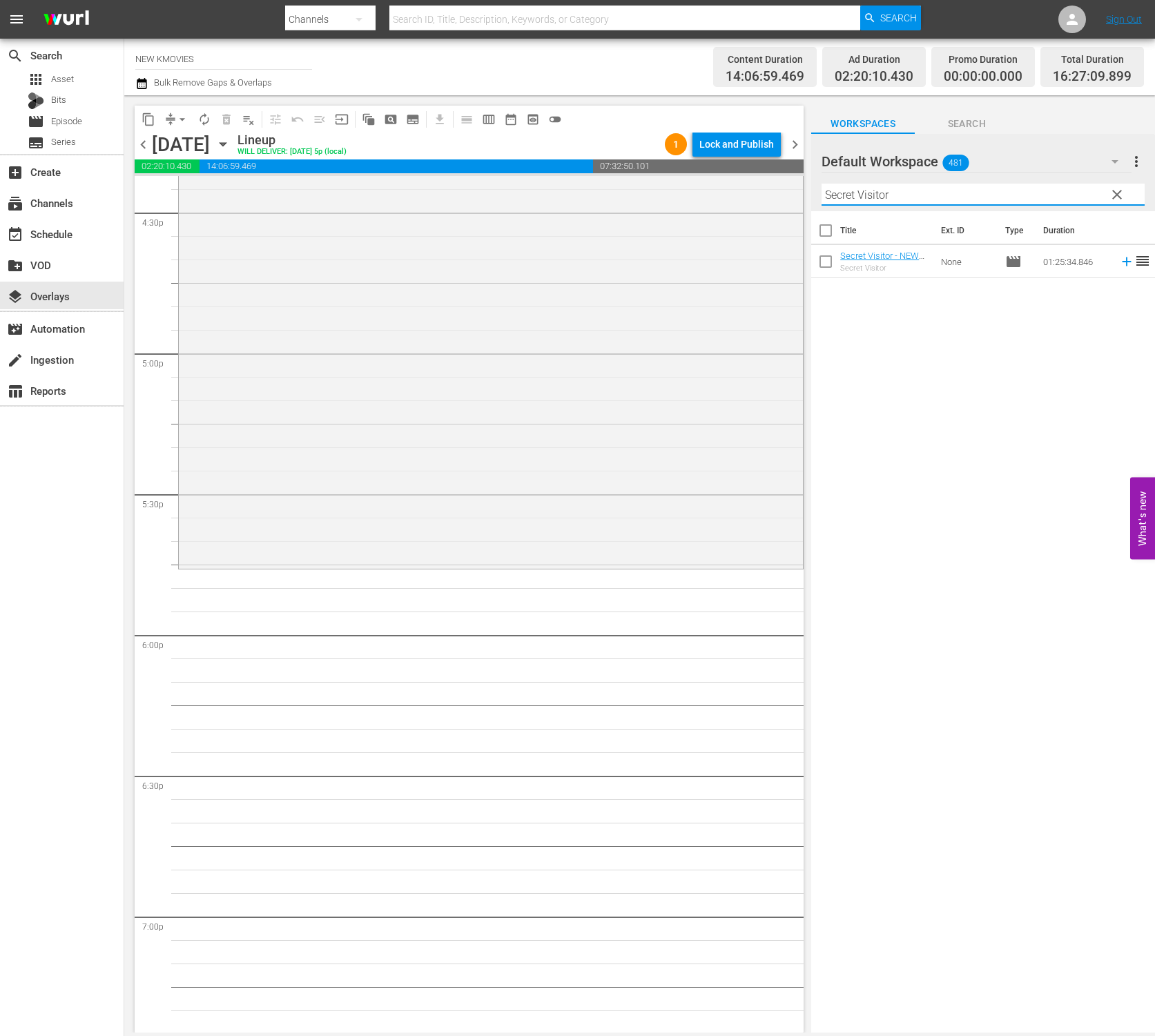
scroll to position [4610, 0]
click at [922, 343] on div "Title Ext. ID Type Duration Secret Visitor - NEW K.MOVIES - SSTV - 202509 Secre…" at bounding box center [983, 622] width 344 height 823
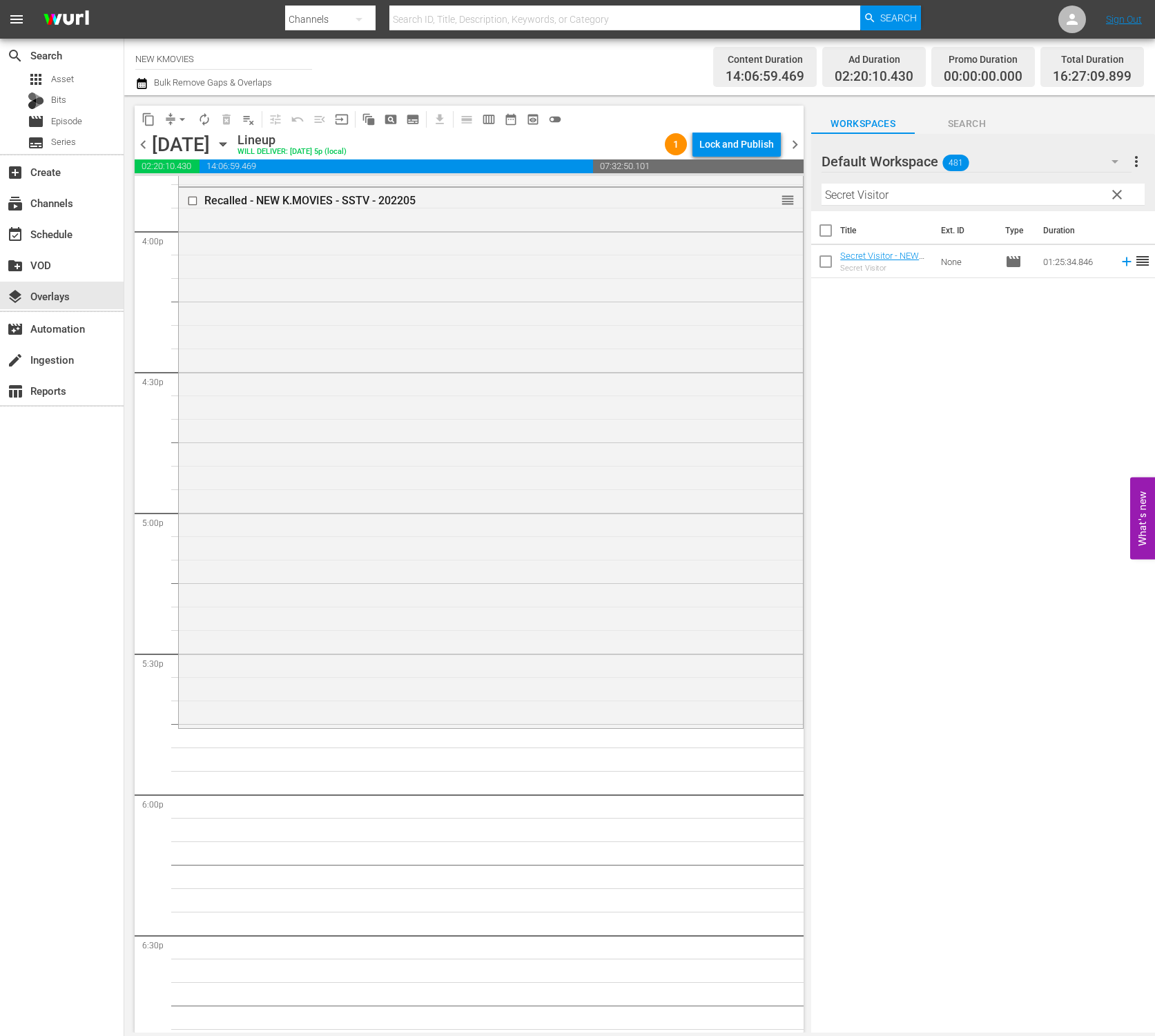
scroll to position [4460, 0]
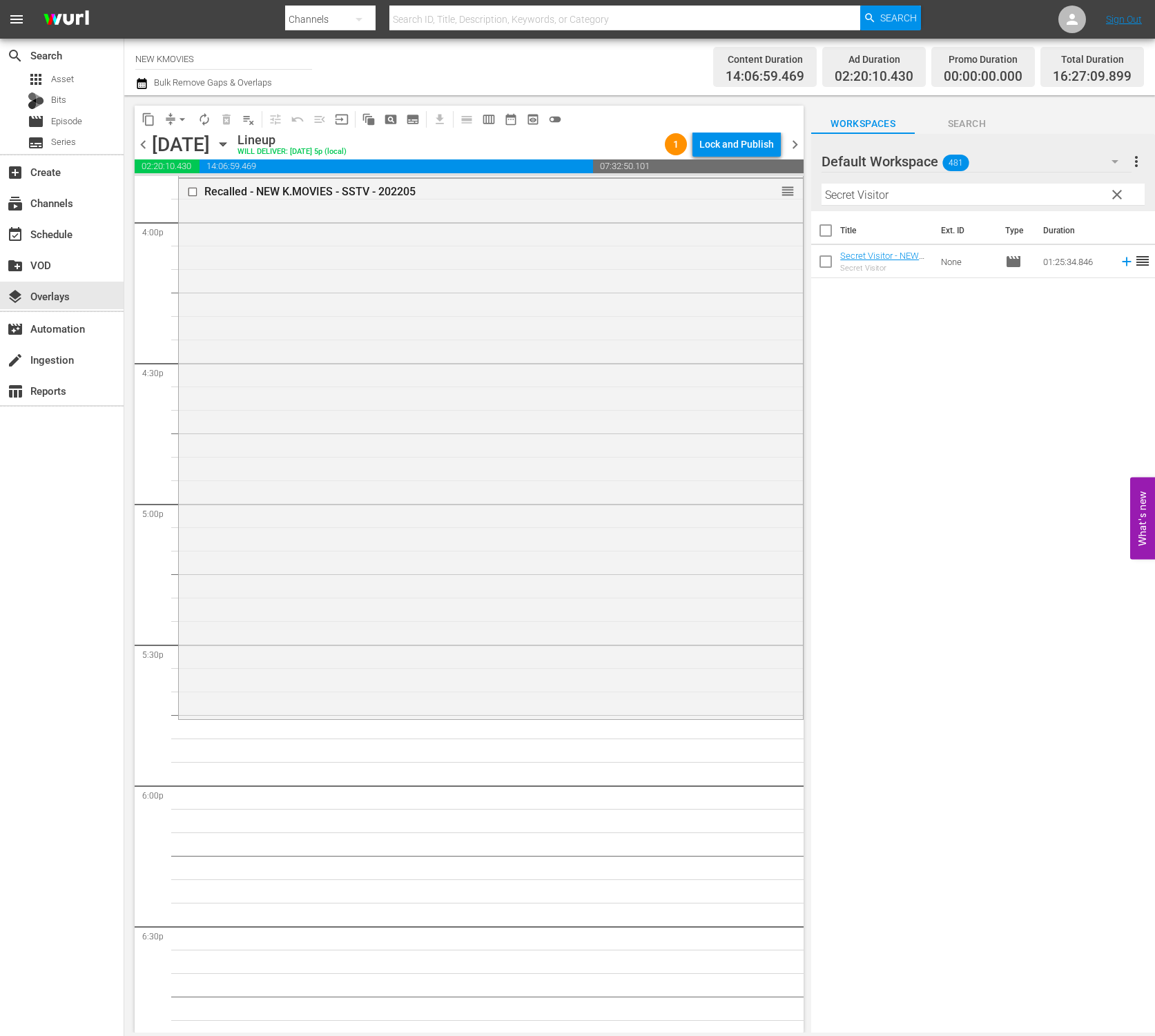
click at [986, 194] on input "Secret Visitor" at bounding box center [982, 194] width 323 height 22
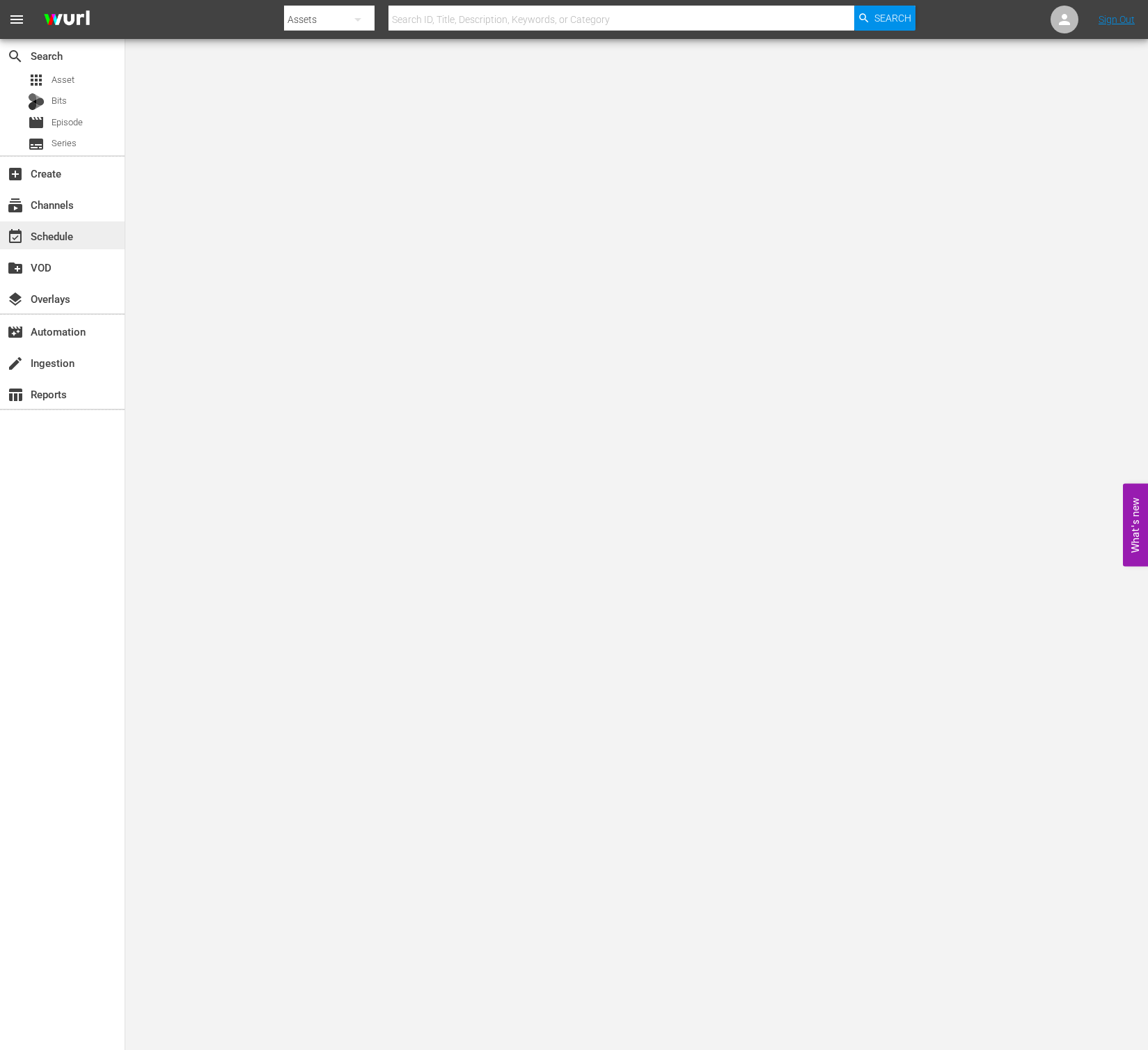
click at [57, 235] on div "event_available Schedule" at bounding box center [39, 233] width 78 height 12
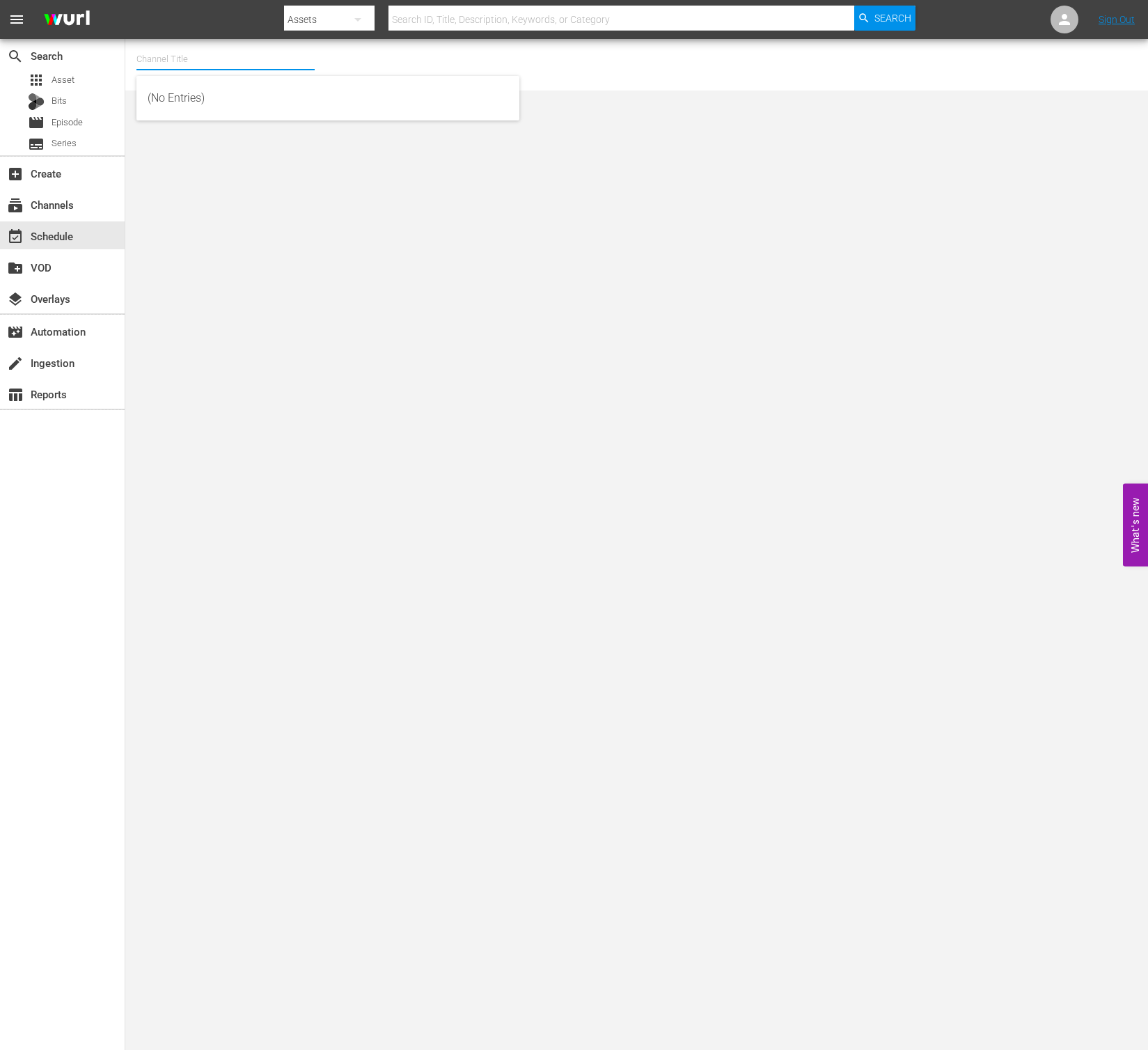
click at [202, 54] on input "text" at bounding box center [225, 59] width 179 height 34
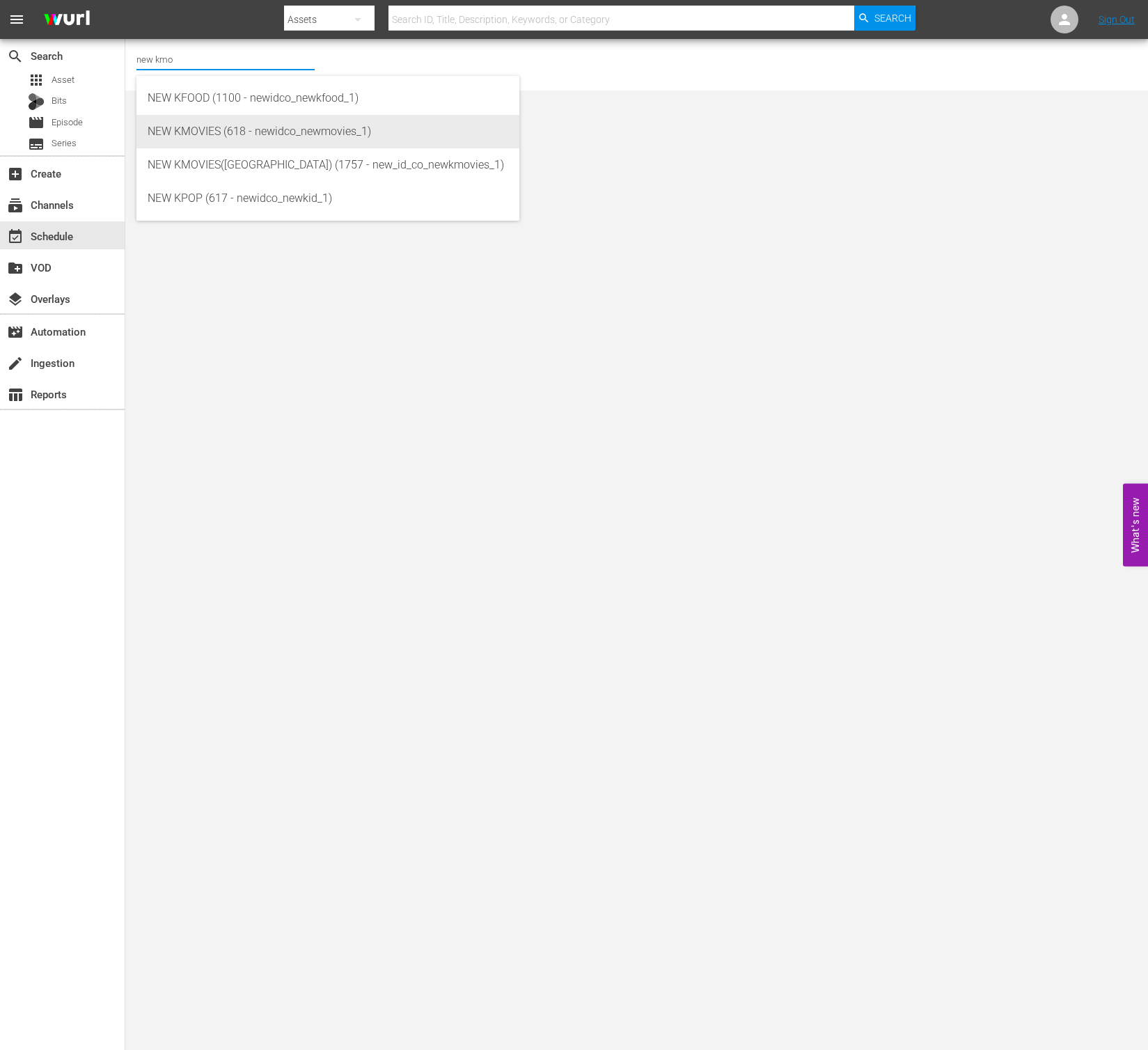
click at [339, 143] on div "NEW KMOVIES (618 - newidco_newmovies_1)" at bounding box center [328, 132] width 361 height 34
type input "NEW KMOVIES (618 - newidco_newmovies_1)"
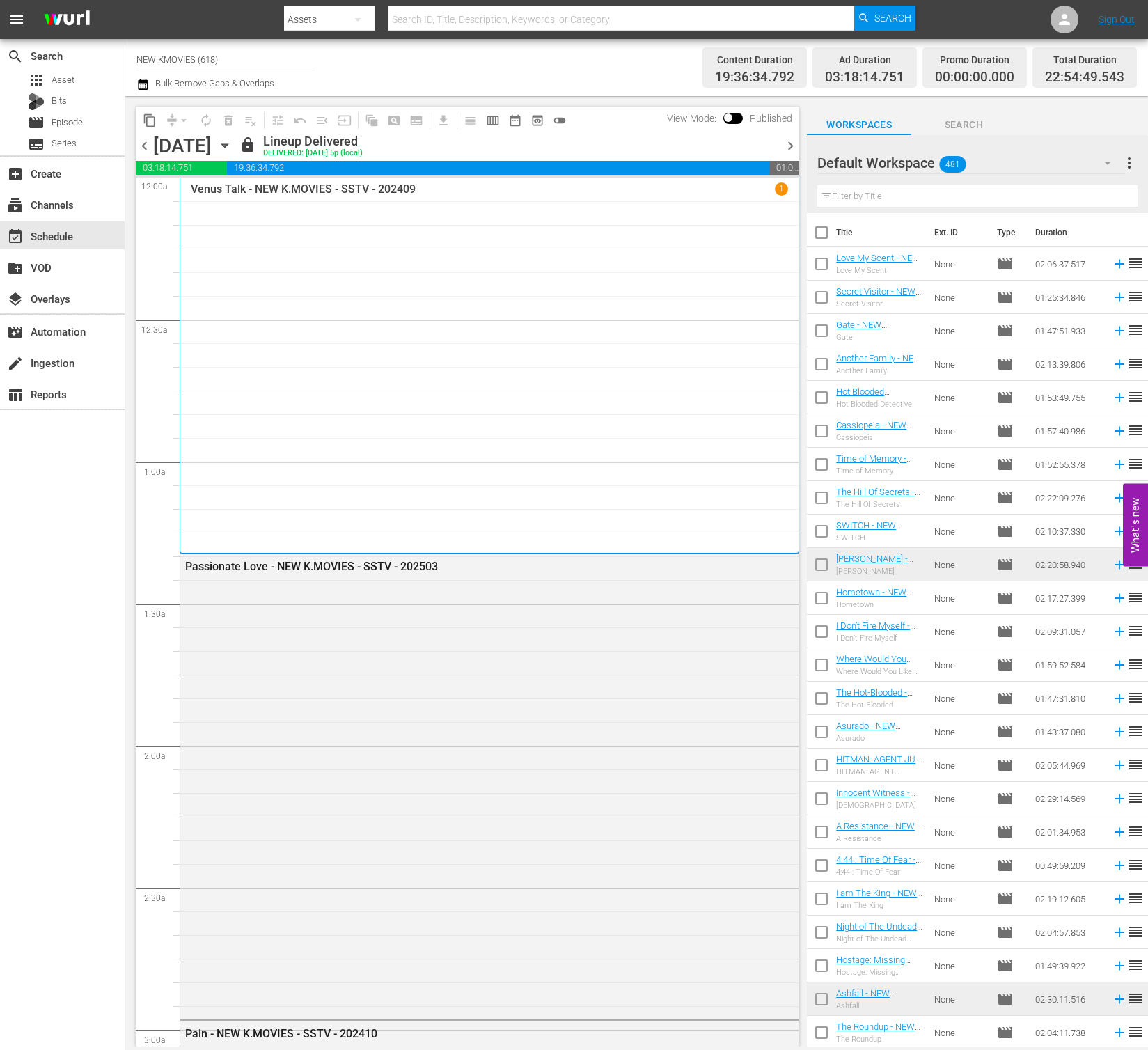
click at [236, 143] on div "Friday, August 29th August 29th" at bounding box center [194, 146] width 83 height 23
click at [233, 143] on icon "button" at bounding box center [225, 145] width 15 height 15
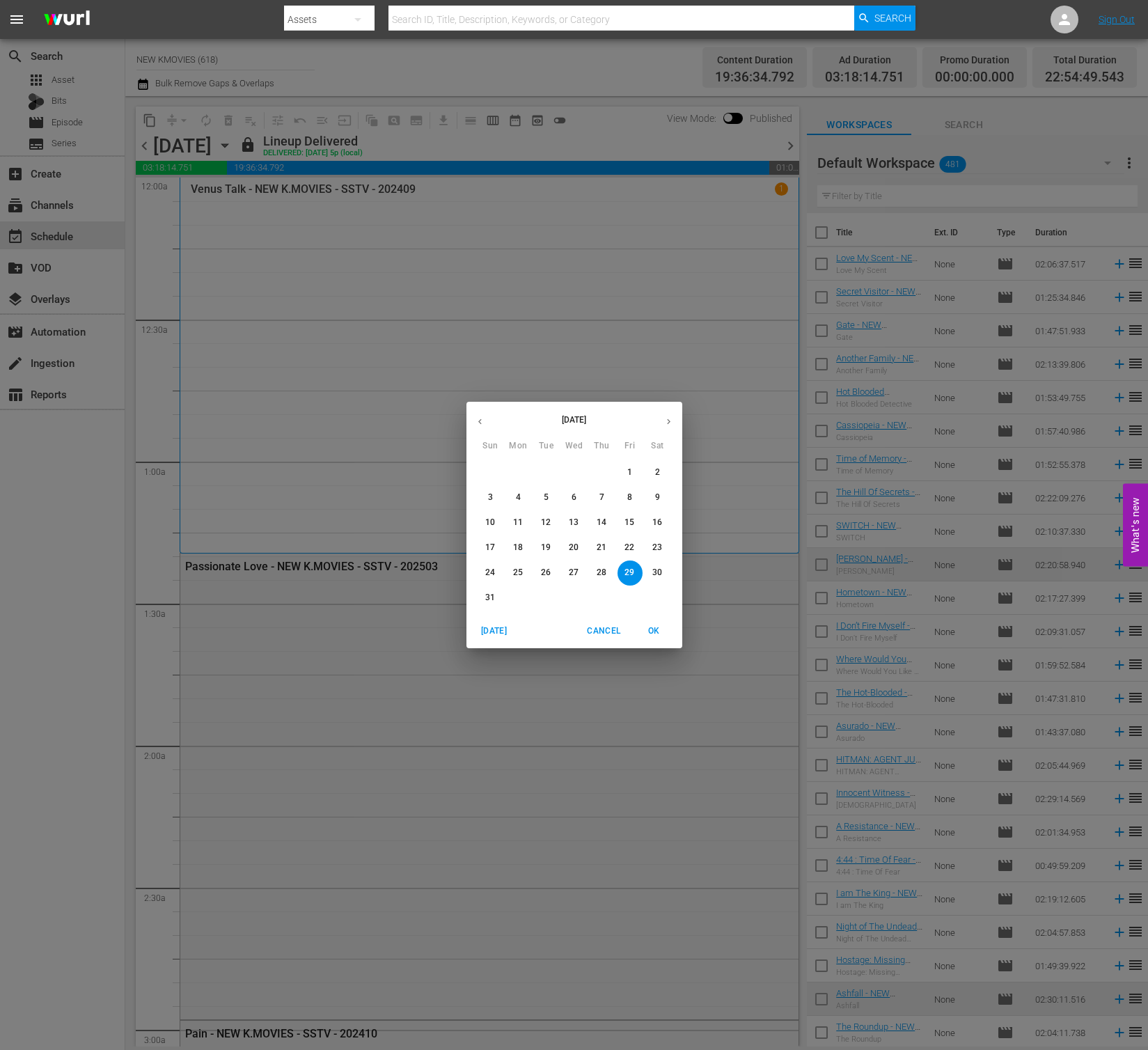
click at [665, 417] on icon "button" at bounding box center [669, 421] width 10 height 10
click at [488, 494] on p "7" at bounding box center [490, 498] width 5 height 12
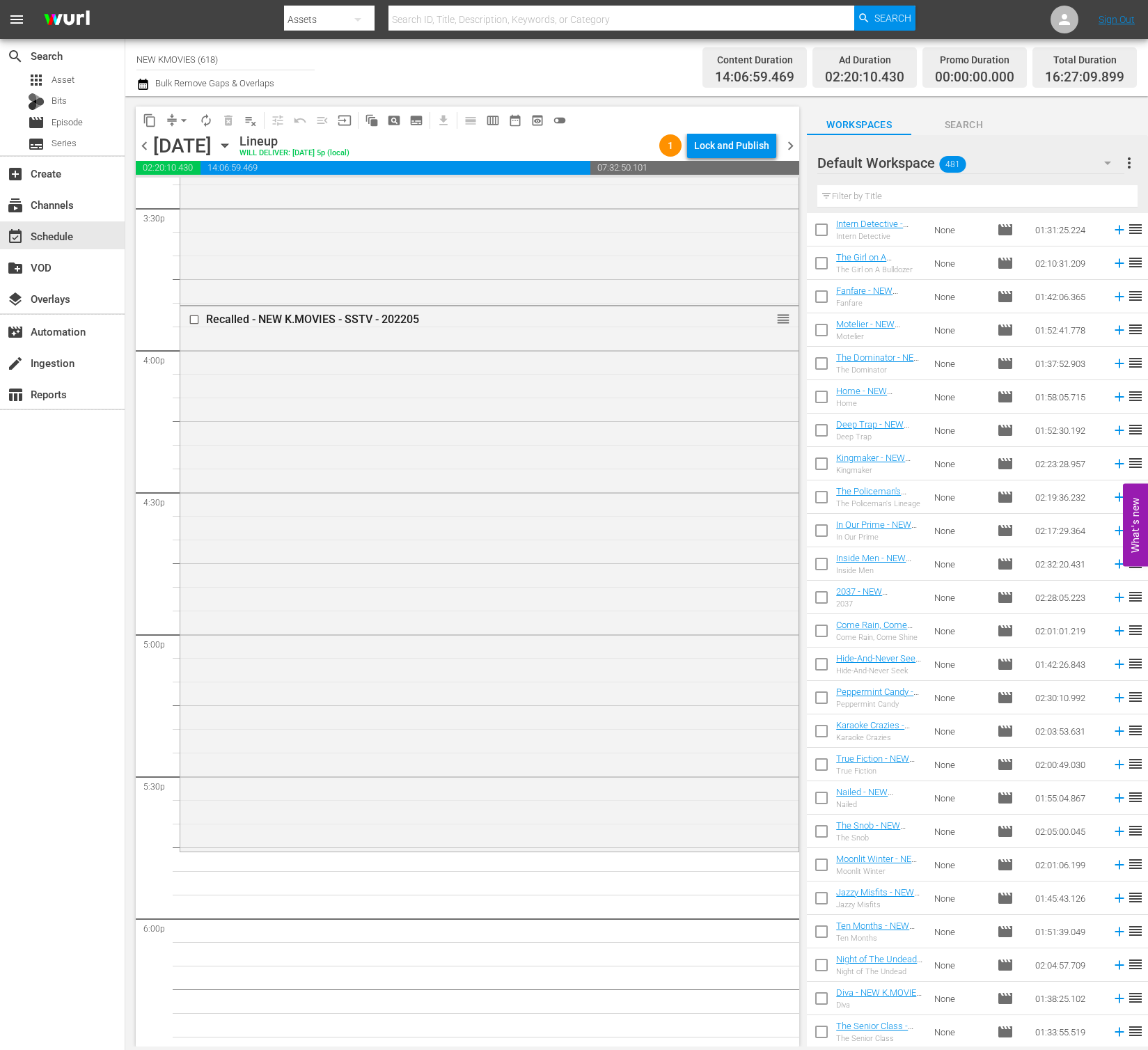
scroll to position [8254, 0]
